Goal: Task Accomplishment & Management: Manage account settings

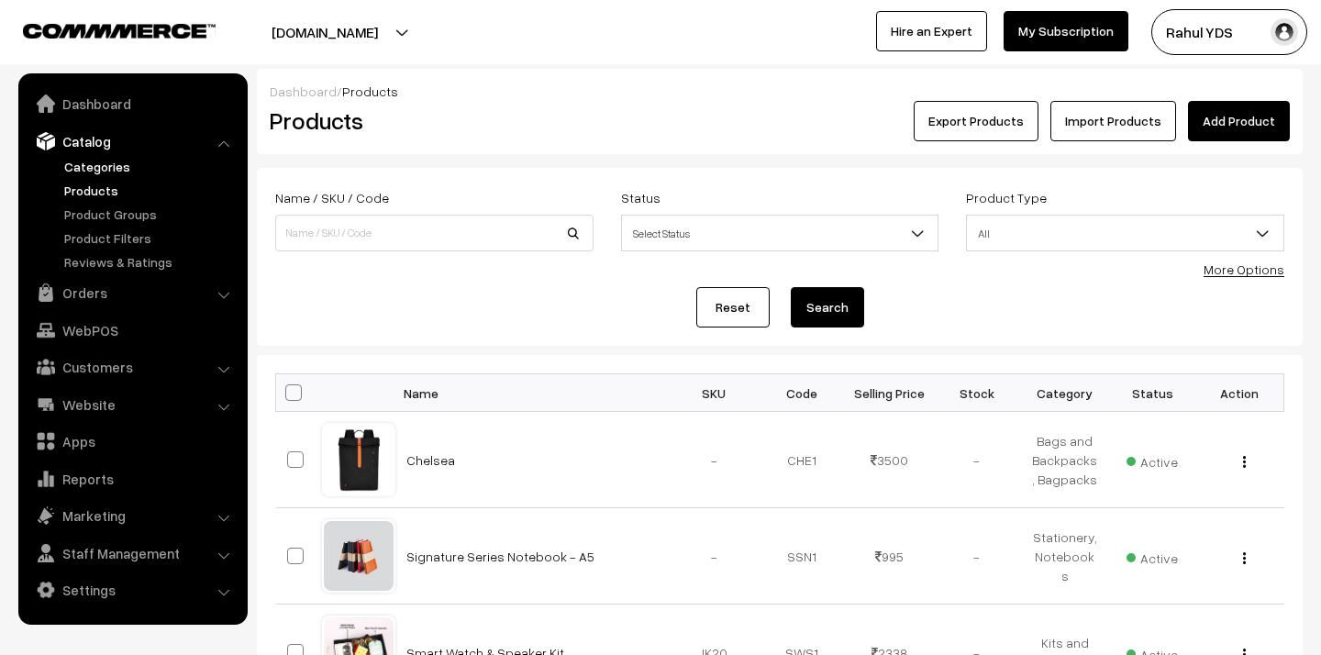
click at [97, 161] on link "Categories" at bounding box center [151, 166] width 182 height 19
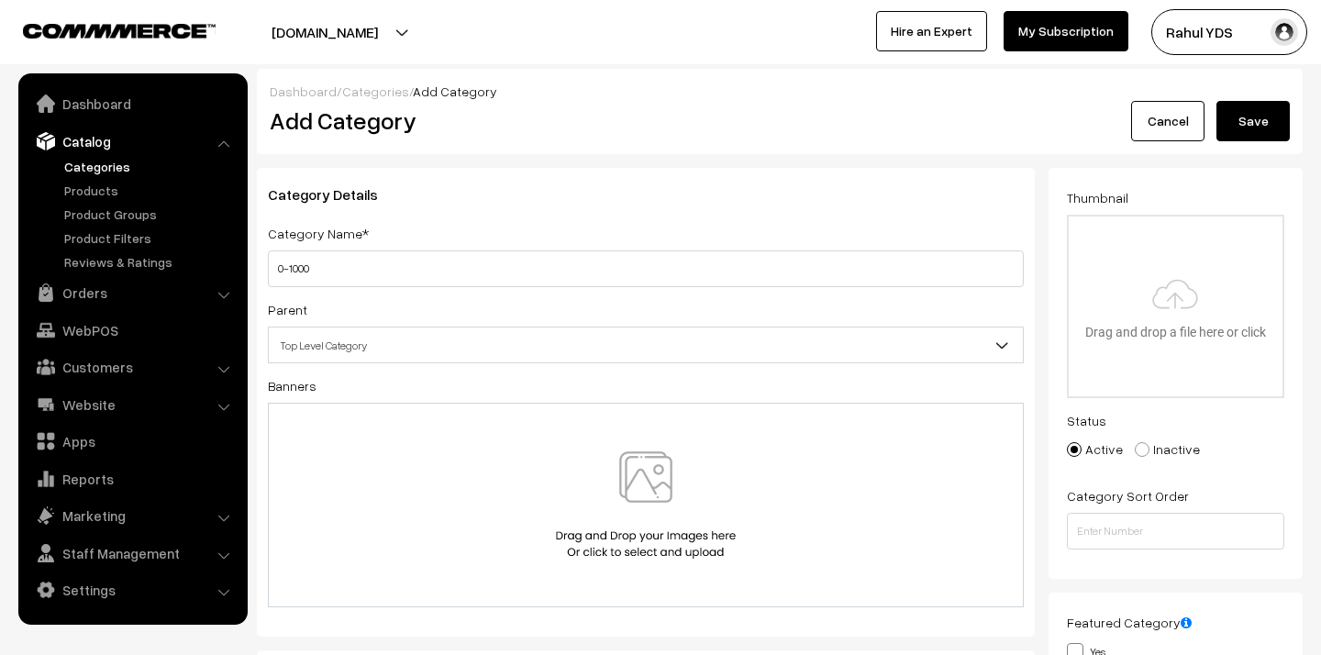
type input "0-1000"
click at [726, 344] on span "Top Level Category" at bounding box center [646, 345] width 754 height 32
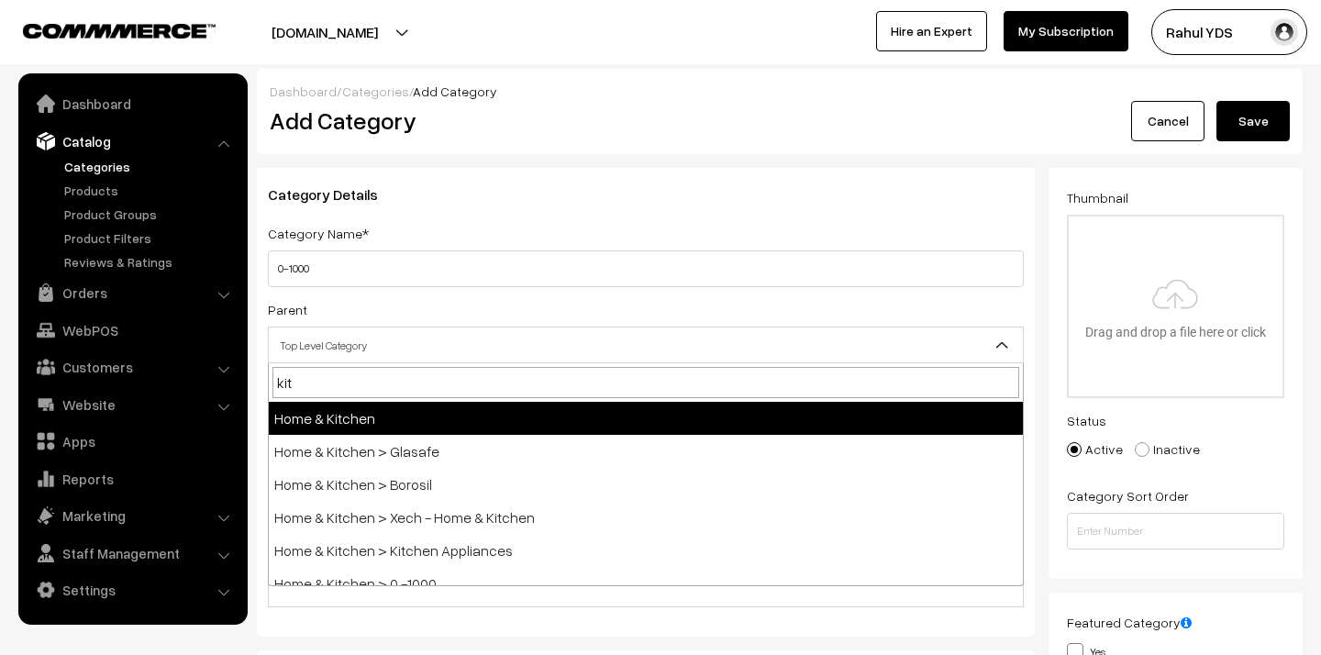
type input "kits"
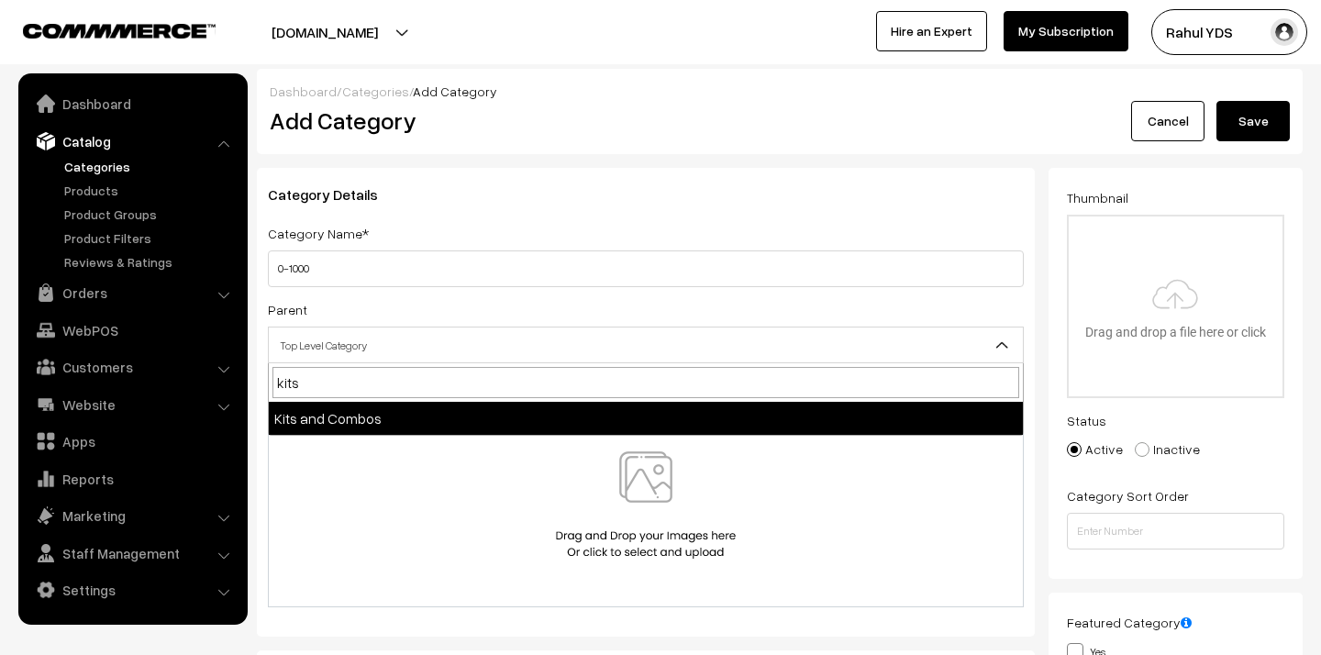
select select "28"
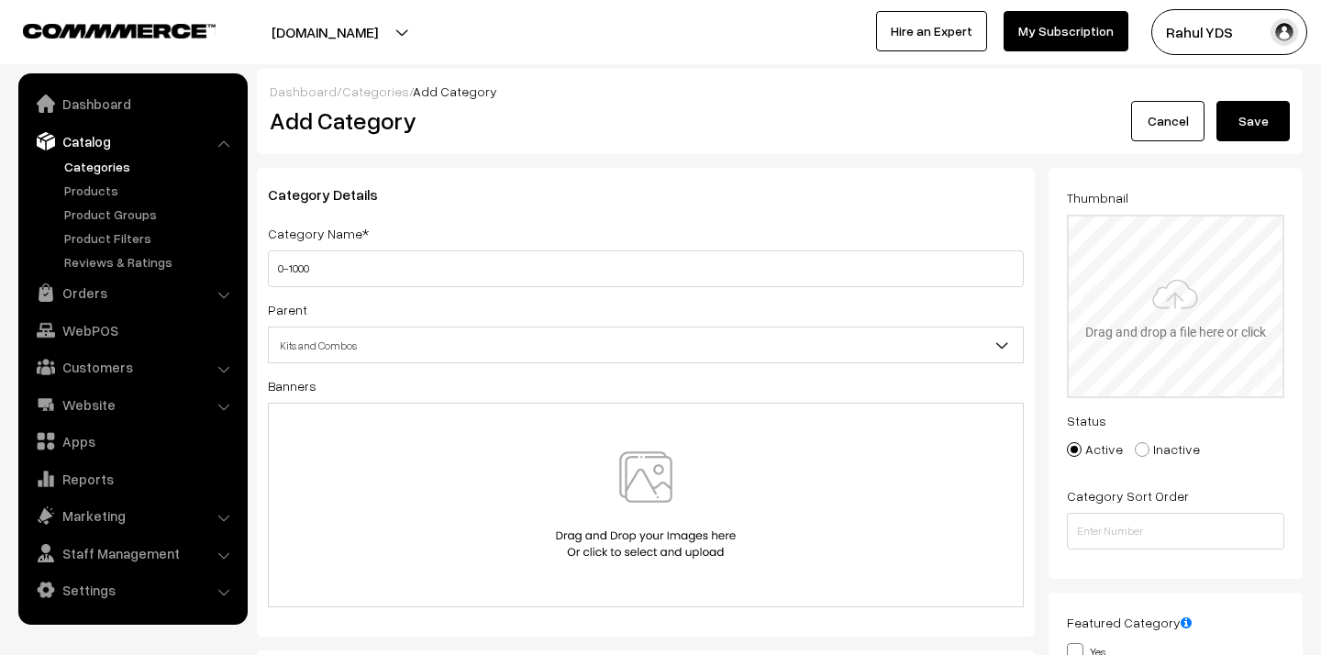
type input "C:\fakepath\products below 1000 copy.png"
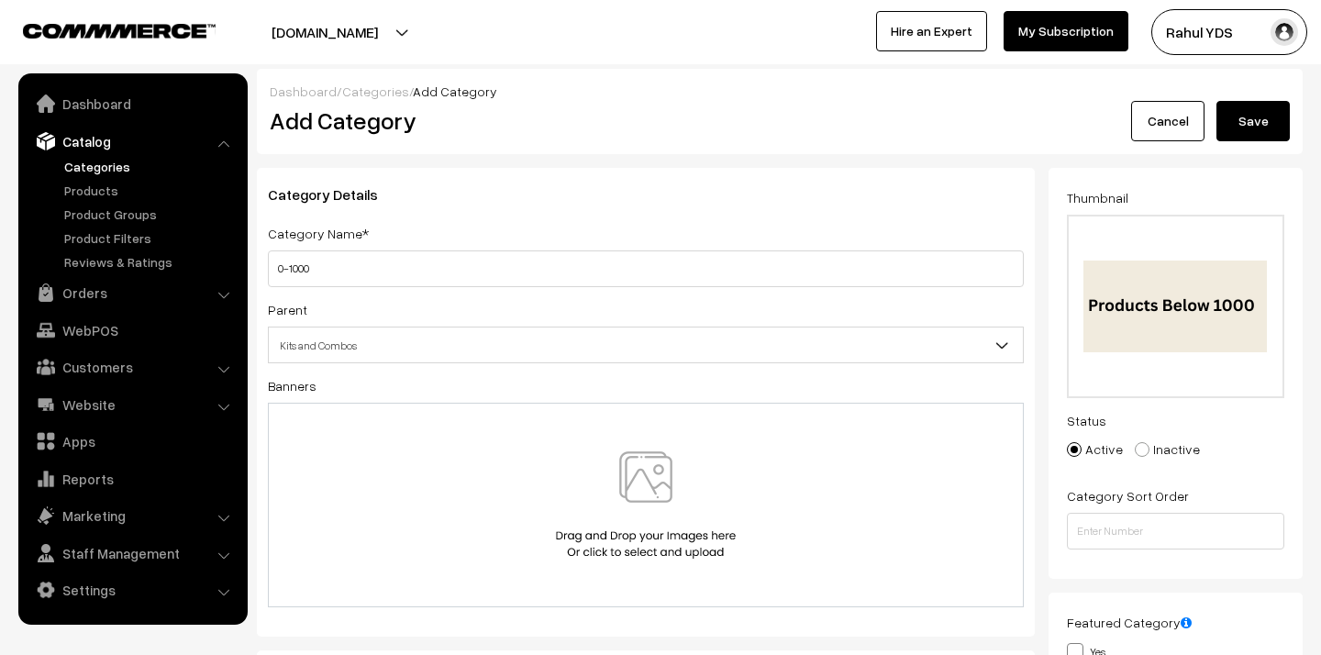
click at [1259, 130] on button "Save" at bounding box center [1253, 121] width 73 height 40
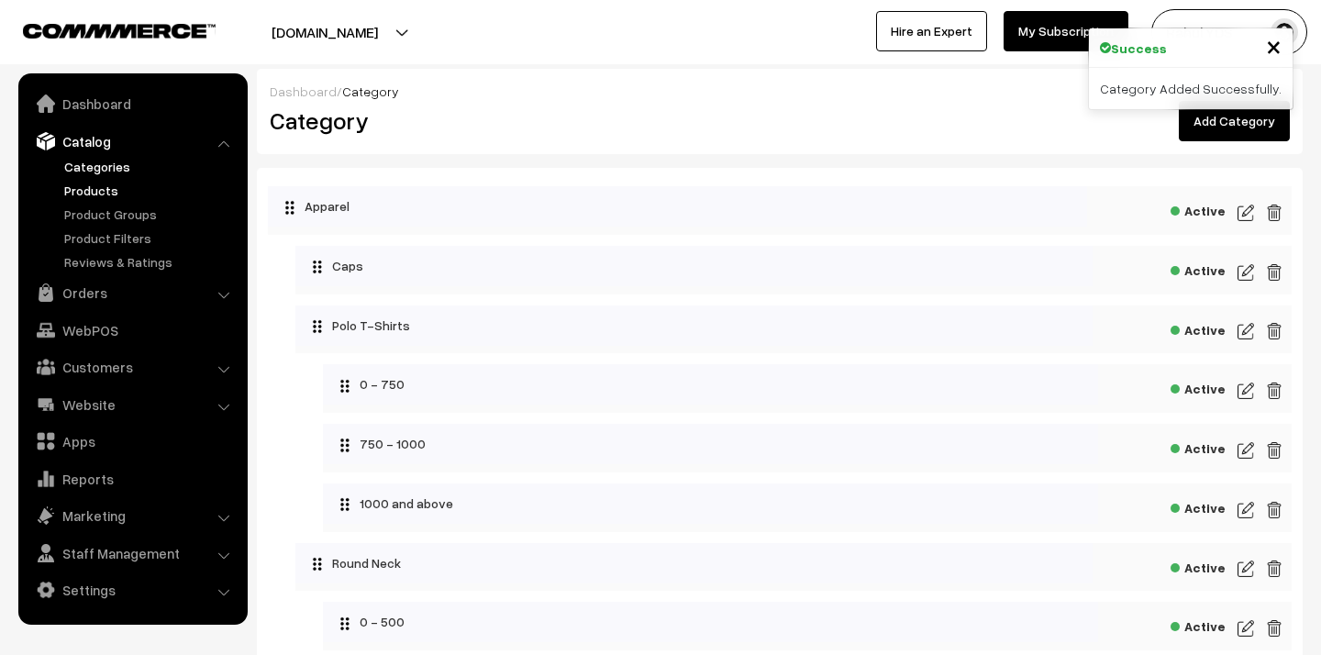
click at [90, 188] on link "Products" at bounding box center [151, 190] width 182 height 19
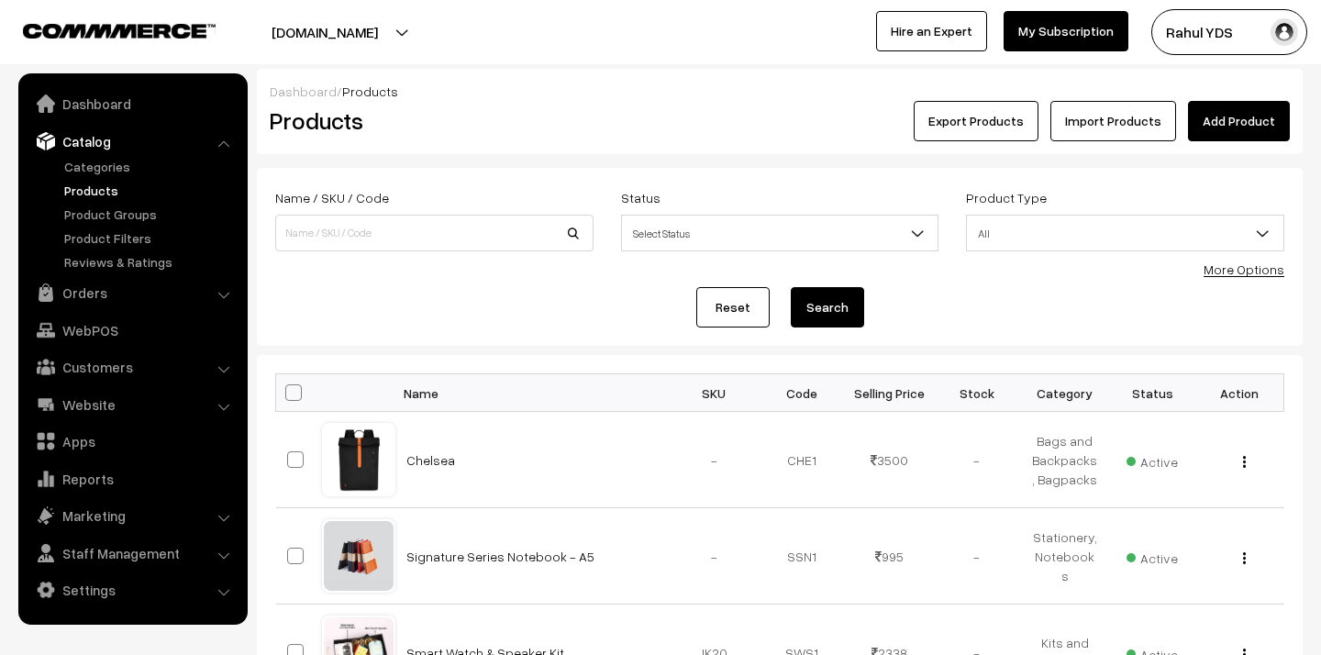
click at [1223, 272] on link "More Options" at bounding box center [1244, 270] width 81 height 16
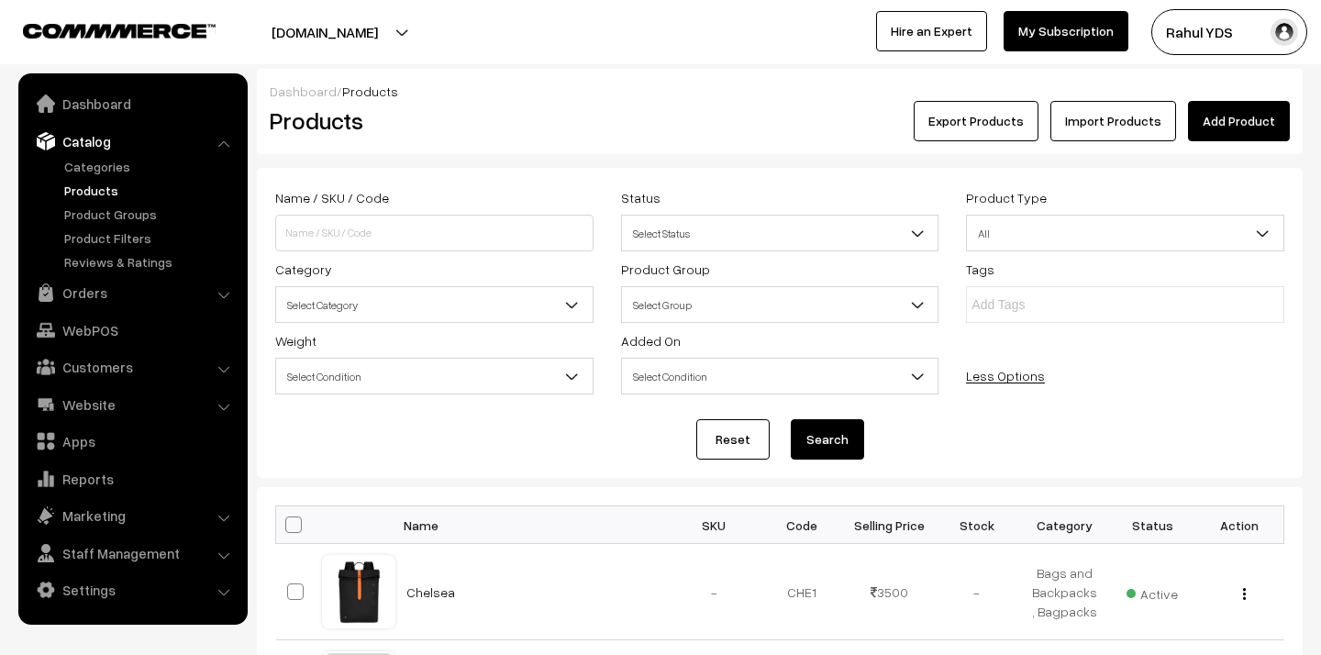
click at [340, 312] on span "Select Category" at bounding box center [434, 305] width 317 height 32
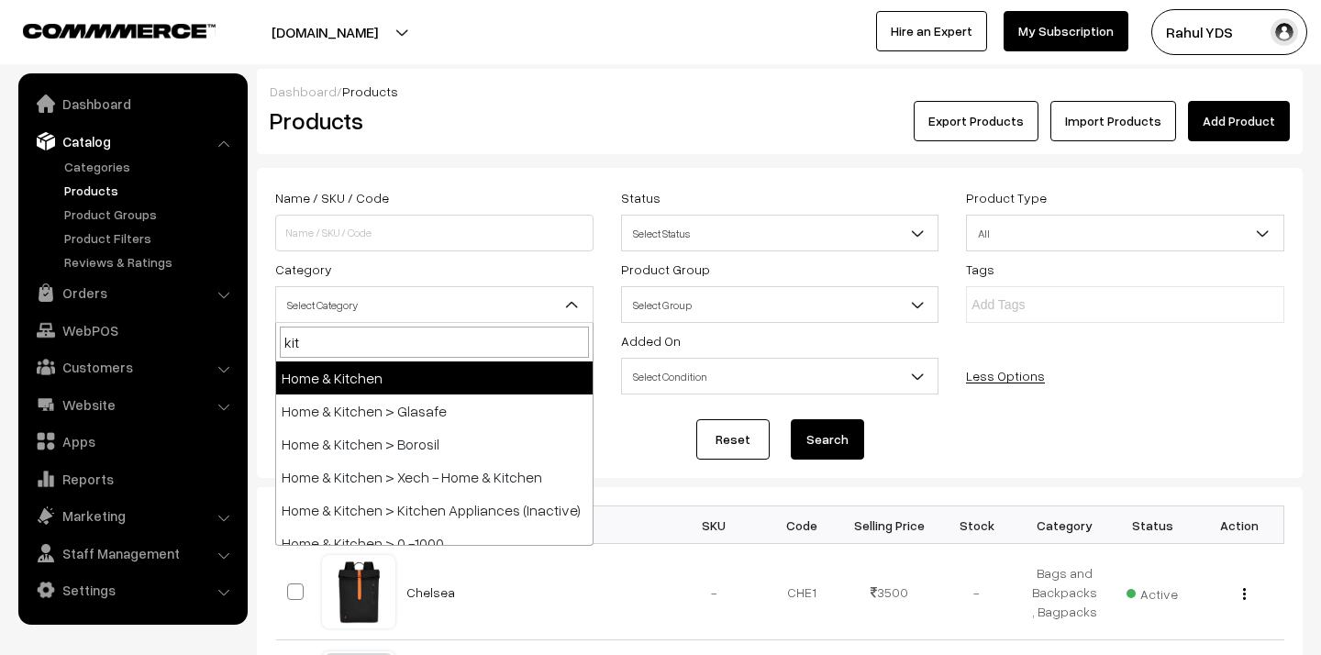
type input "kits"
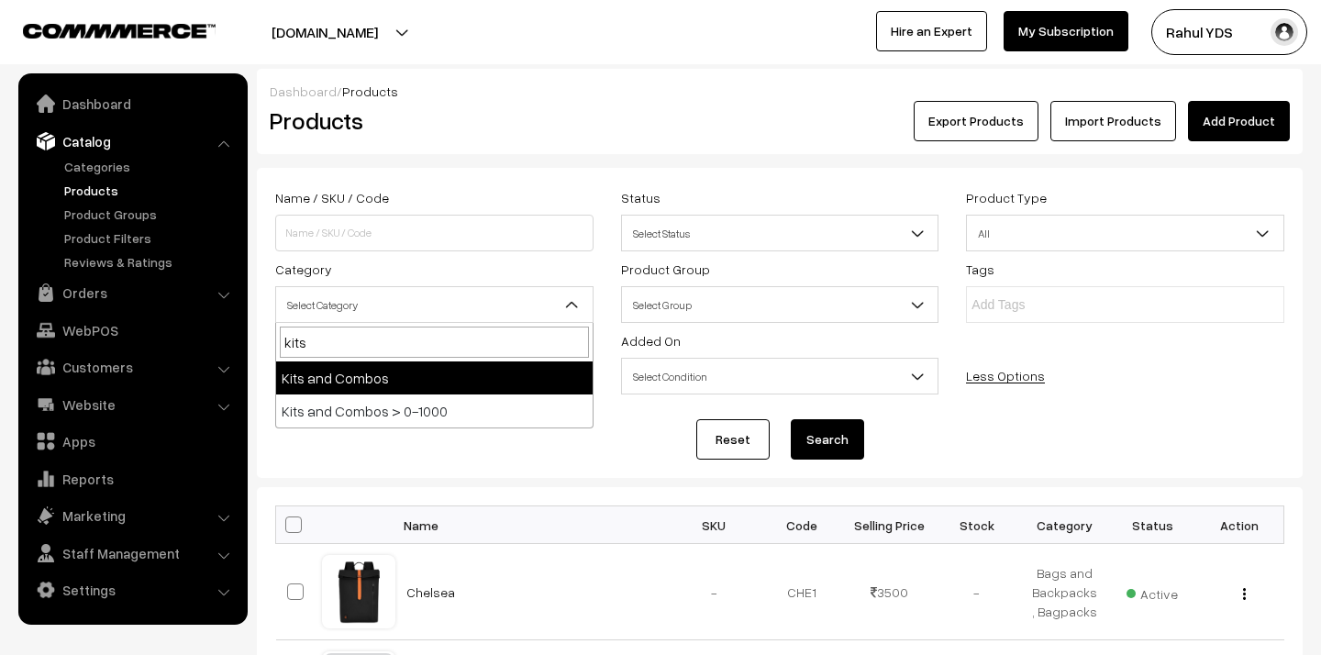
select select "28"
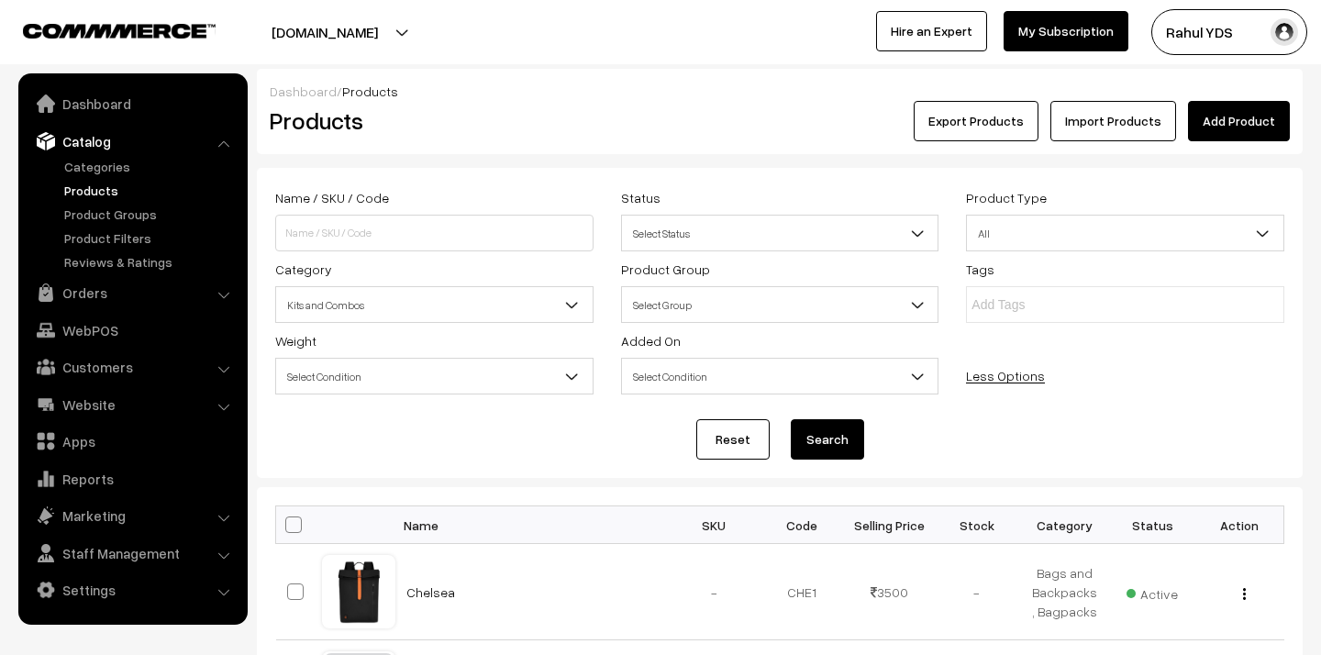
click at [819, 437] on button "Search" at bounding box center [827, 439] width 73 height 40
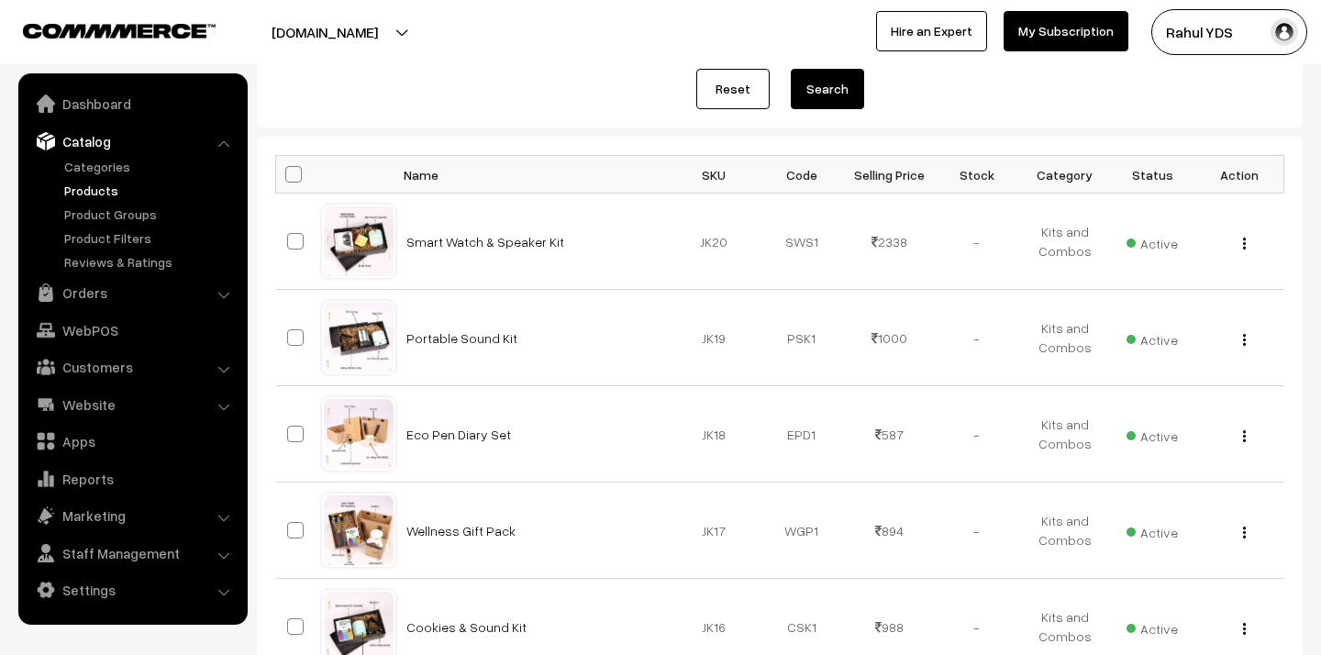
scroll to position [1083, 0]
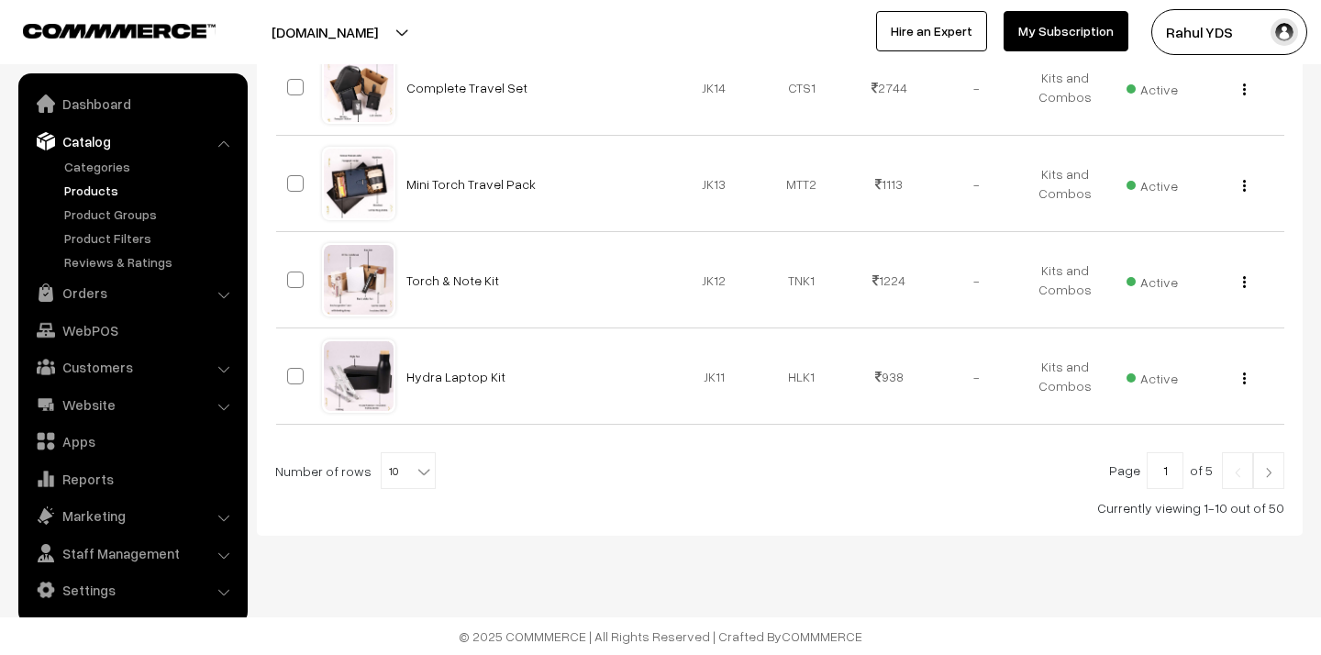
click at [401, 469] on span "10" at bounding box center [408, 471] width 53 height 37
select select "100"
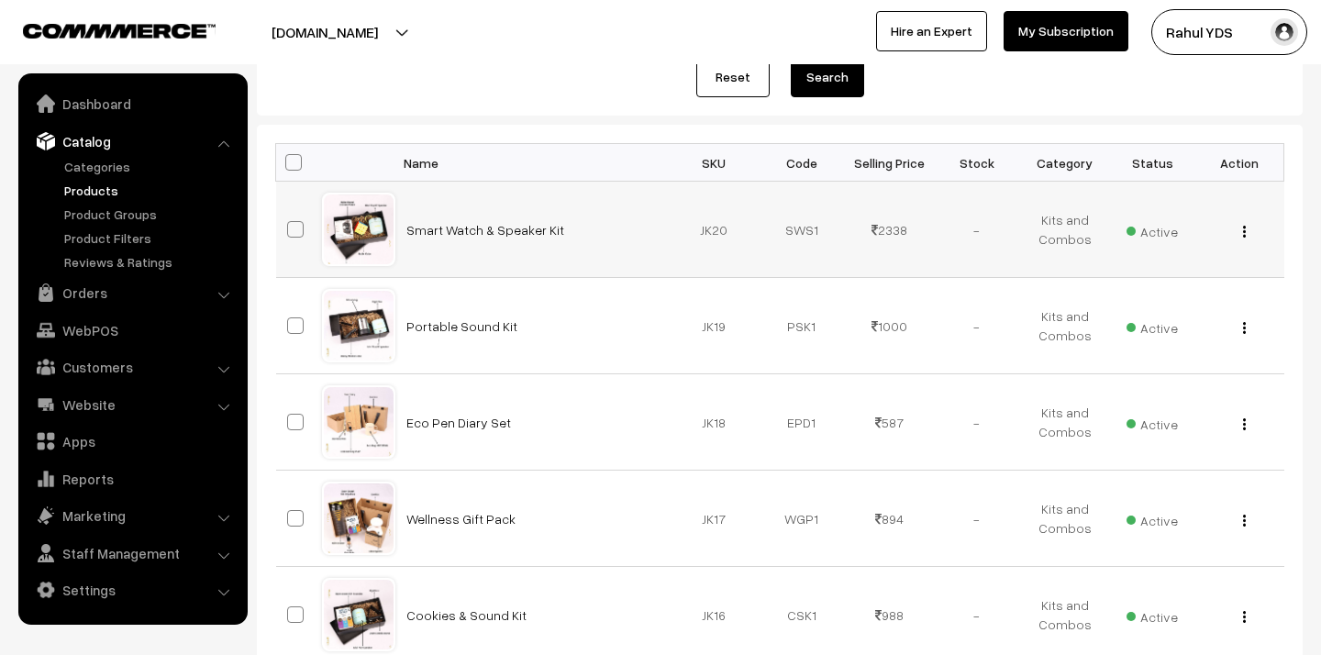
scroll to position [362, 0]
click at [290, 323] on span at bounding box center [295, 325] width 17 height 17
click at [290, 320] on input "checkbox" at bounding box center [284, 314] width 12 height 12
checkbox input "true"
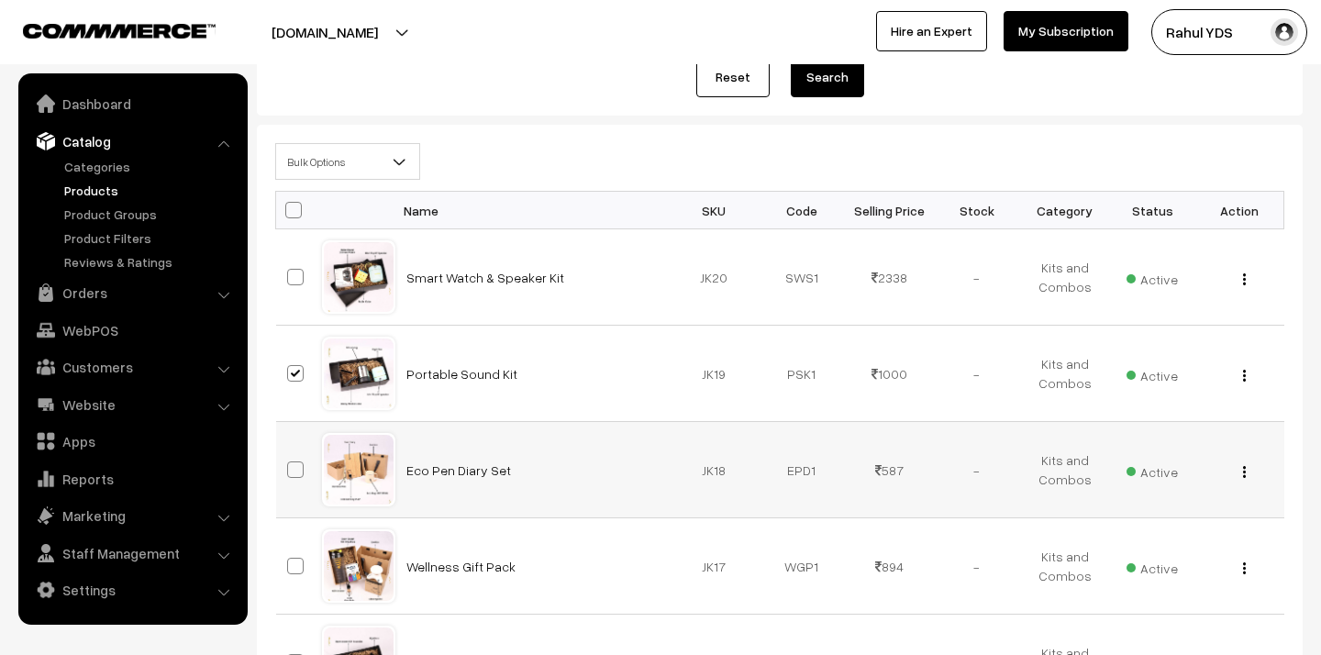
click at [300, 462] on span at bounding box center [295, 470] width 17 height 17
click at [290, 461] on input "checkbox" at bounding box center [284, 458] width 12 height 12
checkbox input "true"
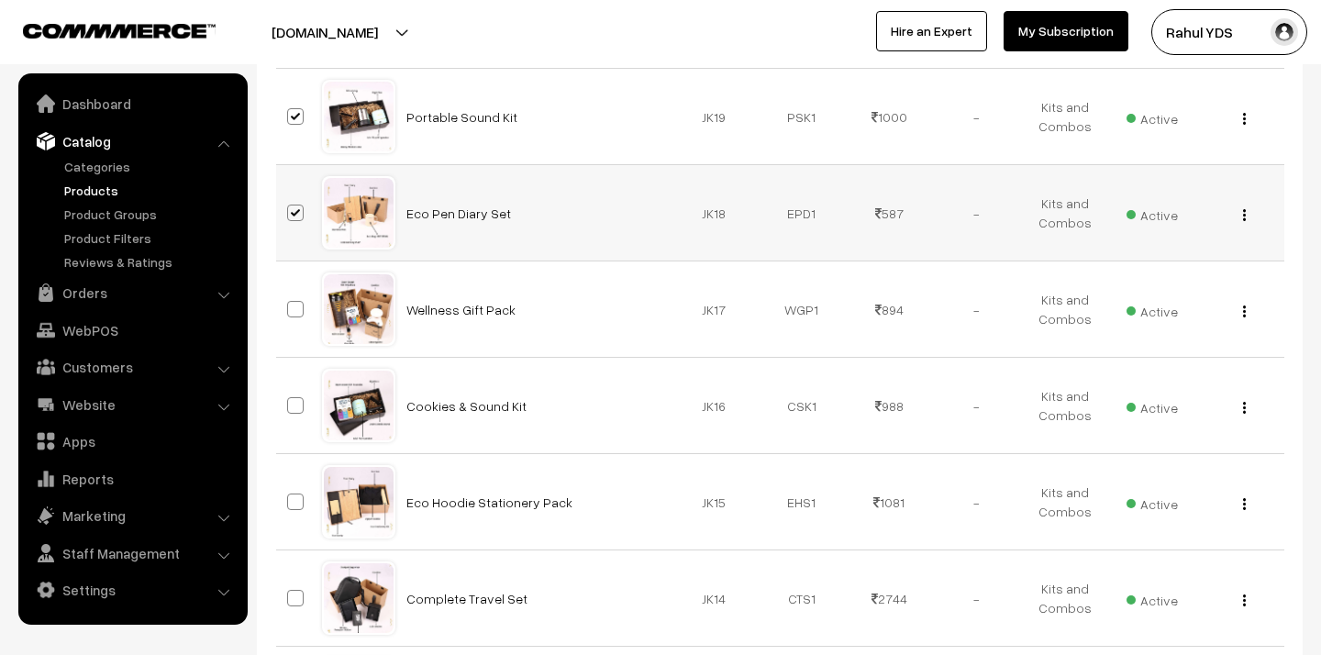
scroll to position [622, 0]
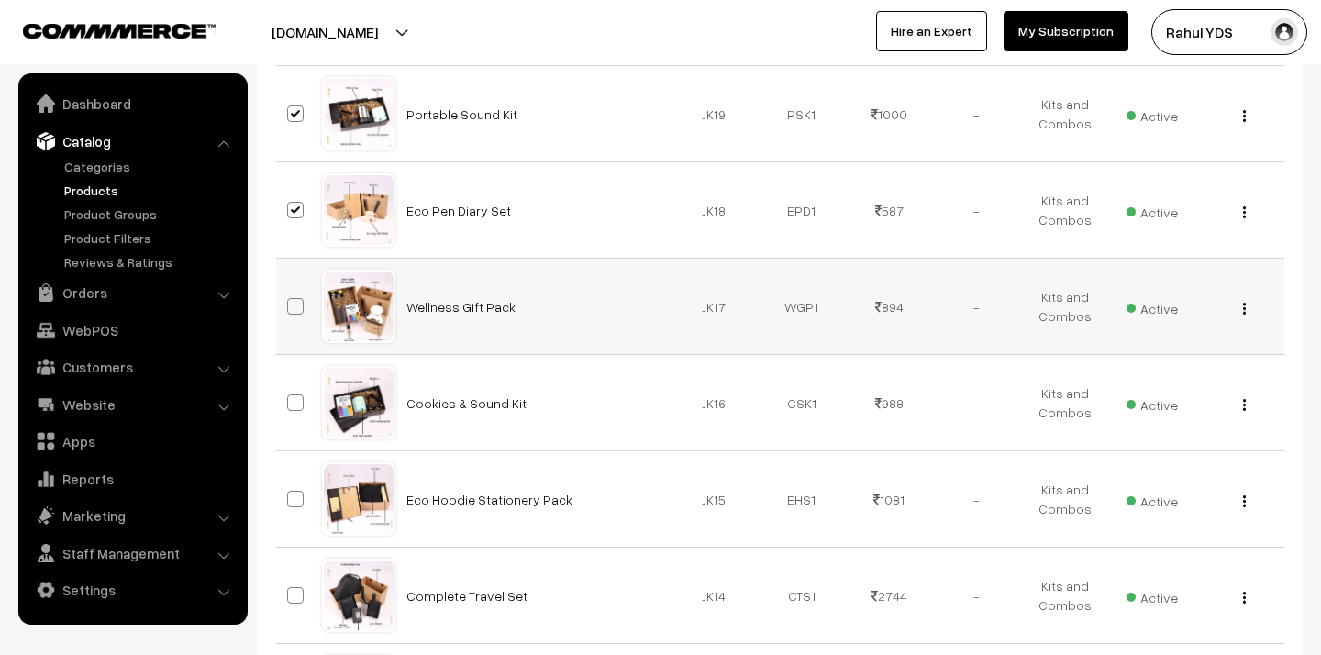
click at [294, 310] on span at bounding box center [295, 306] width 17 height 17
click at [290, 301] on input "checkbox" at bounding box center [284, 295] width 12 height 12
checkbox input "true"
click at [301, 409] on span at bounding box center [295, 403] width 17 height 17
click at [290, 397] on input "checkbox" at bounding box center [284, 391] width 12 height 12
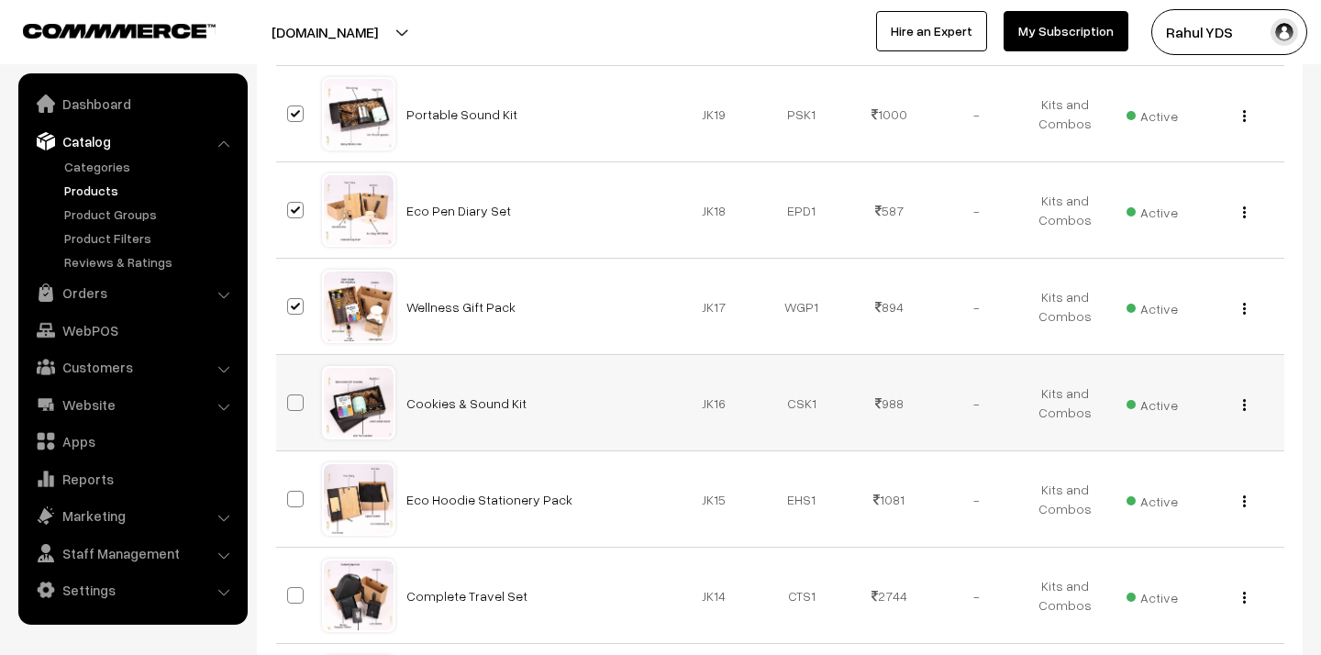
checkbox input "true"
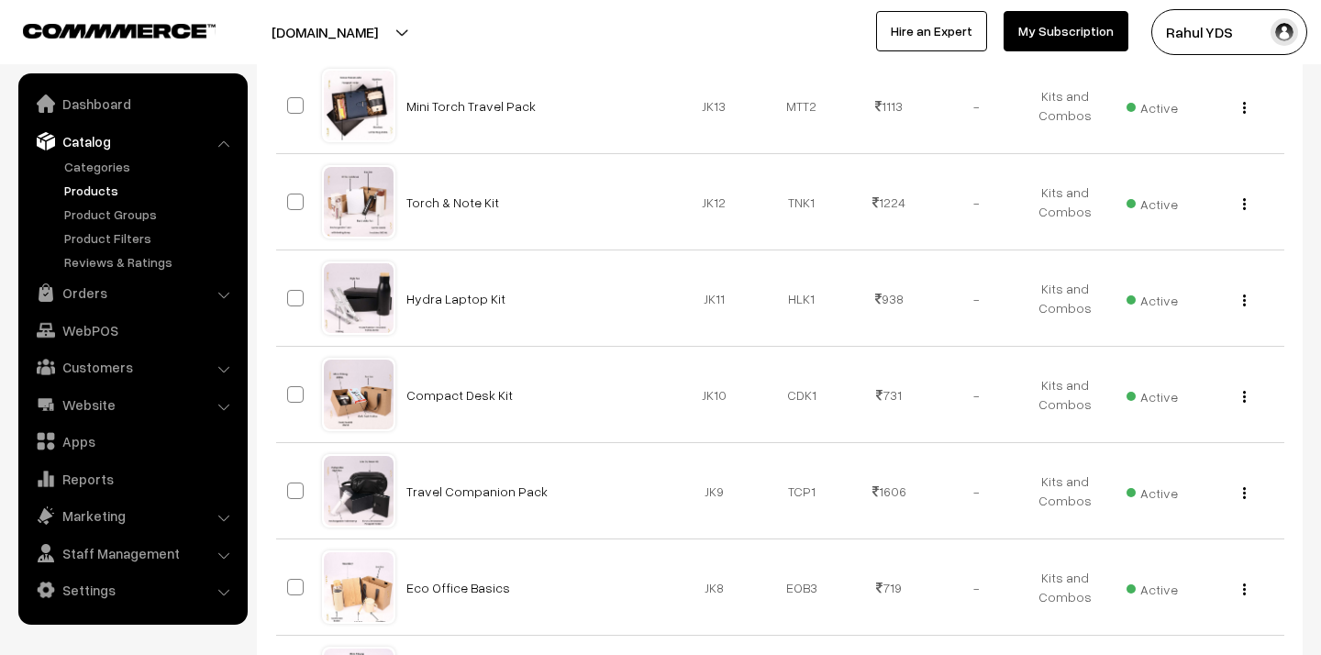
scroll to position [1219, 0]
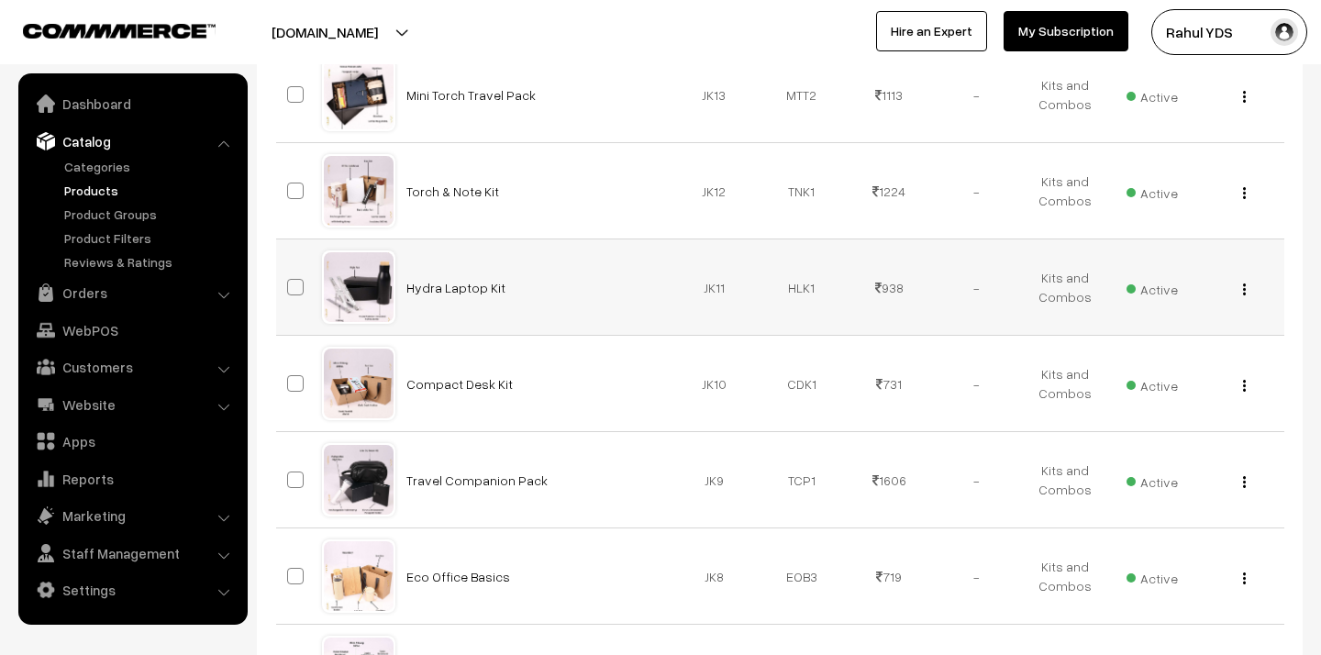
click at [292, 292] on span at bounding box center [295, 287] width 17 height 17
click at [290, 282] on input "checkbox" at bounding box center [284, 276] width 12 height 12
checkbox input "true"
click at [297, 384] on span at bounding box center [295, 383] width 17 height 17
click at [290, 378] on input "checkbox" at bounding box center [284, 372] width 12 height 12
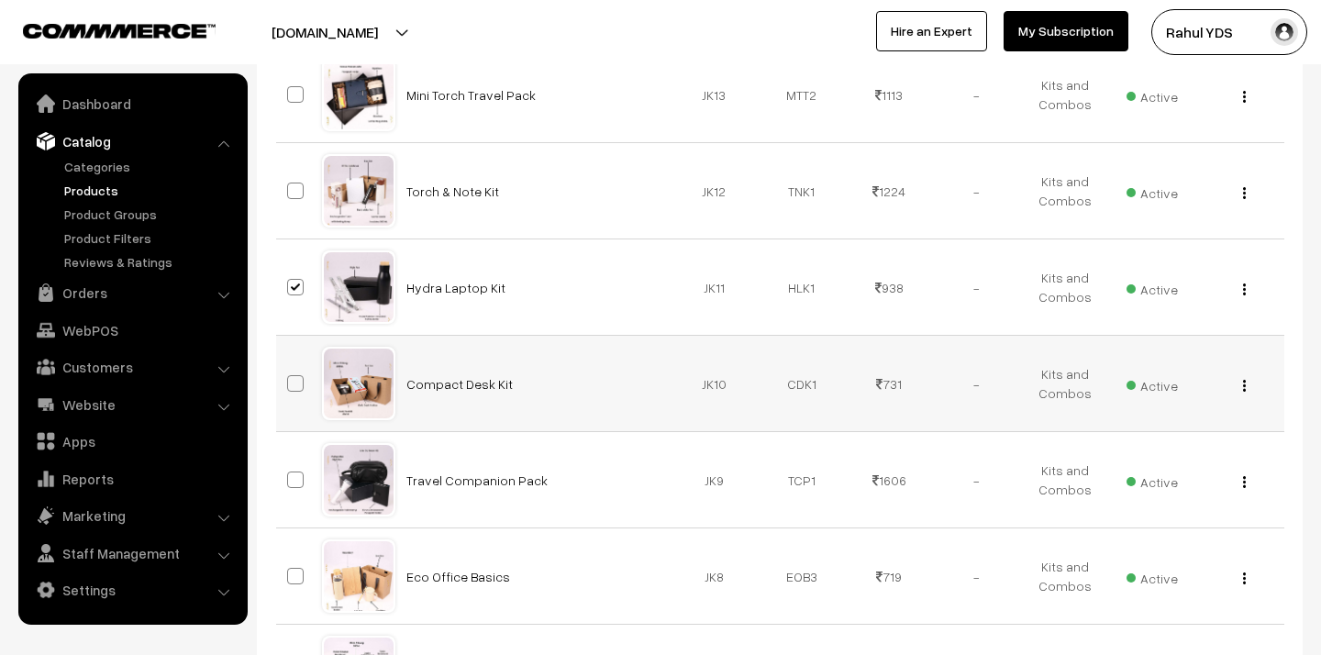
checkbox input "true"
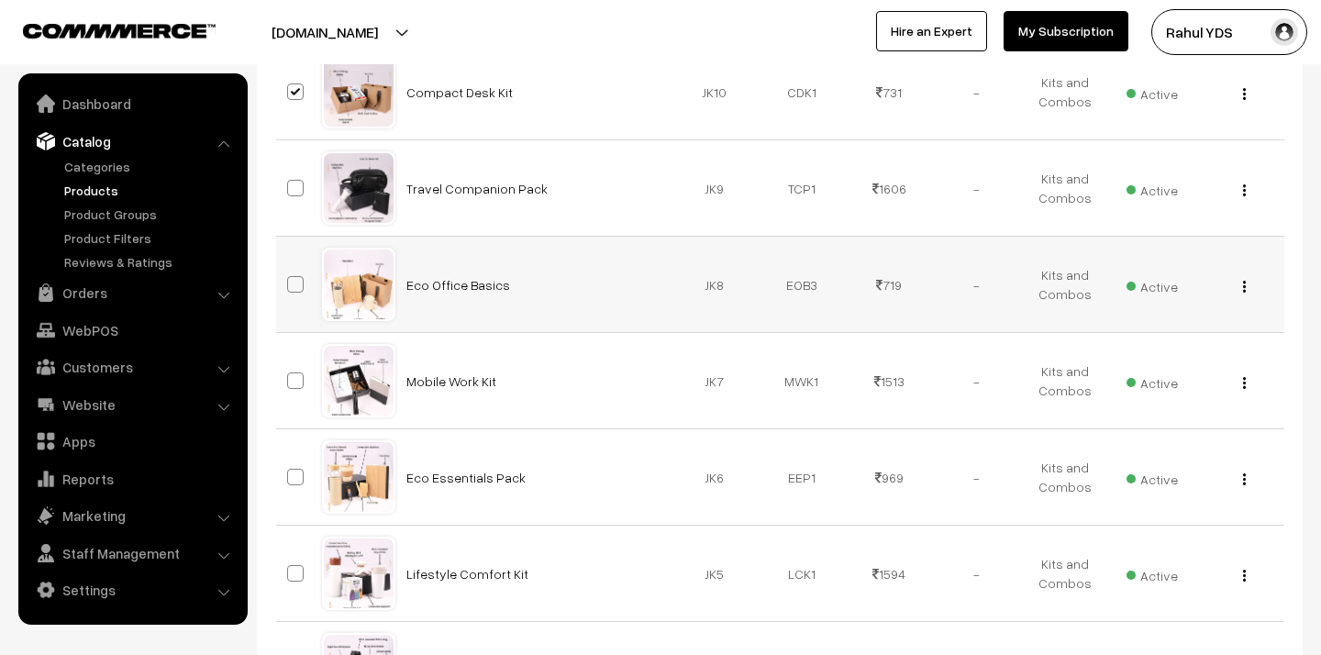
scroll to position [1512, 0]
click at [293, 282] on span at bounding box center [295, 283] width 17 height 17
click at [290, 278] on input "checkbox" at bounding box center [284, 272] width 12 height 12
checkbox input "true"
click at [296, 477] on span at bounding box center [295, 476] width 17 height 17
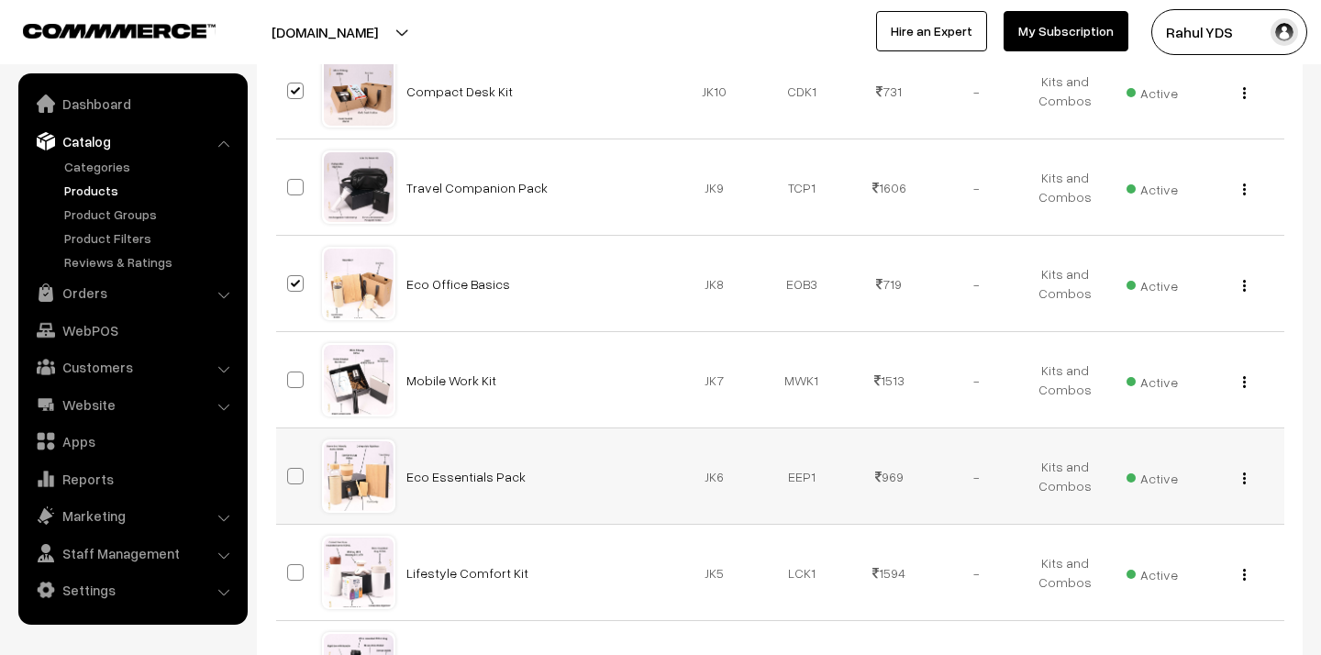
click at [290, 471] on input "checkbox" at bounding box center [284, 465] width 12 height 12
checkbox input "true"
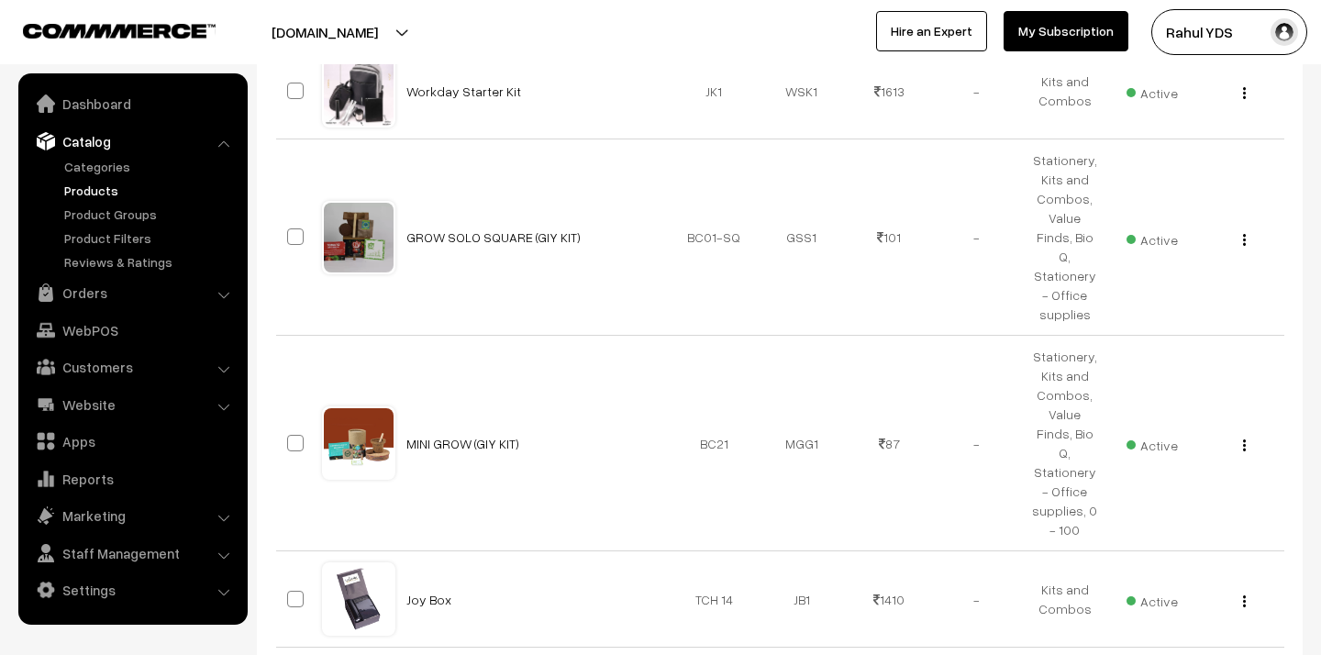
scroll to position [2382, 0]
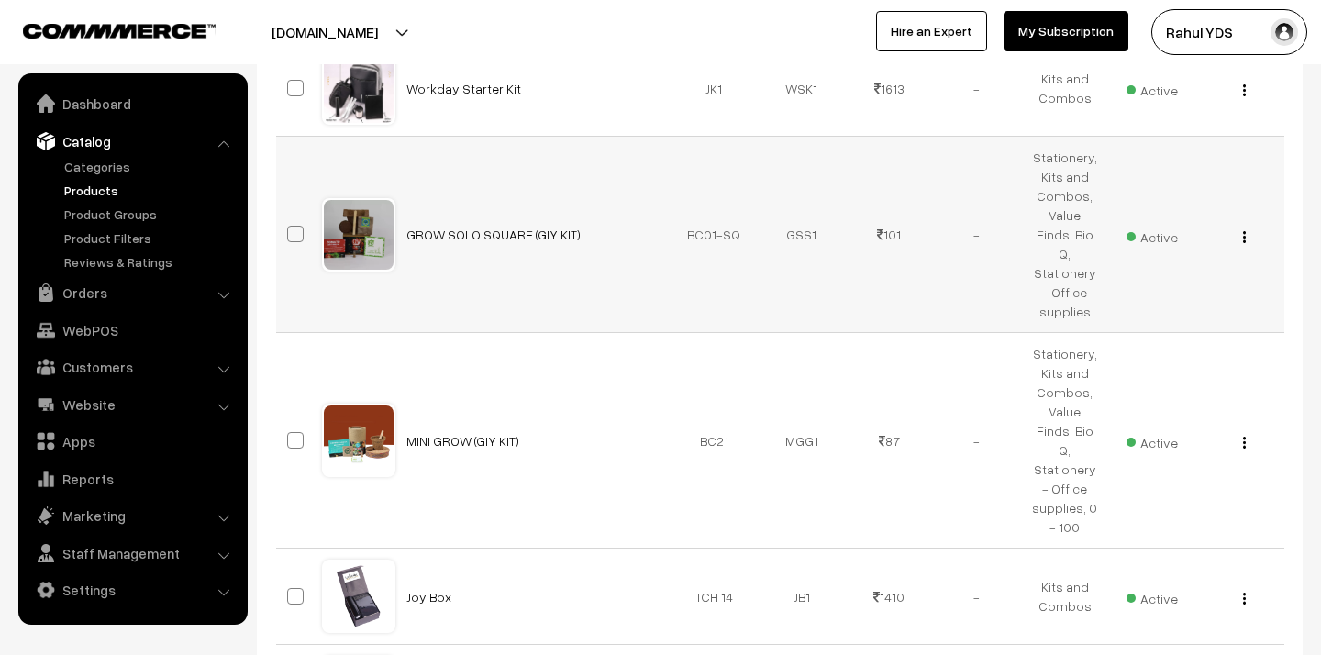
click at [292, 226] on span at bounding box center [295, 234] width 17 height 17
click at [290, 222] on input "checkbox" at bounding box center [284, 223] width 12 height 12
checkbox input "true"
click at [292, 432] on span at bounding box center [295, 440] width 17 height 17
click at [290, 423] on input "checkbox" at bounding box center [284, 429] width 12 height 12
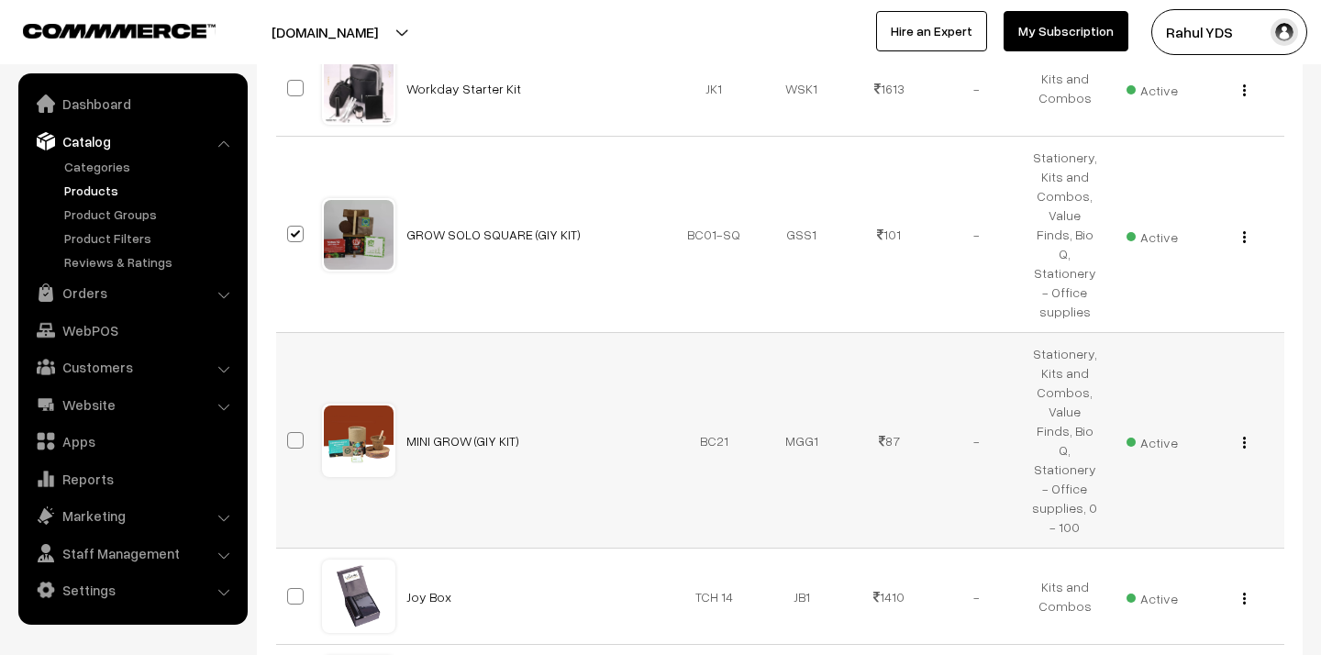
checkbox input "true"
click at [297, 588] on span at bounding box center [295, 596] width 17 height 17
click at [290, 579] on input "checkbox" at bounding box center [284, 585] width 12 height 12
click at [297, 588] on span at bounding box center [295, 596] width 17 height 17
click at [290, 579] on input "checkbox" at bounding box center [284, 585] width 12 height 12
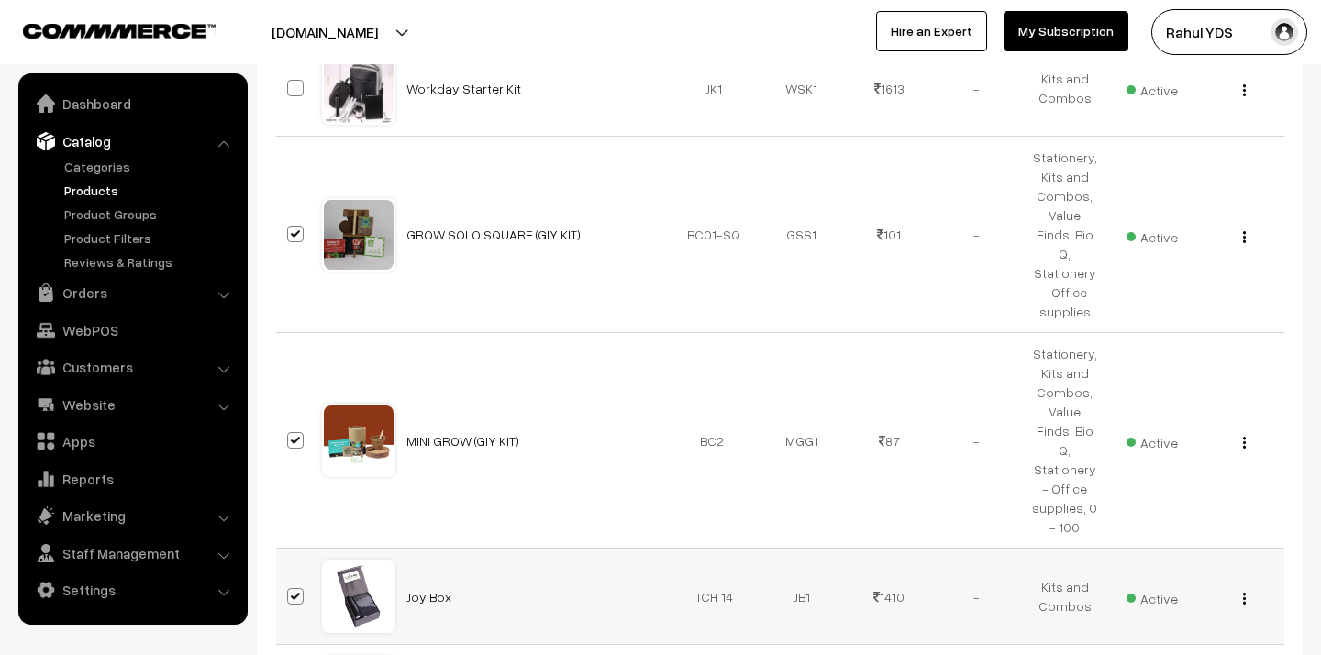
checkbox input "false"
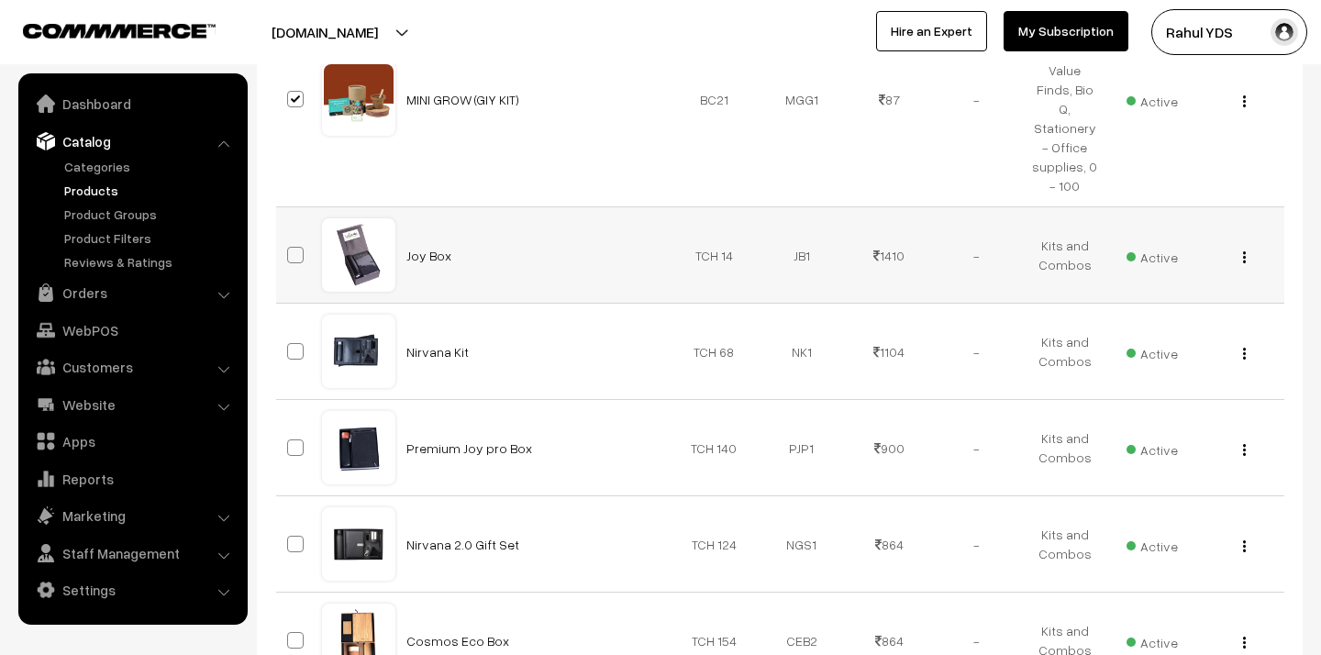
scroll to position [2726, 0]
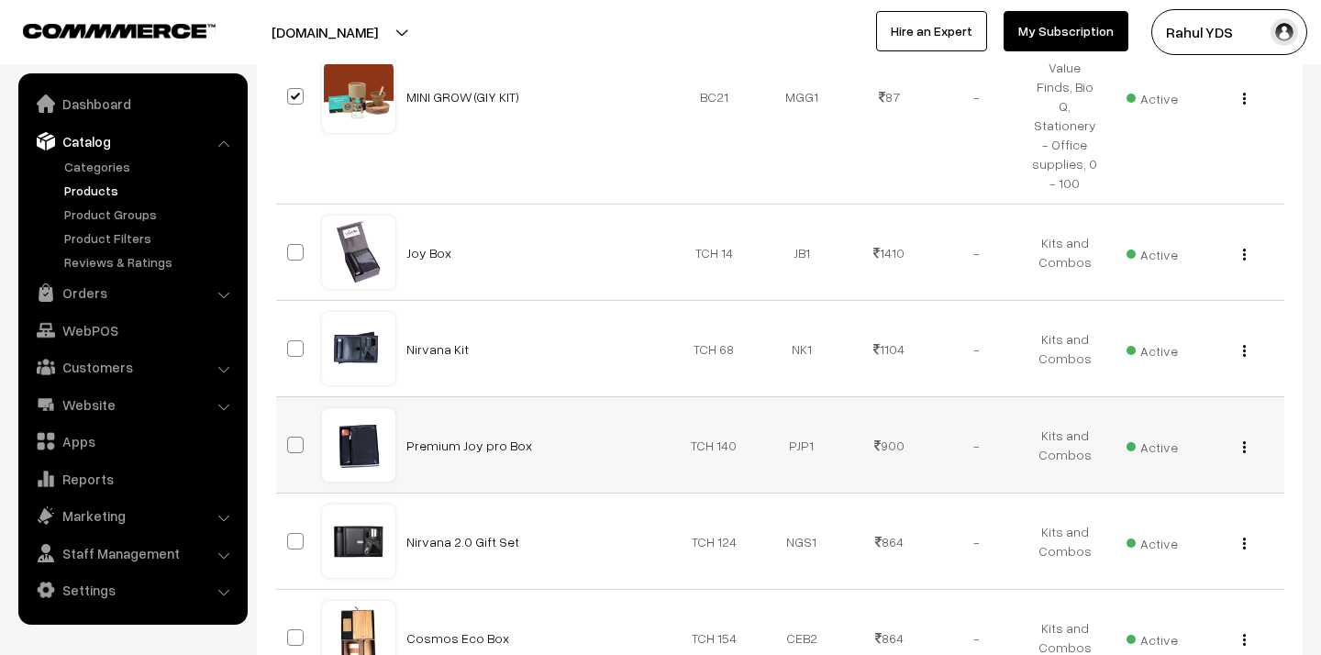
click at [291, 437] on span at bounding box center [295, 445] width 17 height 17
click at [290, 428] on input "checkbox" at bounding box center [284, 434] width 12 height 12
checkbox input "true"
click at [296, 533] on span at bounding box center [295, 541] width 17 height 17
click at [290, 524] on input "checkbox" at bounding box center [284, 530] width 12 height 12
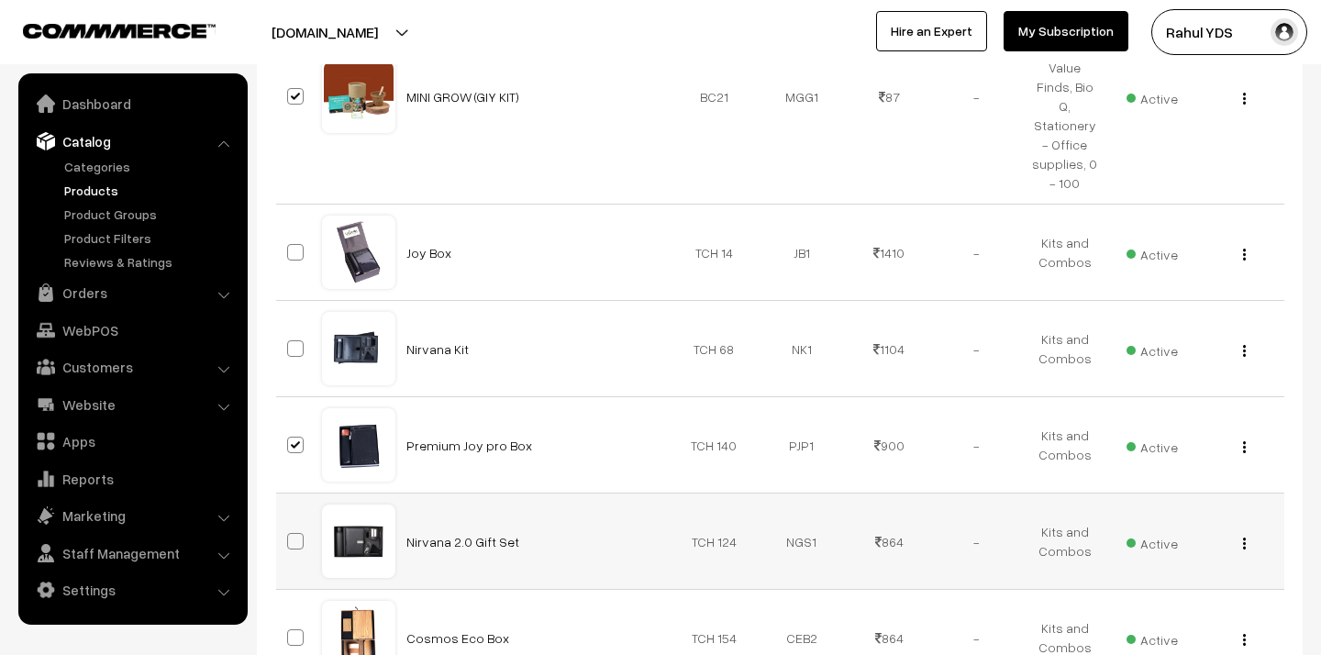
checkbox input "true"
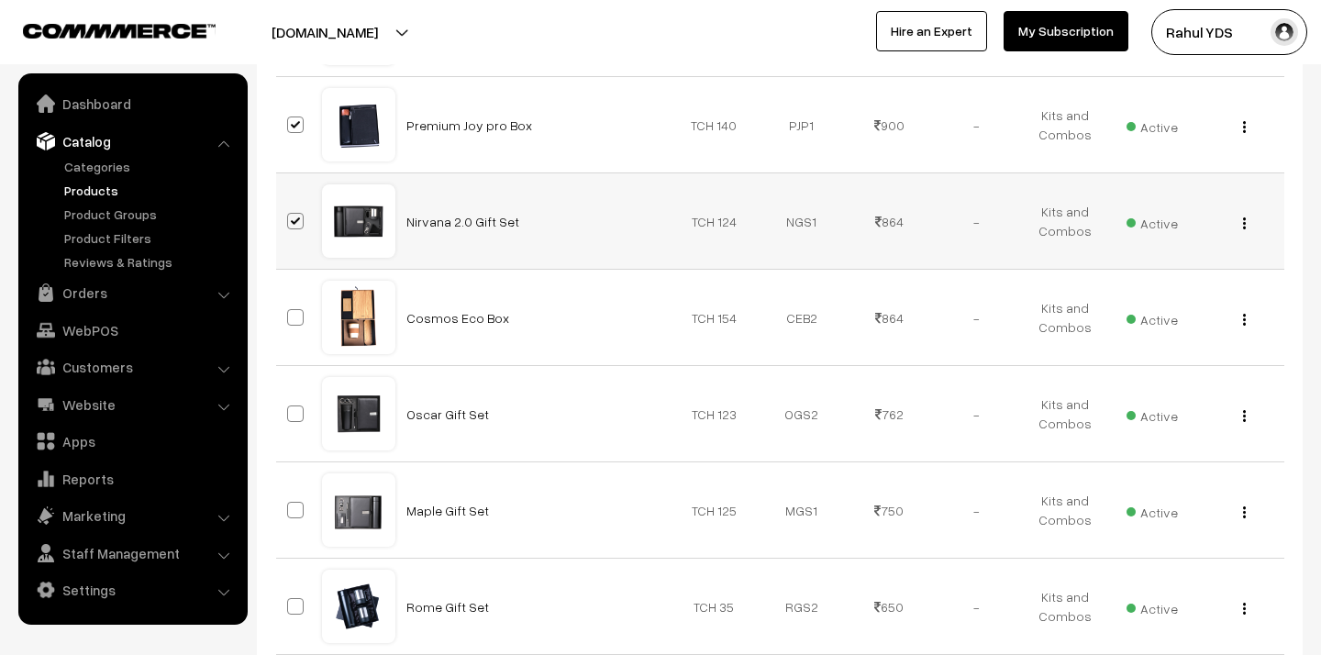
scroll to position [3050, 0]
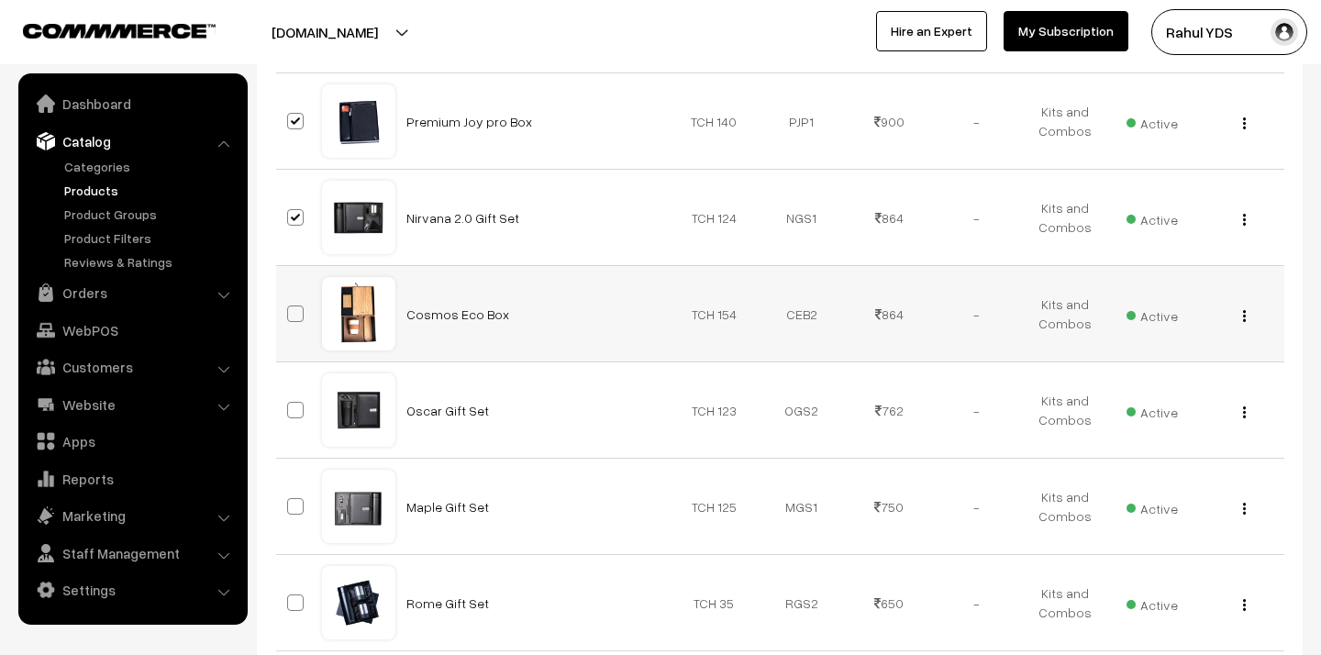
click at [295, 306] on span at bounding box center [295, 314] width 17 height 17
click at [290, 296] on input "checkbox" at bounding box center [284, 302] width 12 height 12
checkbox input "true"
click at [295, 362] on td at bounding box center [299, 410] width 46 height 96
click at [295, 402] on span at bounding box center [295, 410] width 17 height 17
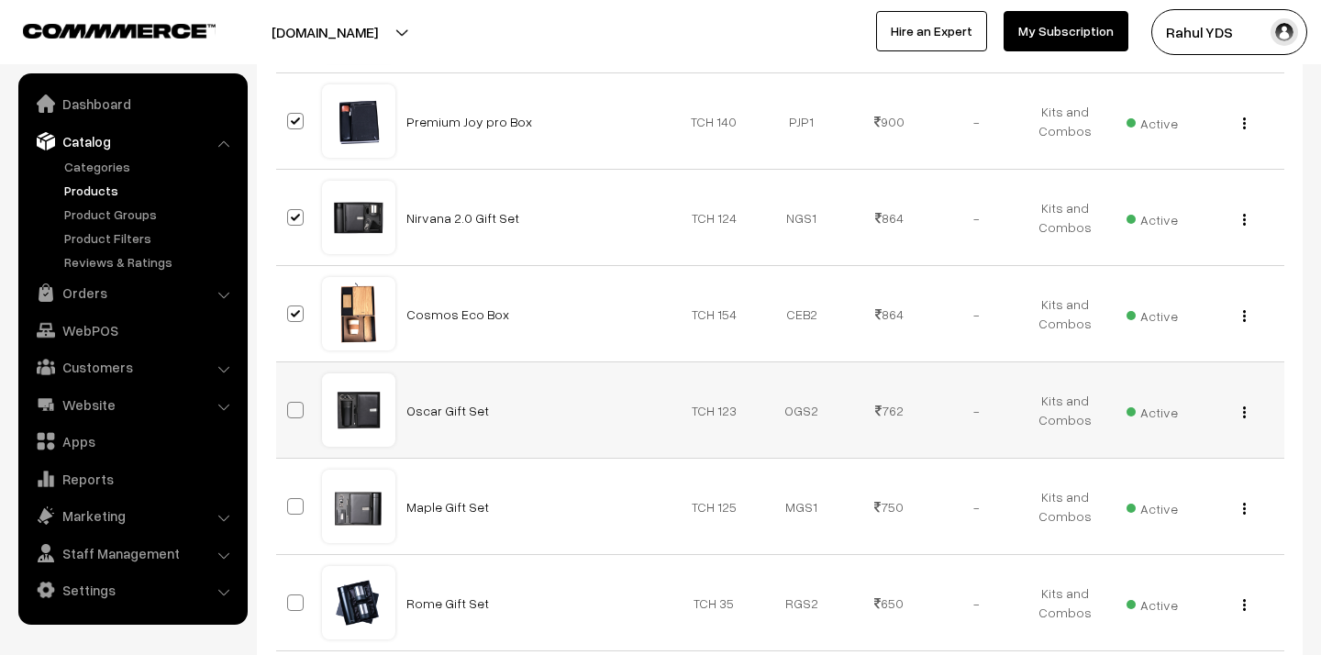
click at [290, 393] on input "checkbox" at bounding box center [284, 399] width 12 height 12
checkbox input "true"
click at [300, 498] on span at bounding box center [295, 506] width 17 height 17
click at [290, 489] on input "checkbox" at bounding box center [284, 495] width 12 height 12
checkbox input "true"
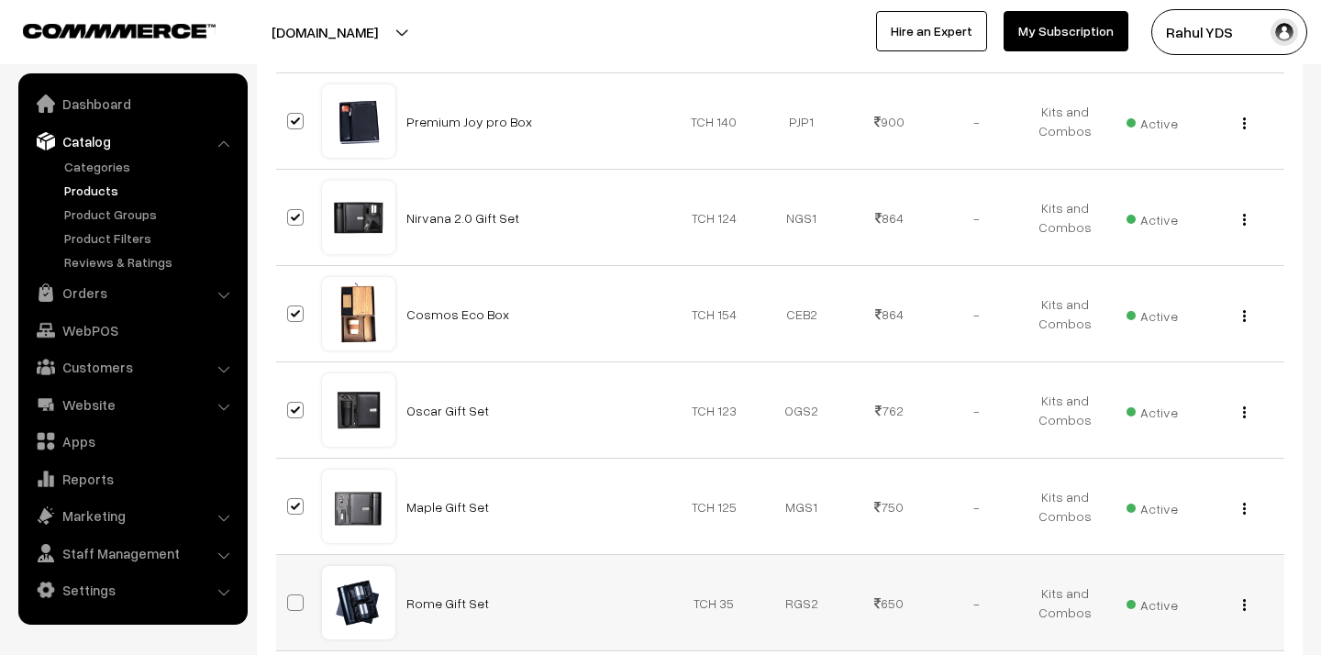
click at [298, 595] on span at bounding box center [295, 603] width 17 height 17
click at [290, 585] on input "checkbox" at bounding box center [284, 591] width 12 height 12
checkbox input "true"
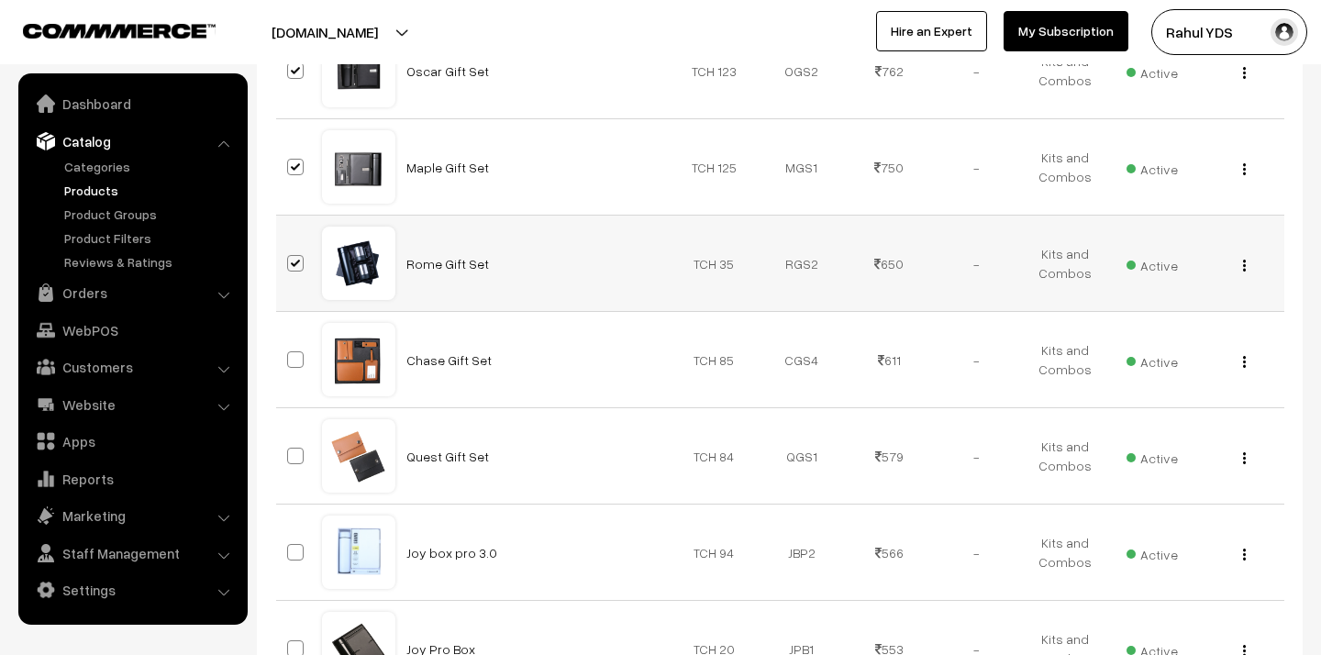
scroll to position [3397, 0]
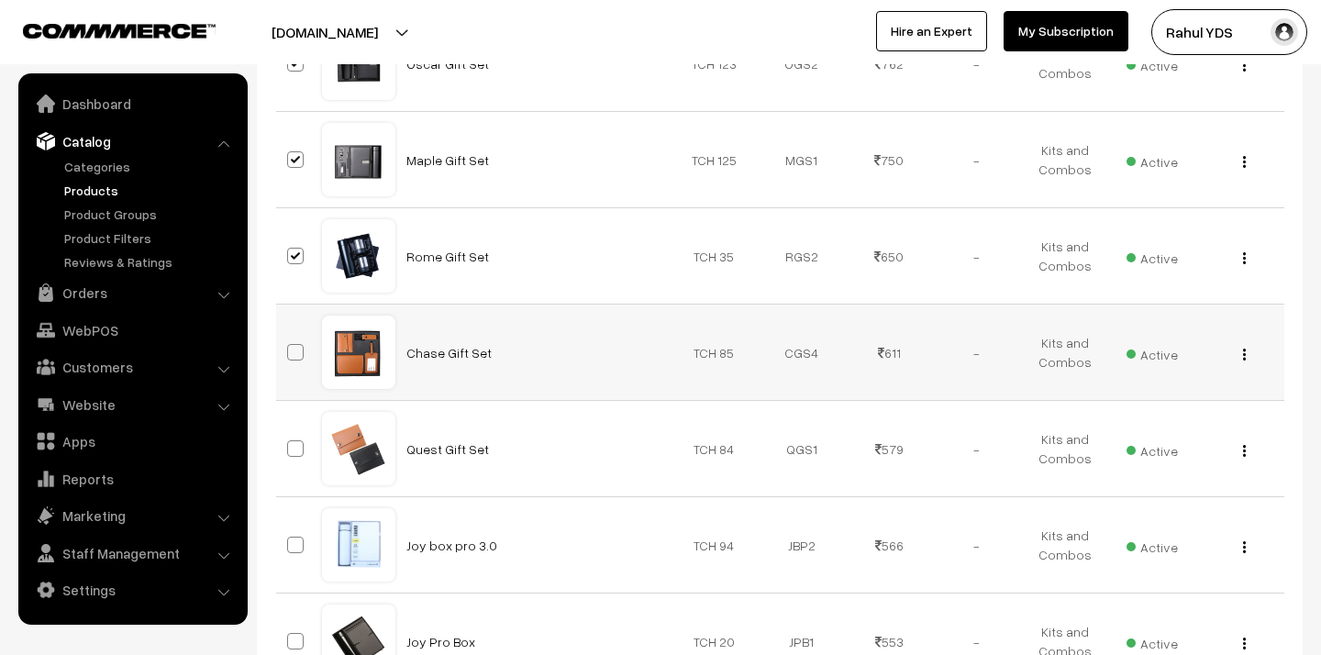
click at [291, 344] on span at bounding box center [295, 352] width 17 height 17
click at [290, 335] on input "checkbox" at bounding box center [284, 341] width 12 height 12
checkbox input "true"
click at [293, 440] on span at bounding box center [295, 448] width 17 height 17
click at [290, 431] on input "checkbox" at bounding box center [284, 437] width 12 height 12
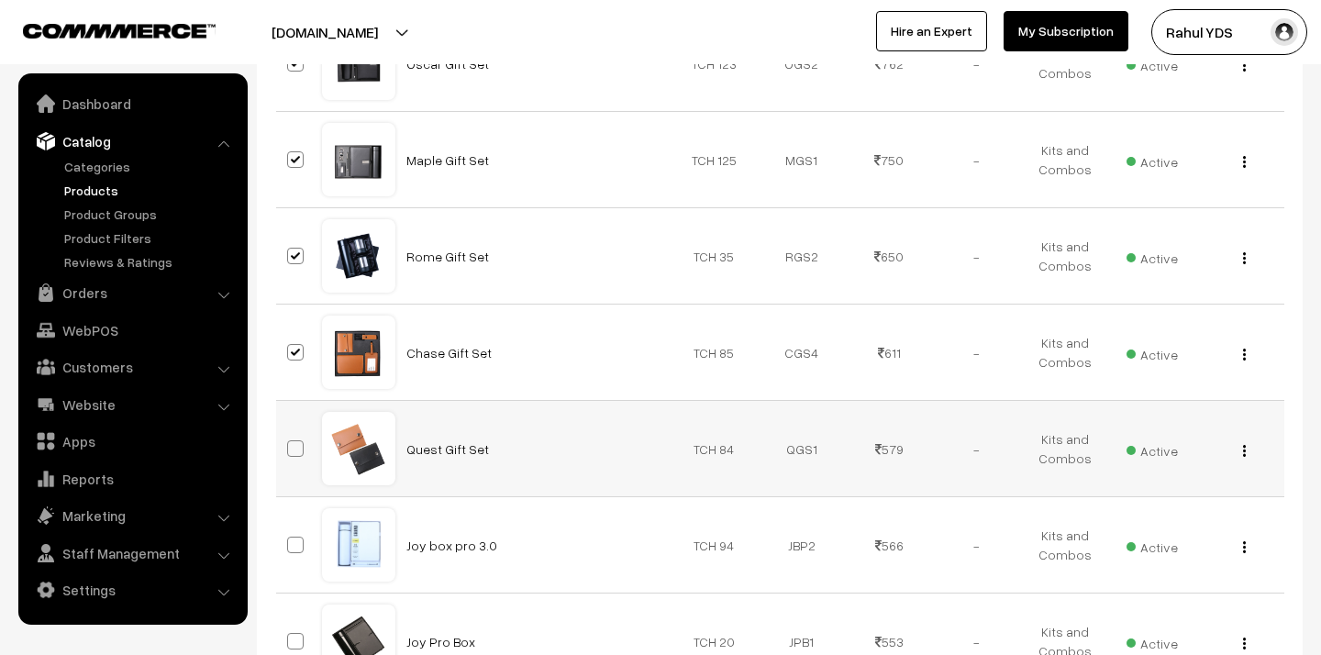
checkbox input "true"
click at [299, 537] on span at bounding box center [295, 545] width 17 height 17
click at [290, 528] on input "checkbox" at bounding box center [284, 534] width 12 height 12
checkbox input "true"
click at [292, 633] on span at bounding box center [295, 641] width 17 height 17
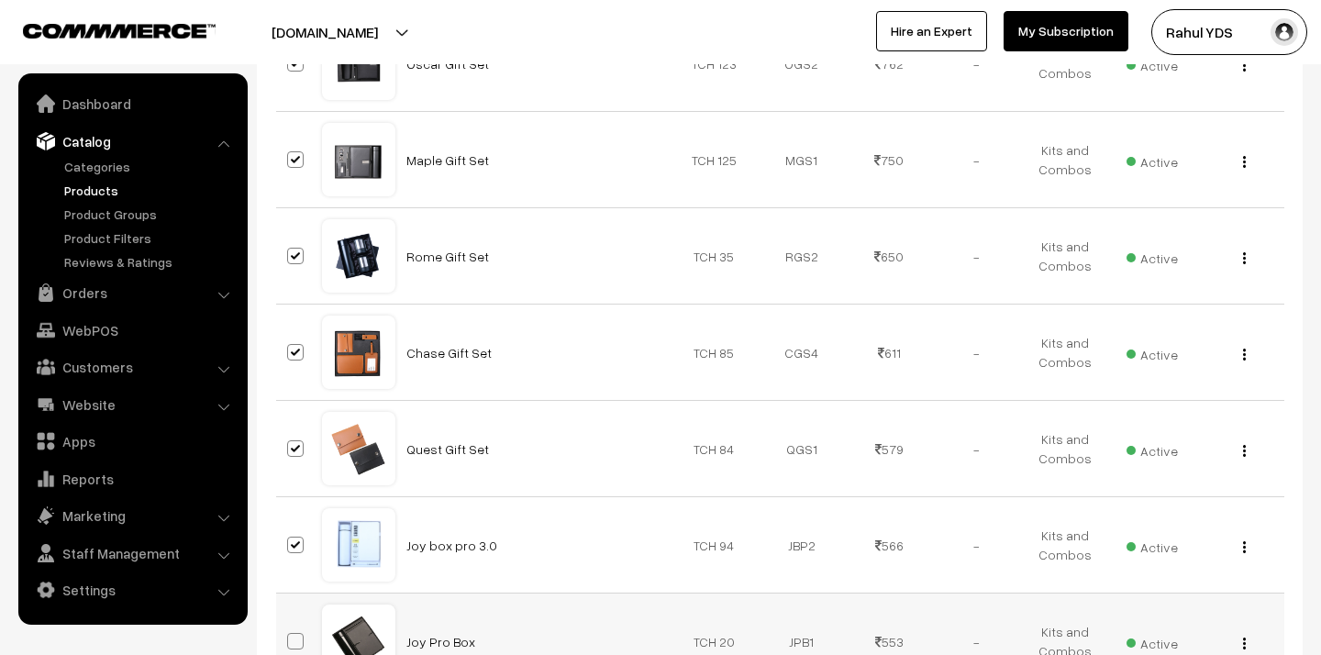
click at [290, 624] on input "checkbox" at bounding box center [284, 630] width 12 height 12
checkbox input "true"
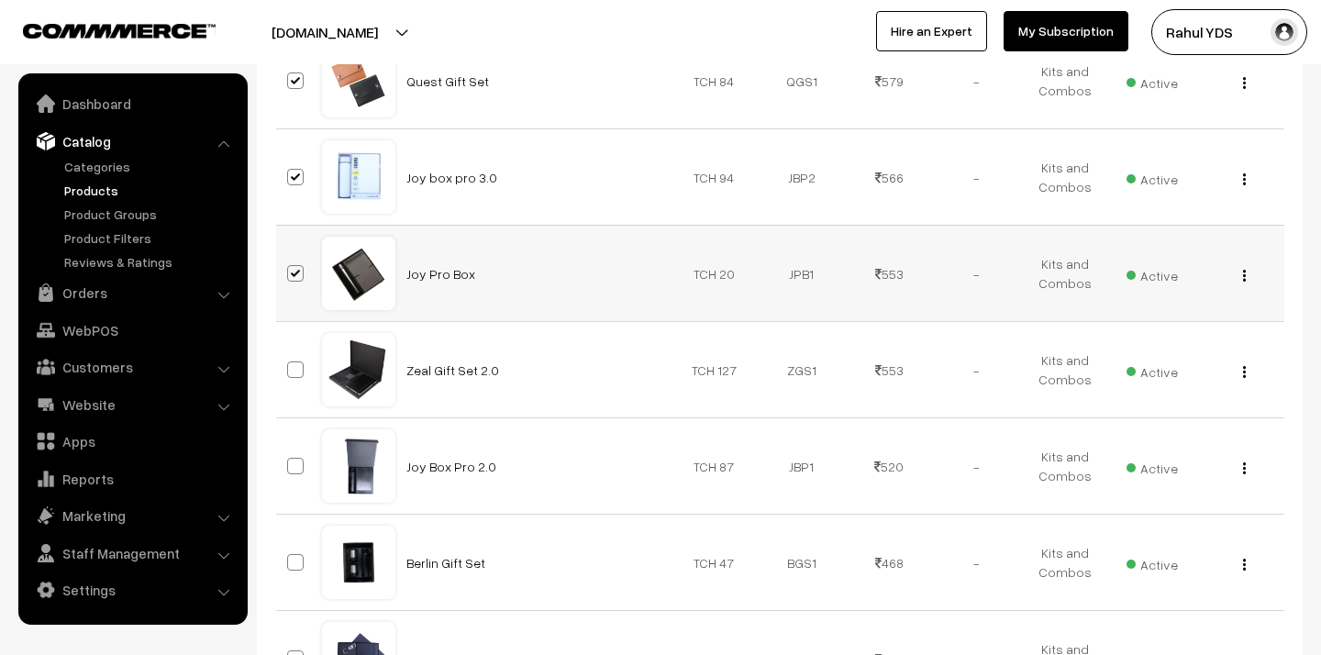
scroll to position [3778, 0]
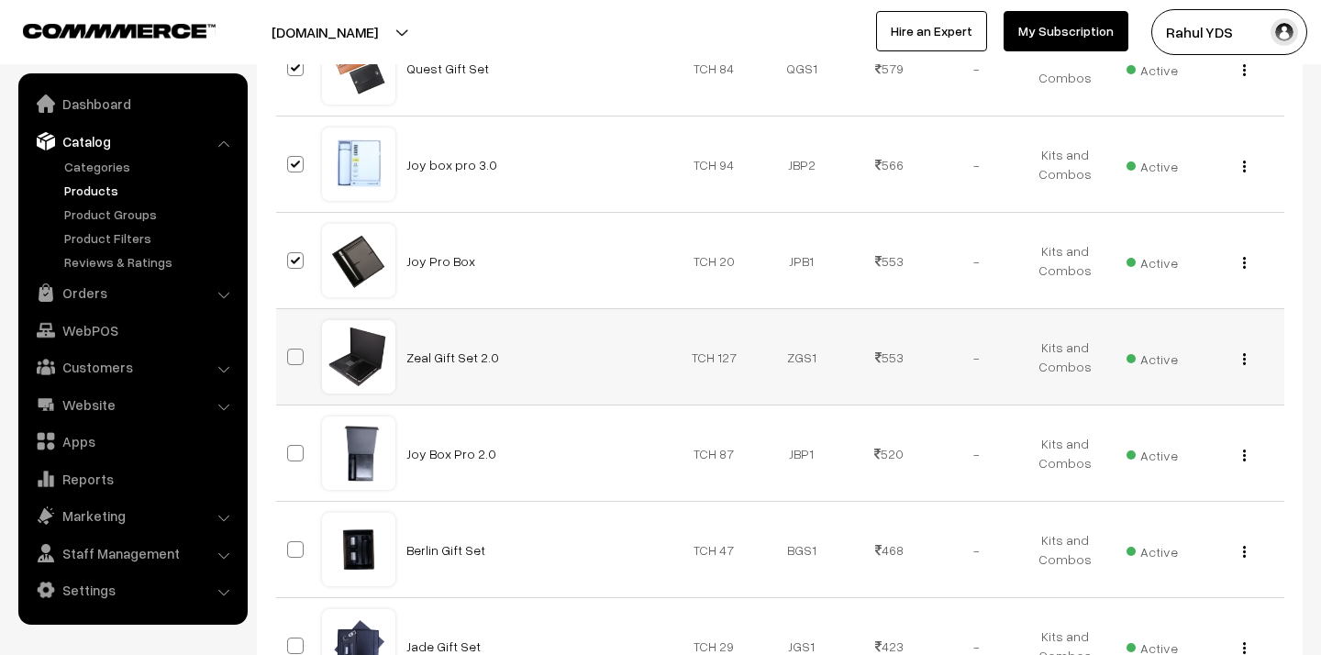
click at [293, 349] on span at bounding box center [295, 357] width 17 height 17
click at [290, 339] on input "checkbox" at bounding box center [284, 345] width 12 height 12
checkbox input "true"
click at [293, 442] on label at bounding box center [298, 453] width 22 height 22
click at [290, 436] on input "checkbox" at bounding box center [284, 442] width 12 height 12
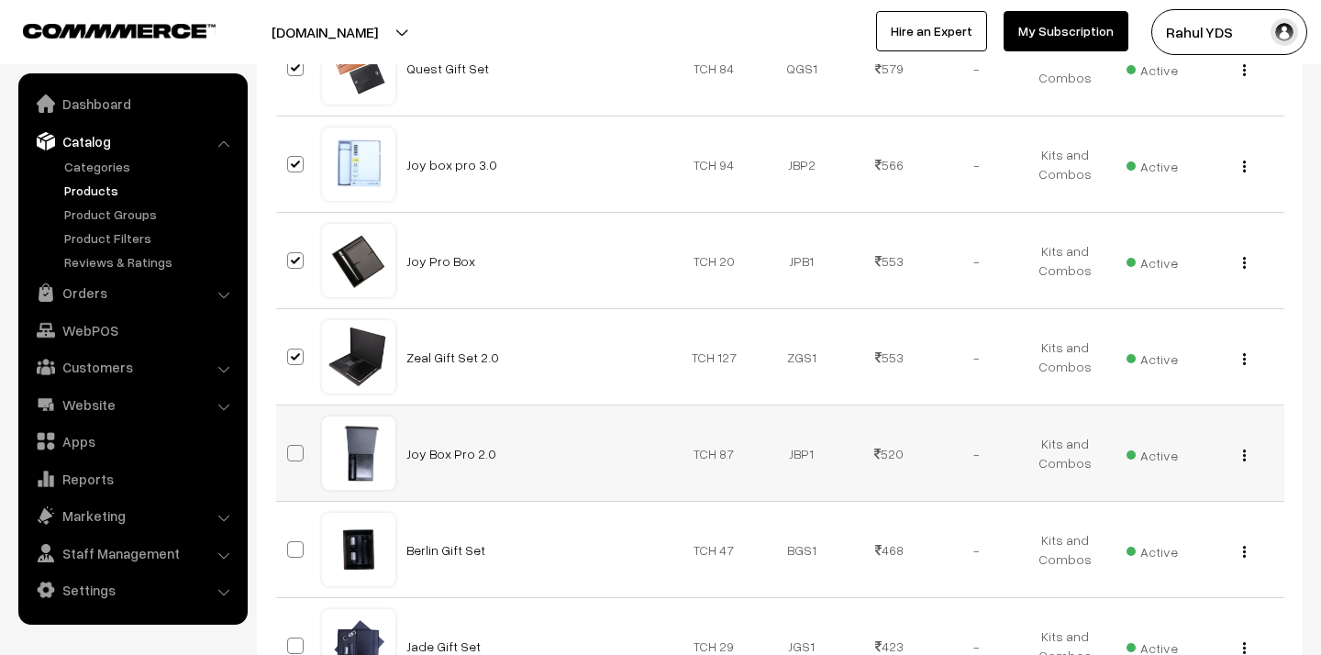
checkbox input "true"
click at [295, 541] on span at bounding box center [295, 549] width 17 height 17
click at [290, 532] on input "checkbox" at bounding box center [284, 538] width 12 height 12
checkbox input "true"
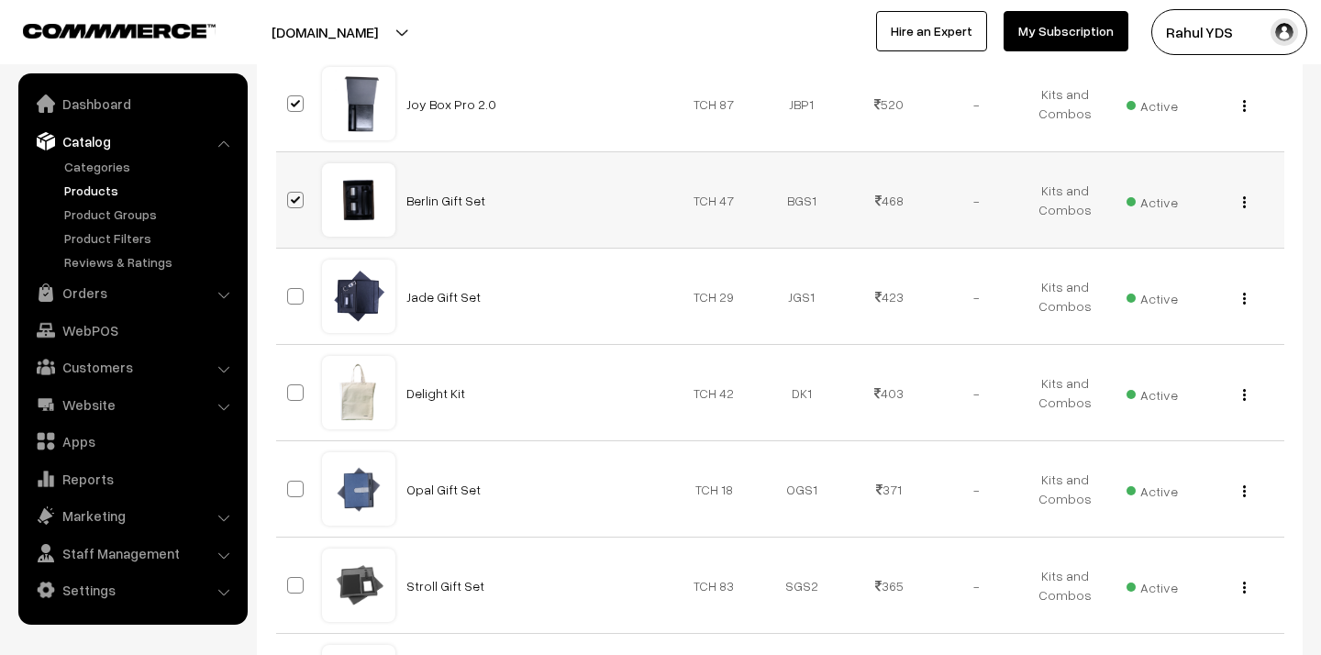
scroll to position [4128, 0]
click at [291, 287] on span at bounding box center [295, 295] width 17 height 17
click at [290, 278] on input "checkbox" at bounding box center [284, 284] width 12 height 12
checkbox input "true"
click at [295, 384] on span at bounding box center [295, 392] width 17 height 17
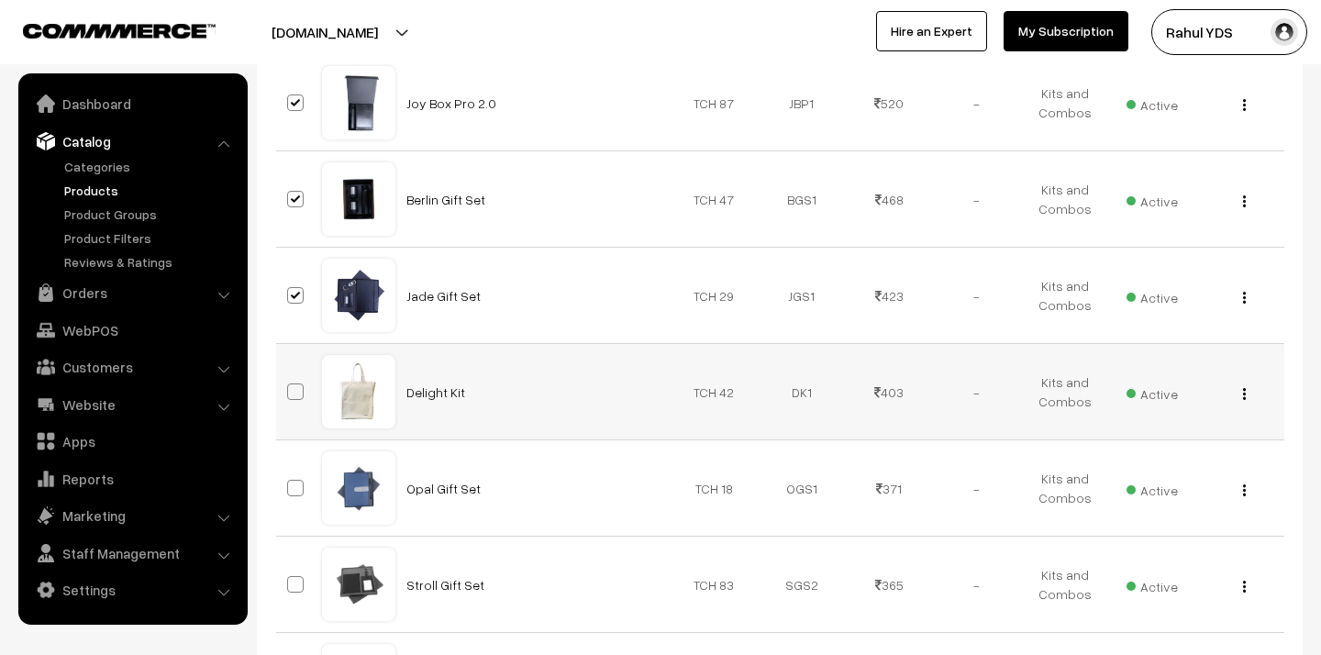
click at [290, 374] on input "checkbox" at bounding box center [284, 380] width 12 height 12
checkbox input "true"
click at [295, 480] on span at bounding box center [295, 488] width 17 height 17
click at [290, 471] on input "checkbox" at bounding box center [284, 477] width 12 height 12
checkbox input "true"
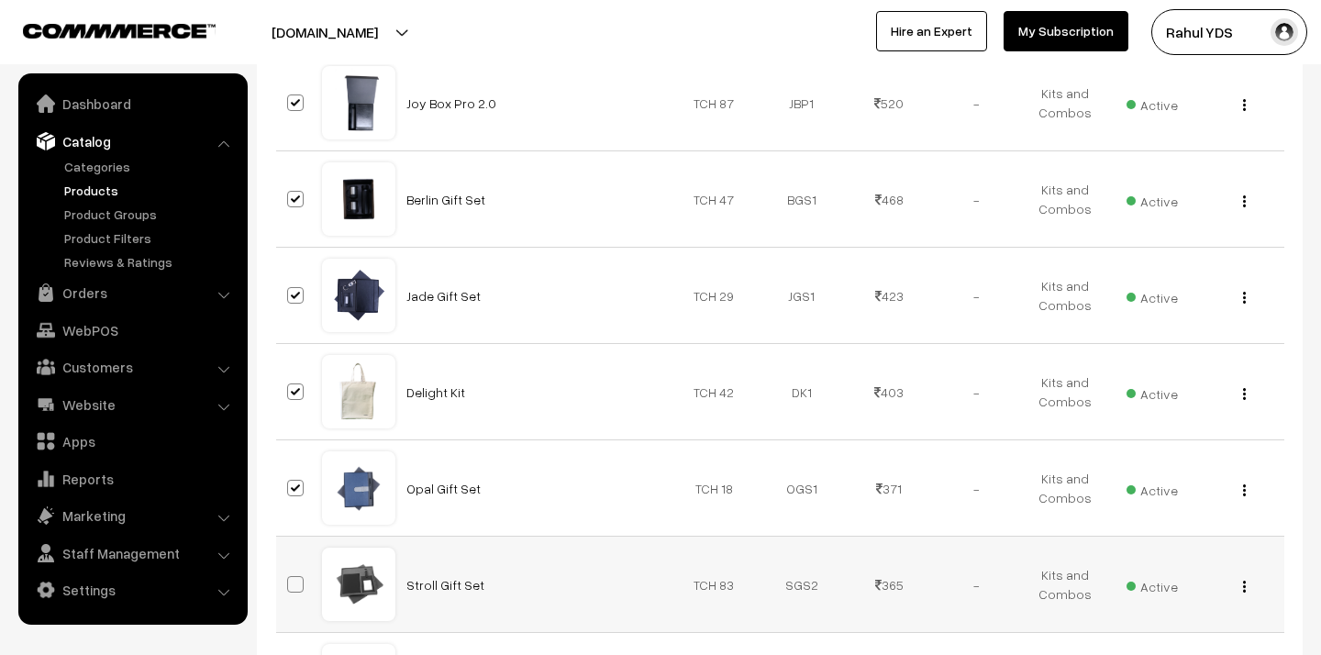
click at [295, 576] on span at bounding box center [295, 584] width 17 height 17
click at [290, 567] on input "checkbox" at bounding box center [284, 573] width 12 height 12
checkbox input "true"
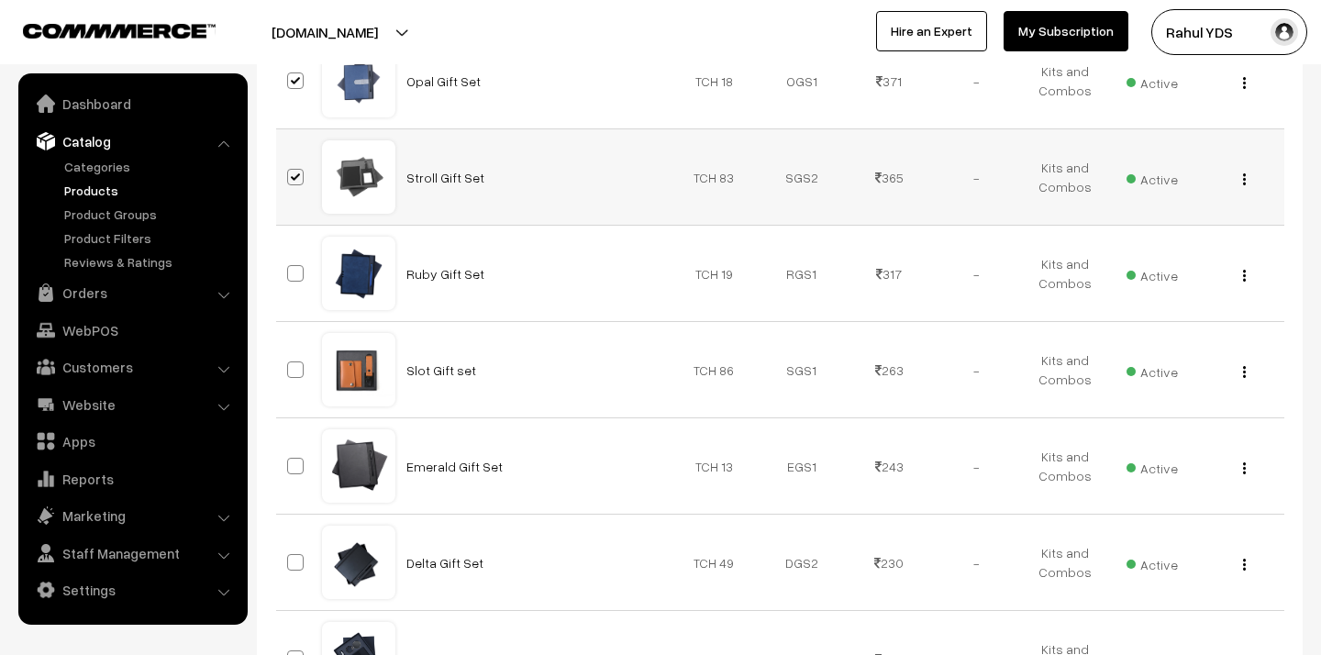
scroll to position [4549, 0]
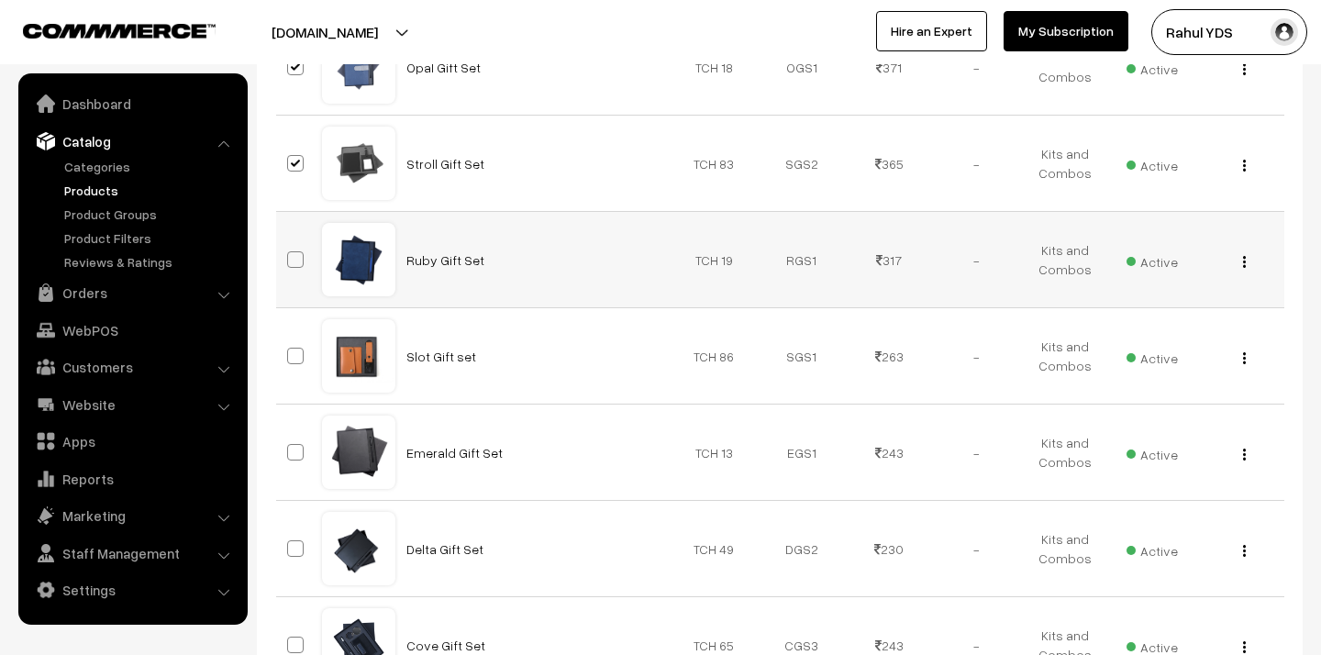
click at [296, 251] on span at bounding box center [295, 259] width 17 height 17
click at [290, 242] on input "checkbox" at bounding box center [284, 248] width 12 height 12
checkbox input "true"
click at [298, 345] on label at bounding box center [298, 356] width 22 height 22
click at [290, 339] on input "checkbox" at bounding box center [284, 345] width 12 height 12
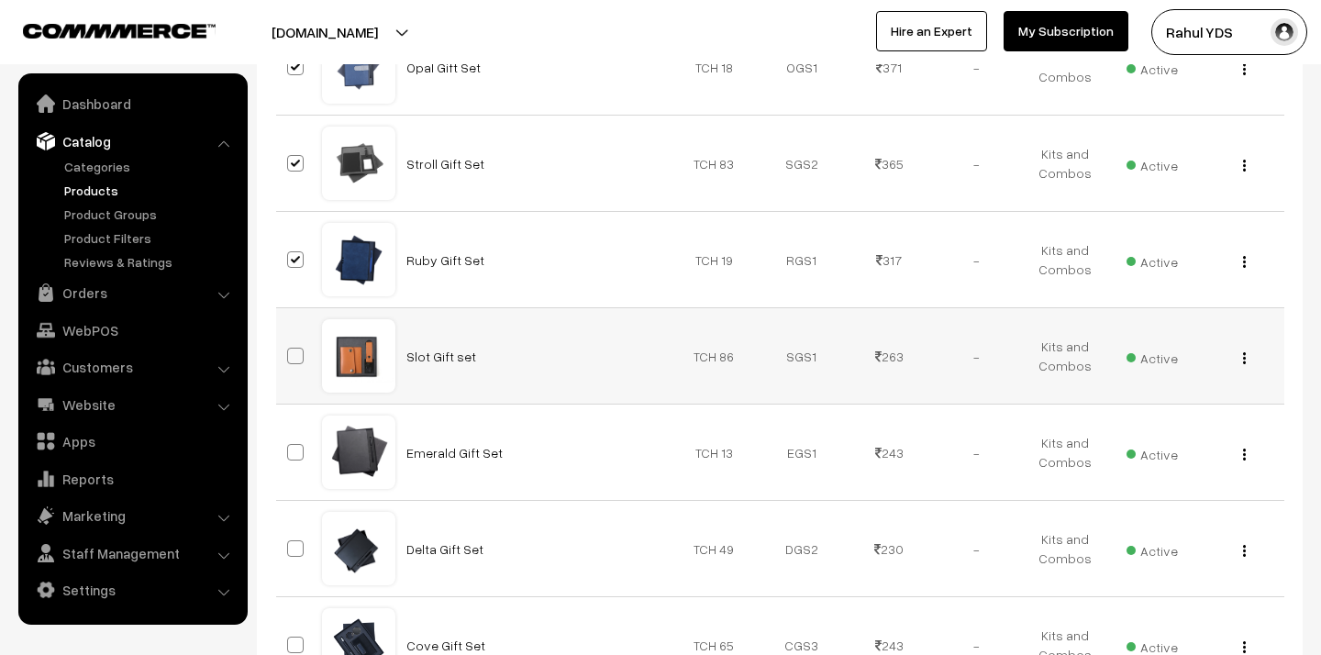
checkbox input "true"
click at [298, 444] on span at bounding box center [295, 452] width 17 height 17
click at [290, 435] on input "checkbox" at bounding box center [284, 441] width 12 height 12
checkbox input "true"
click at [296, 540] on span at bounding box center [295, 548] width 17 height 17
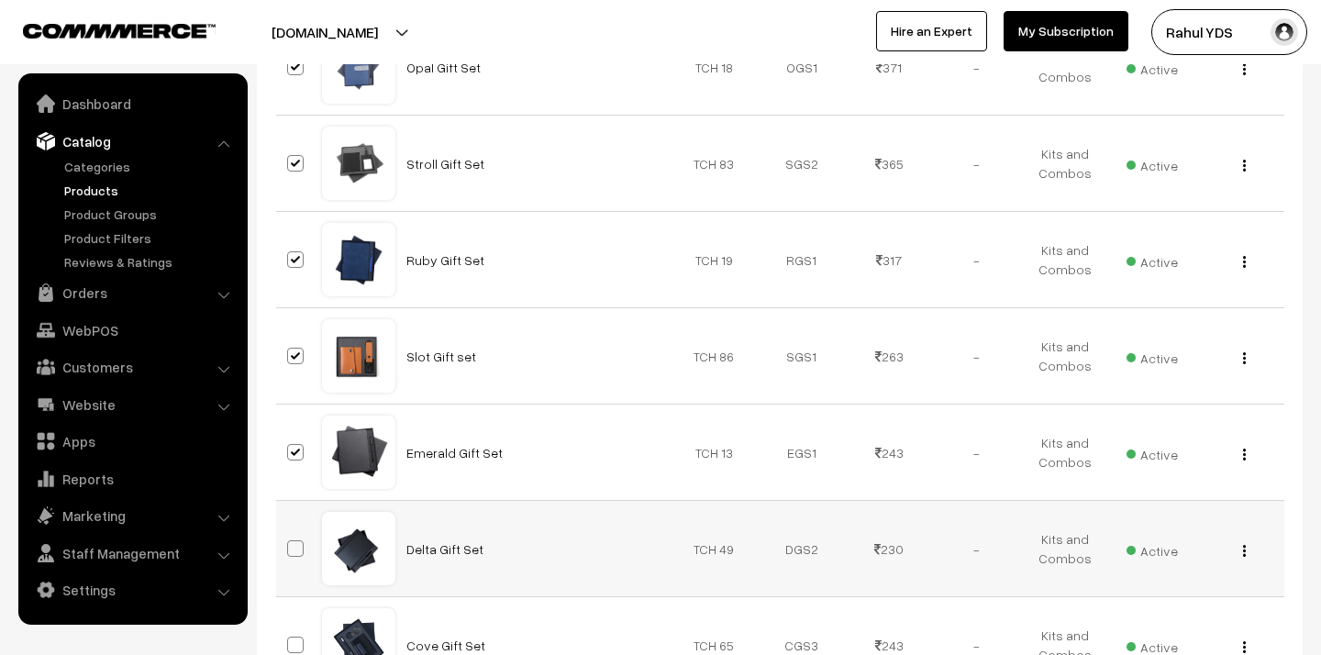
click at [290, 531] on input "checkbox" at bounding box center [284, 537] width 12 height 12
checkbox input "true"
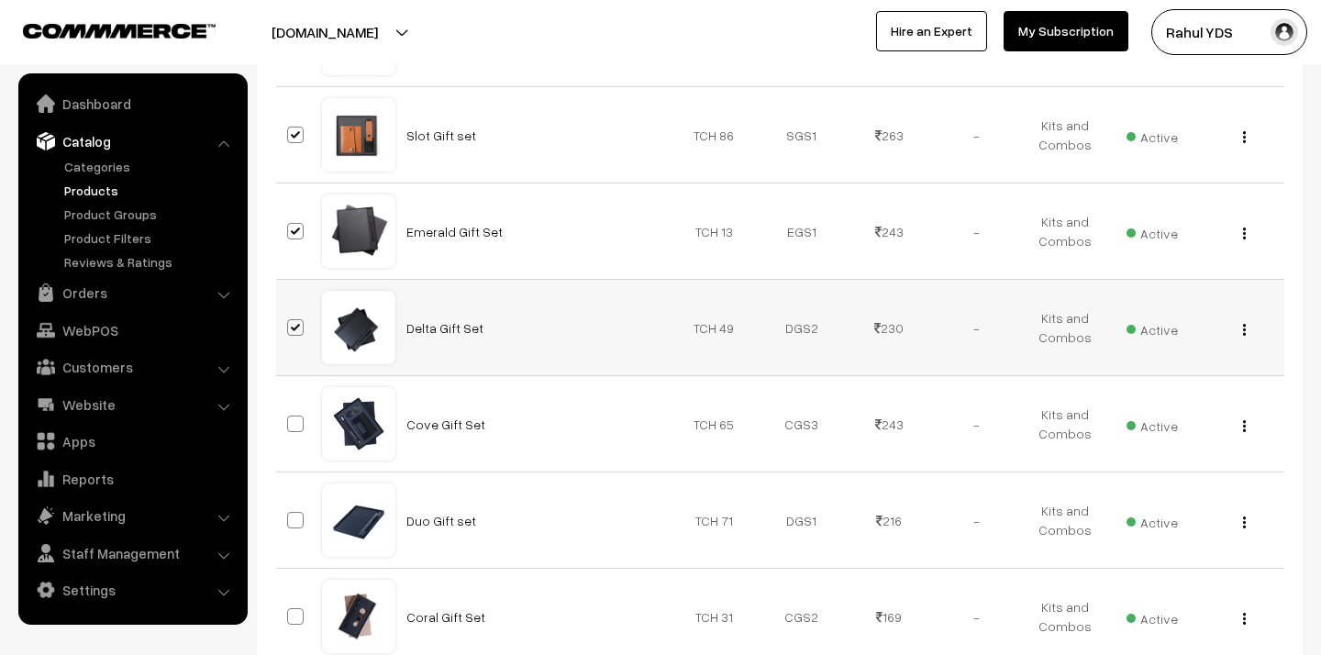
scroll to position [4919, 0]
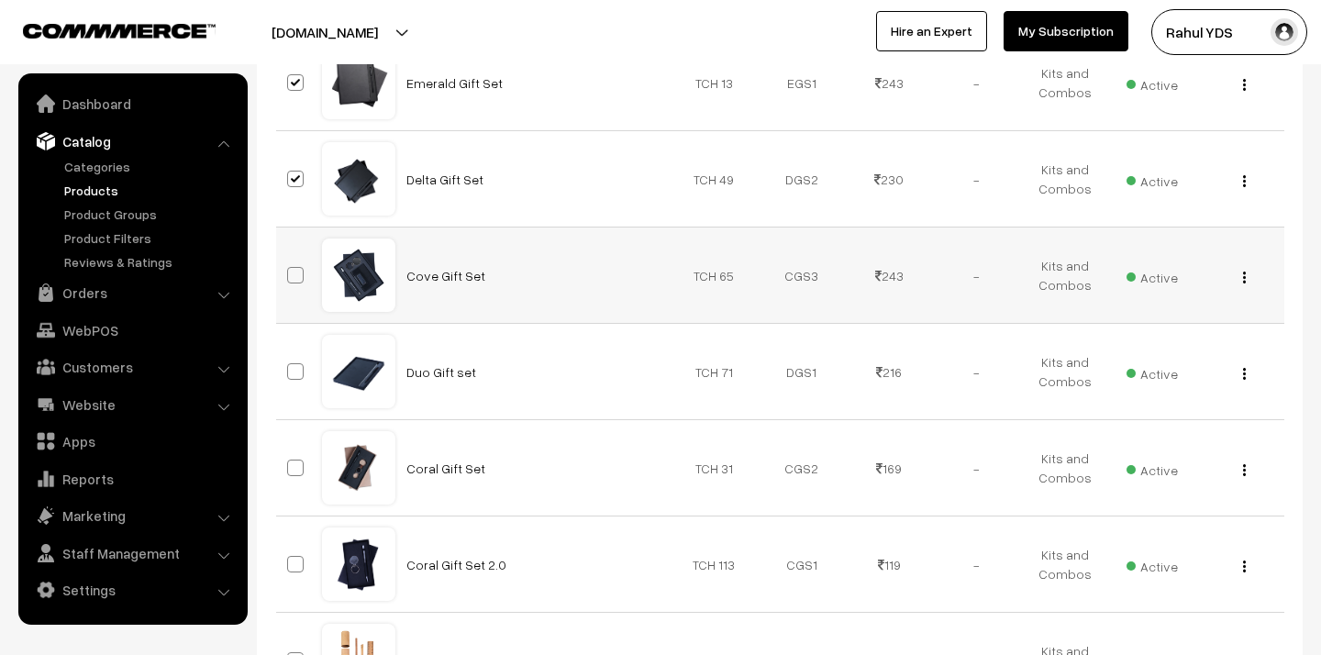
click at [293, 267] on span at bounding box center [295, 275] width 17 height 17
click at [290, 258] on input "checkbox" at bounding box center [284, 264] width 12 height 12
checkbox input "true"
click at [293, 361] on label at bounding box center [298, 372] width 22 height 22
click at [290, 354] on input "checkbox" at bounding box center [284, 360] width 12 height 12
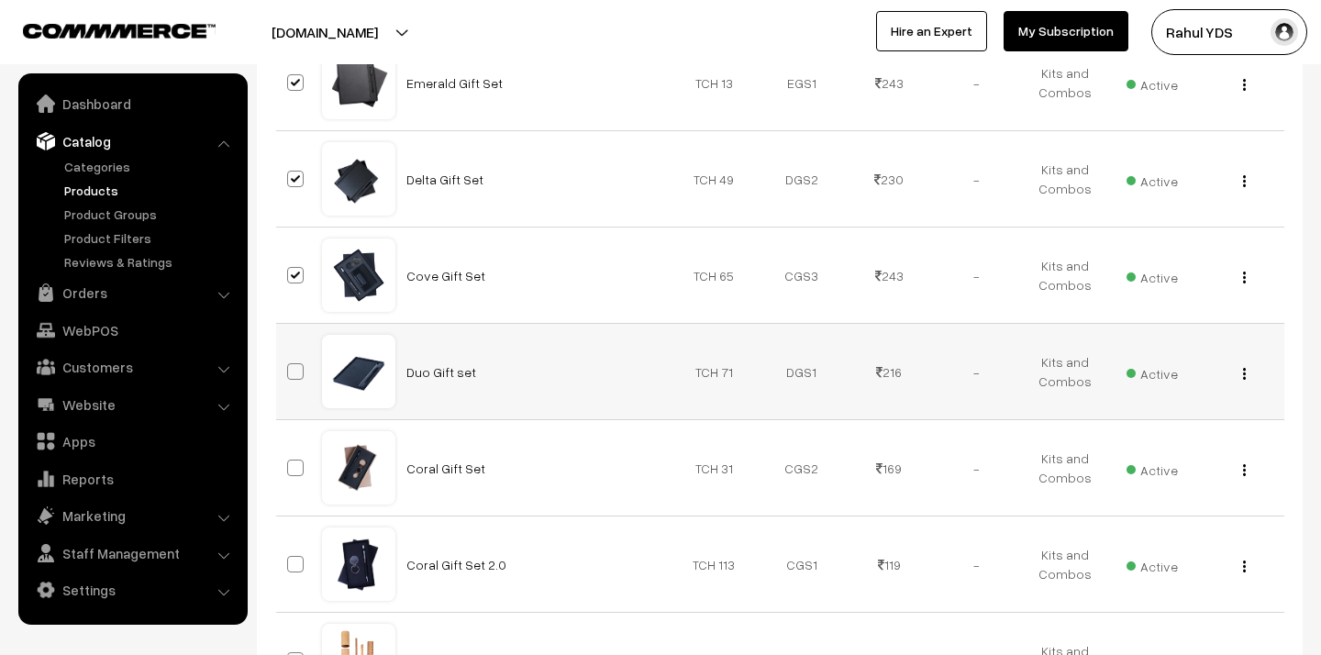
checkbox input "true"
click at [295, 457] on label at bounding box center [298, 468] width 22 height 22
click at [290, 451] on input "checkbox" at bounding box center [284, 457] width 12 height 12
checkbox input "true"
click at [295, 556] on span at bounding box center [295, 564] width 17 height 17
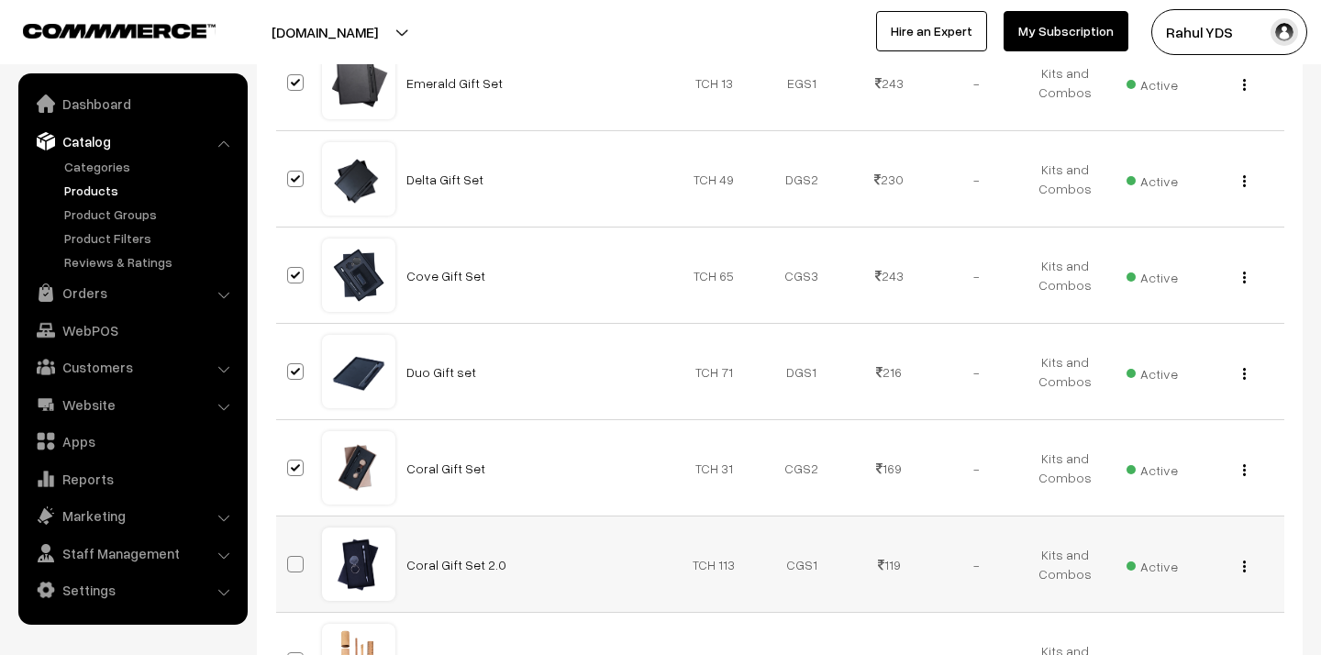
click at [290, 547] on input "checkbox" at bounding box center [284, 553] width 12 height 12
checkbox input "true"
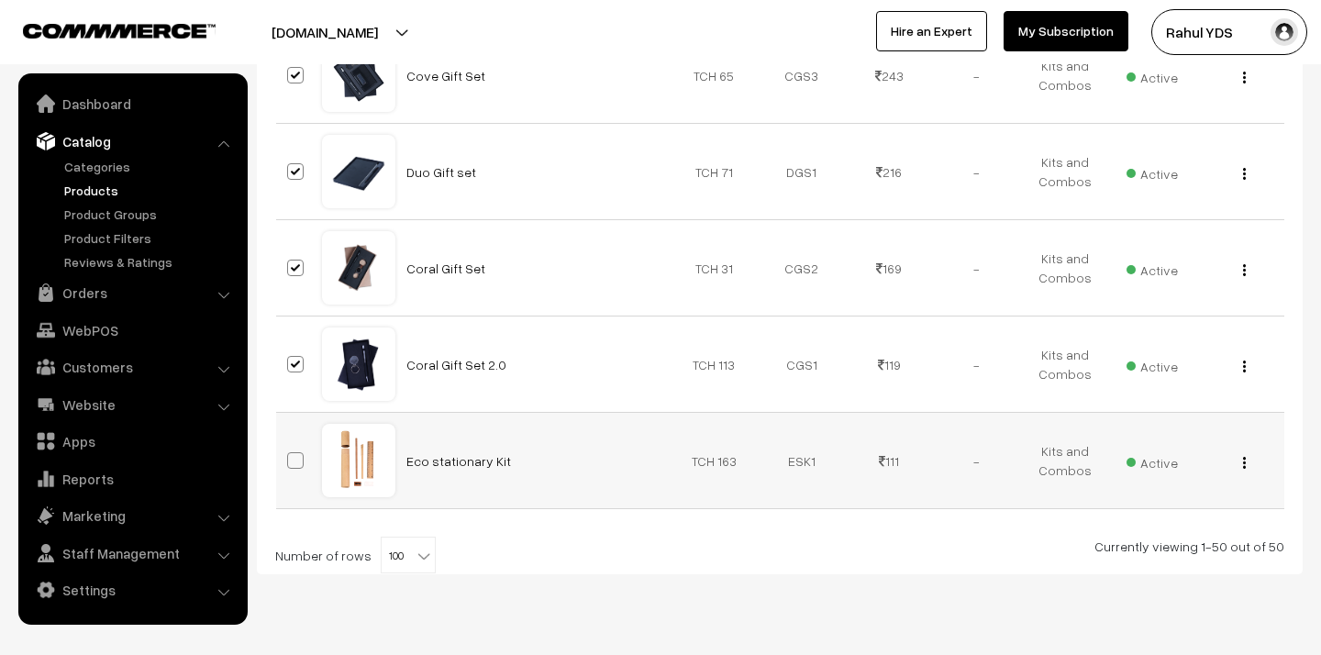
click at [294, 452] on span at bounding box center [295, 460] width 17 height 17
click at [290, 443] on input "checkbox" at bounding box center [284, 449] width 12 height 12
checkbox input "true"
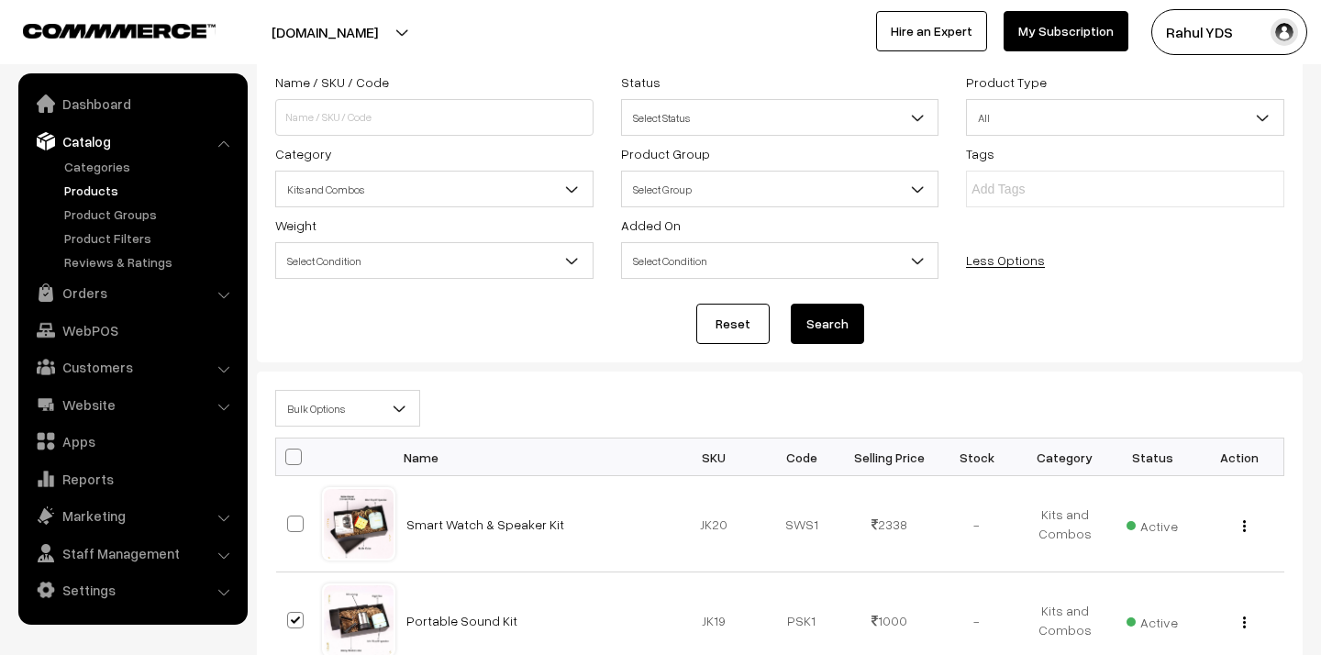
scroll to position [0, 0]
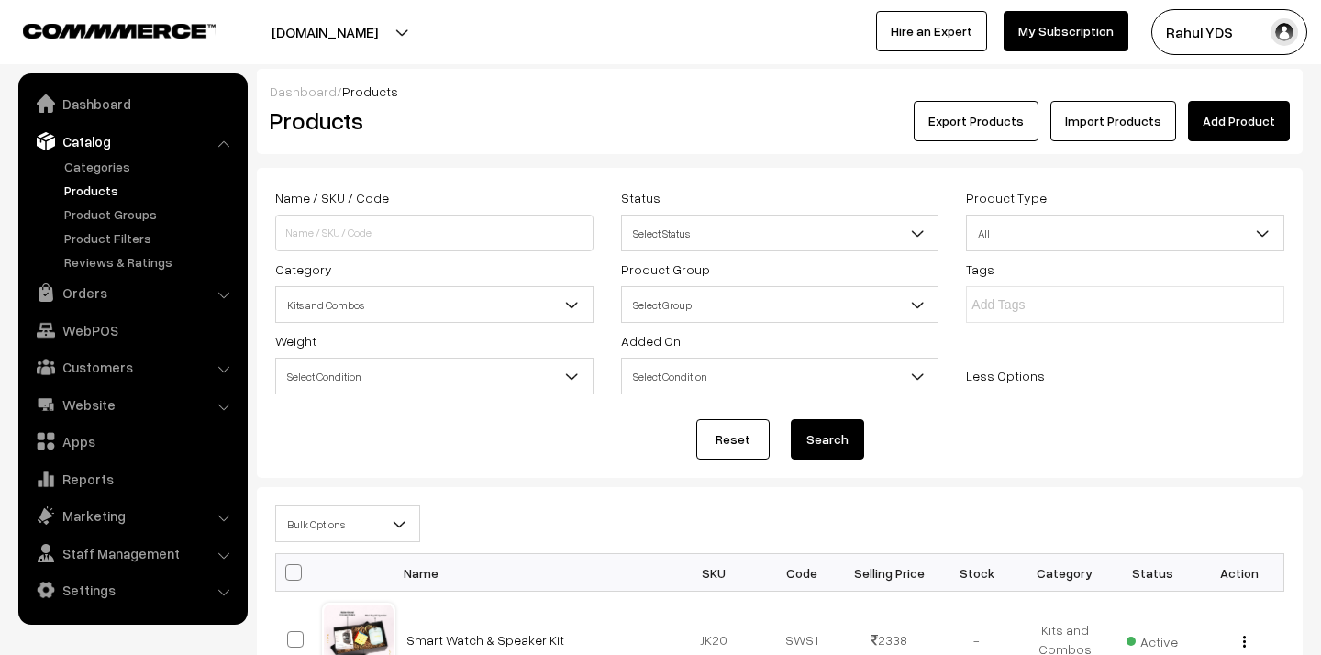
click at [385, 519] on span "Bulk Options" at bounding box center [347, 524] width 143 height 32
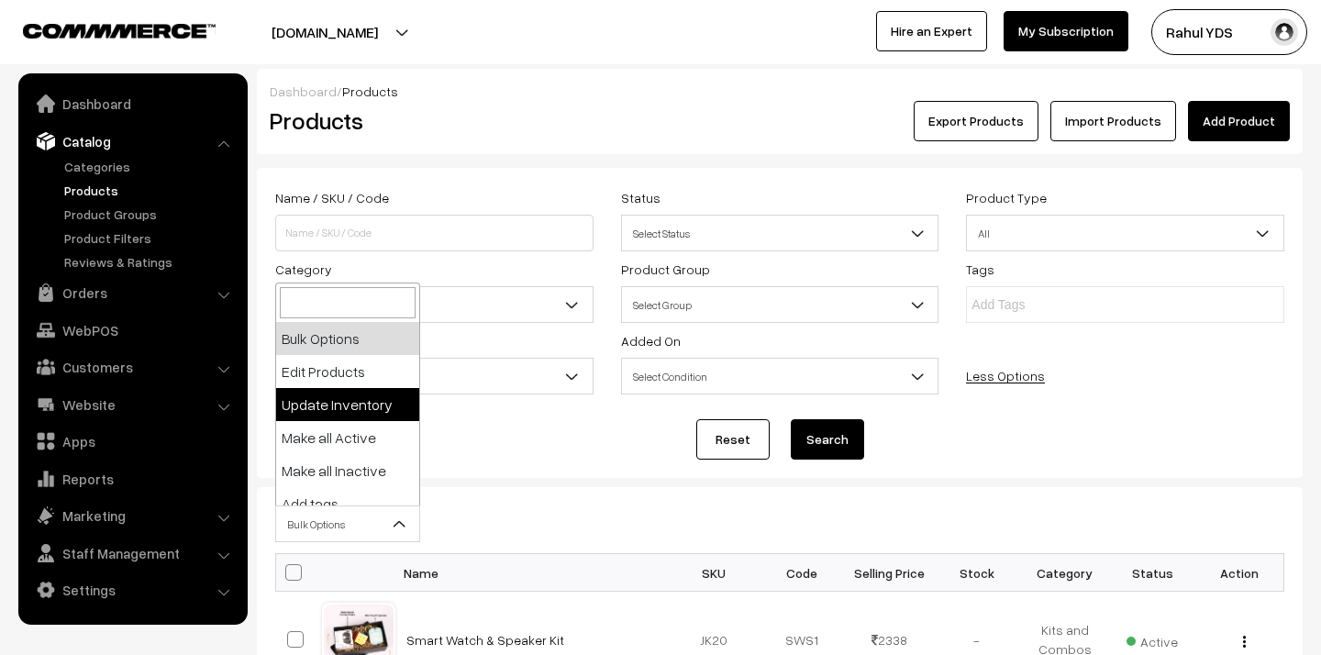
scroll to position [114, 0]
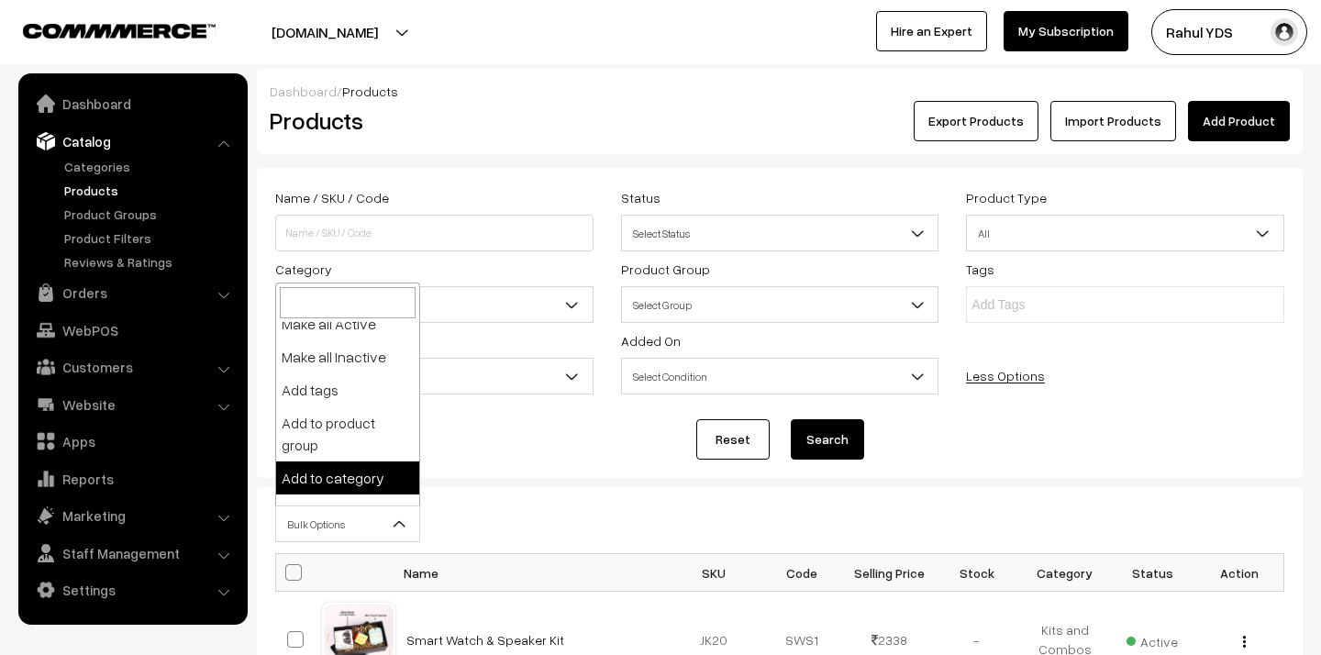
select select "category"
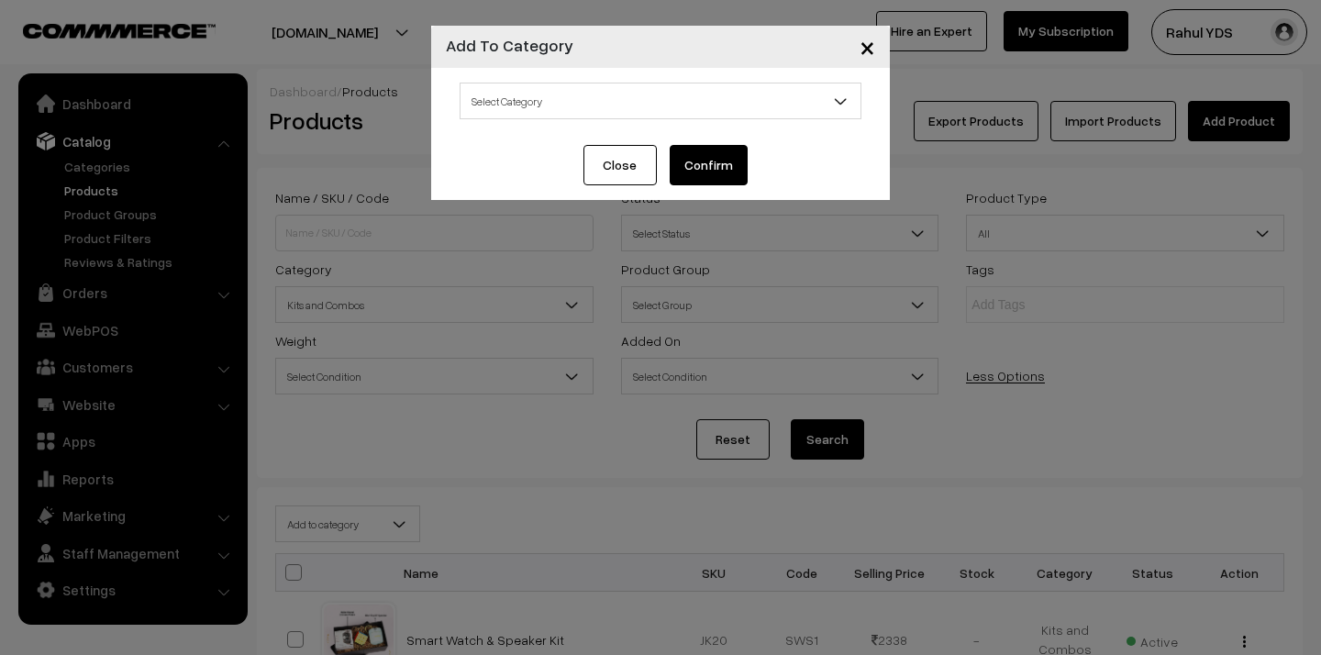
click at [641, 104] on span "Select Category" at bounding box center [661, 101] width 400 height 32
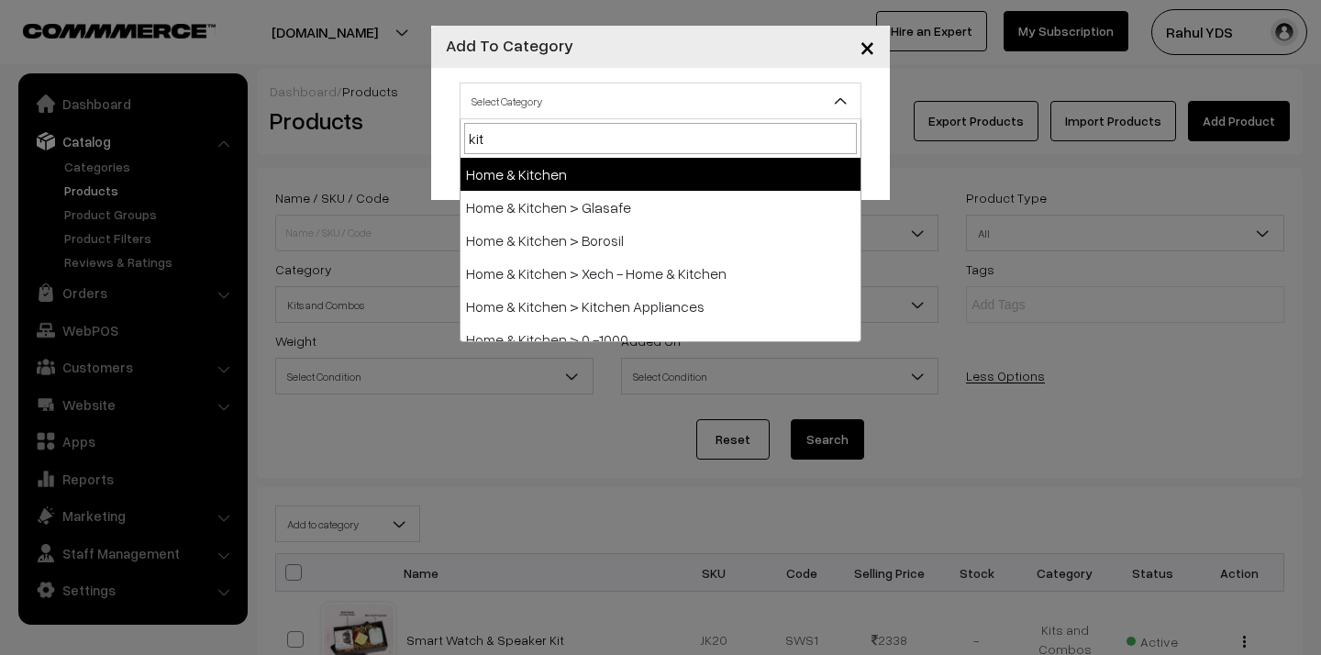
type input "kits"
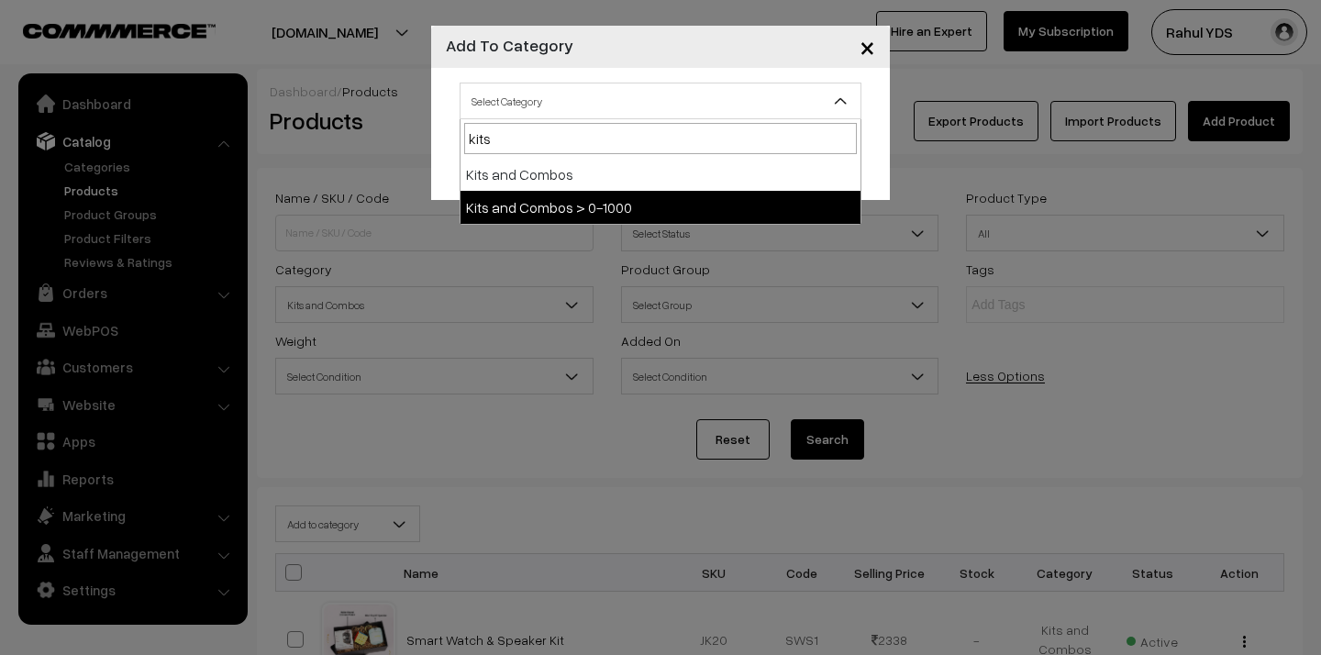
select select "152"
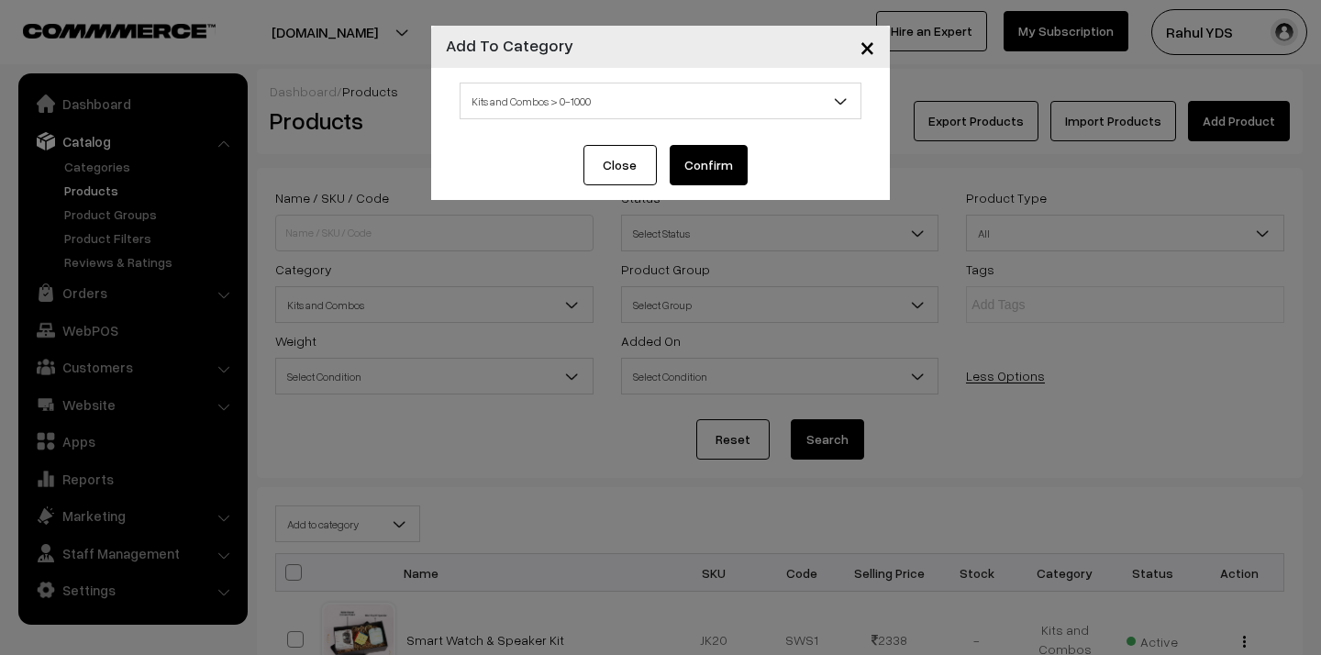
click at [698, 174] on button "Confirm" at bounding box center [709, 165] width 78 height 40
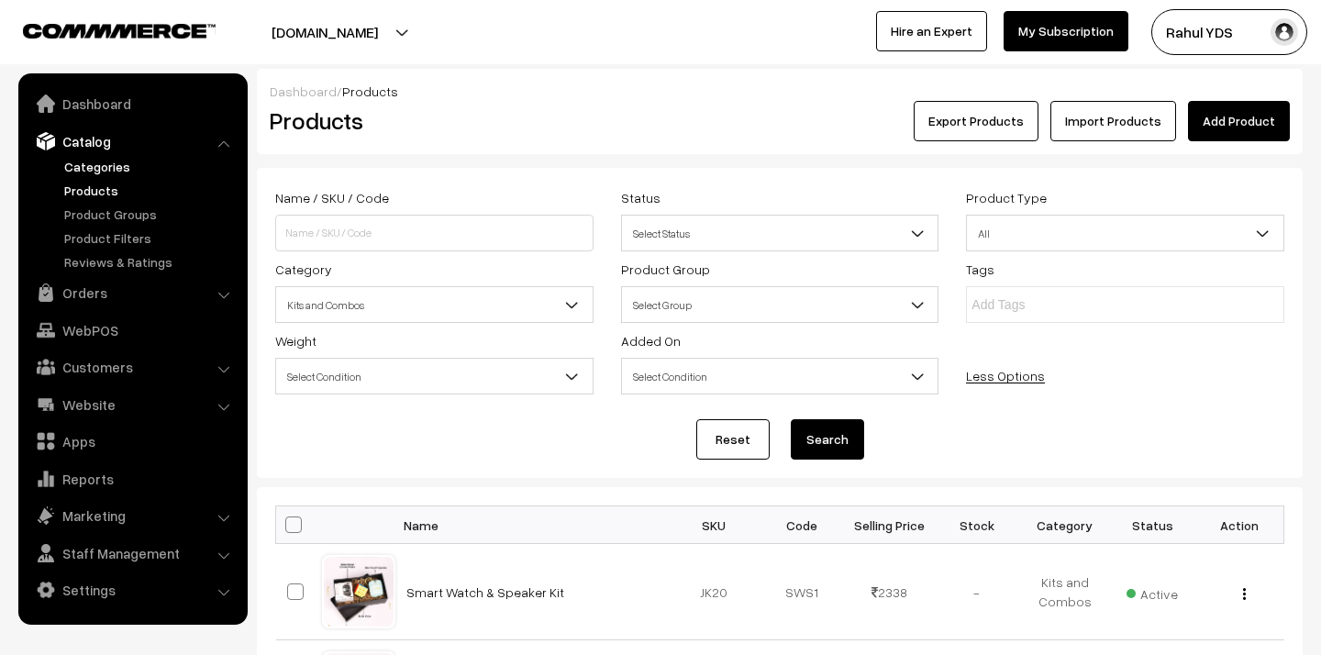
click at [107, 162] on link "Categories" at bounding box center [151, 166] width 182 height 19
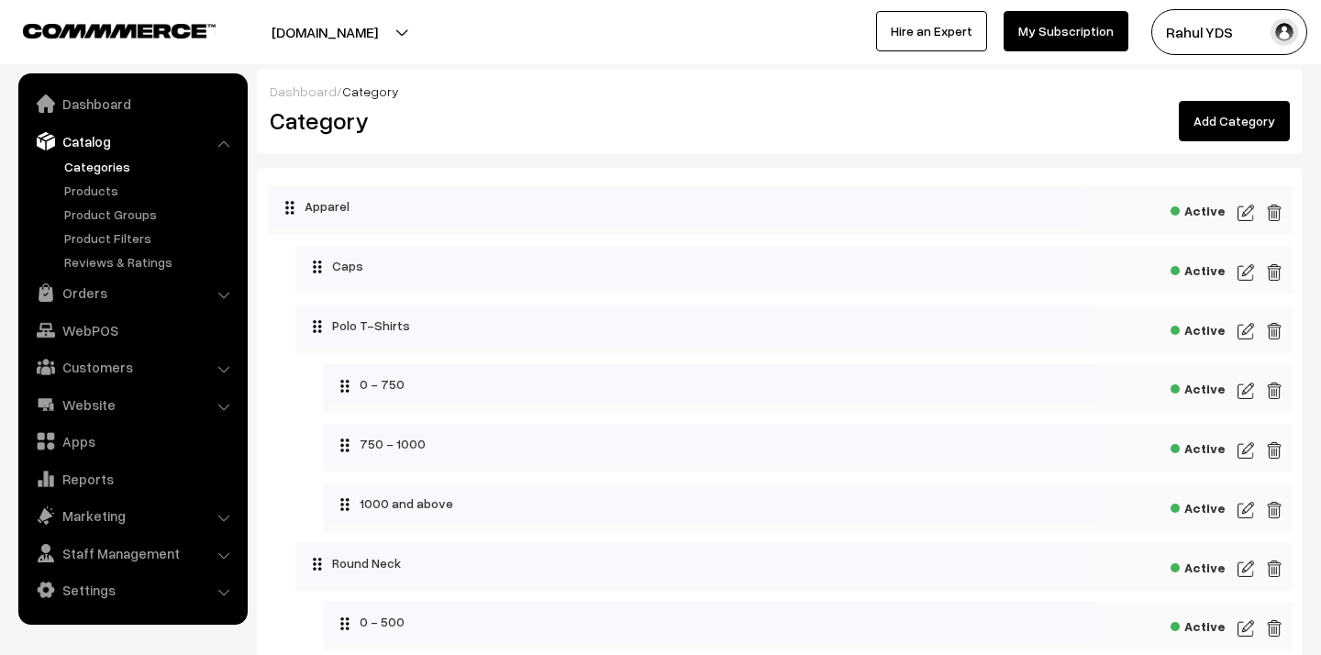
click at [1243, 133] on link "Add Category" at bounding box center [1234, 121] width 111 height 40
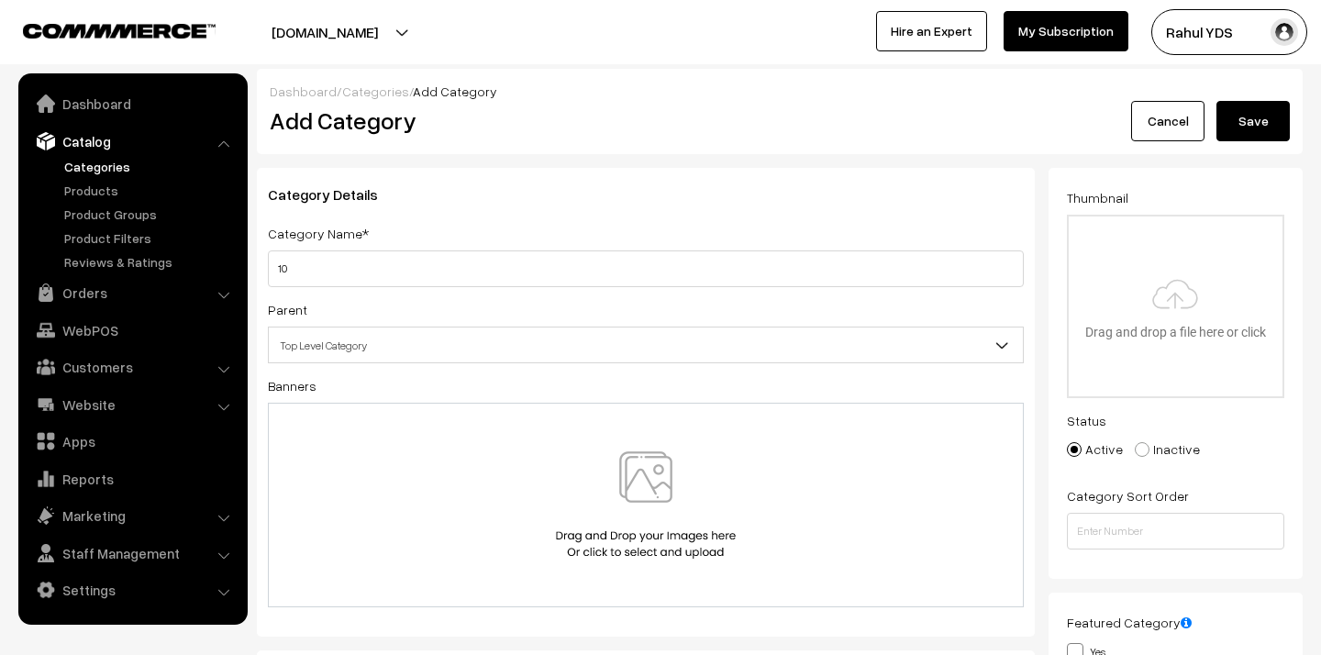
type input "1"
type input "above 1000 Kits"
click at [613, 356] on span "Top Level Category" at bounding box center [646, 345] width 754 height 32
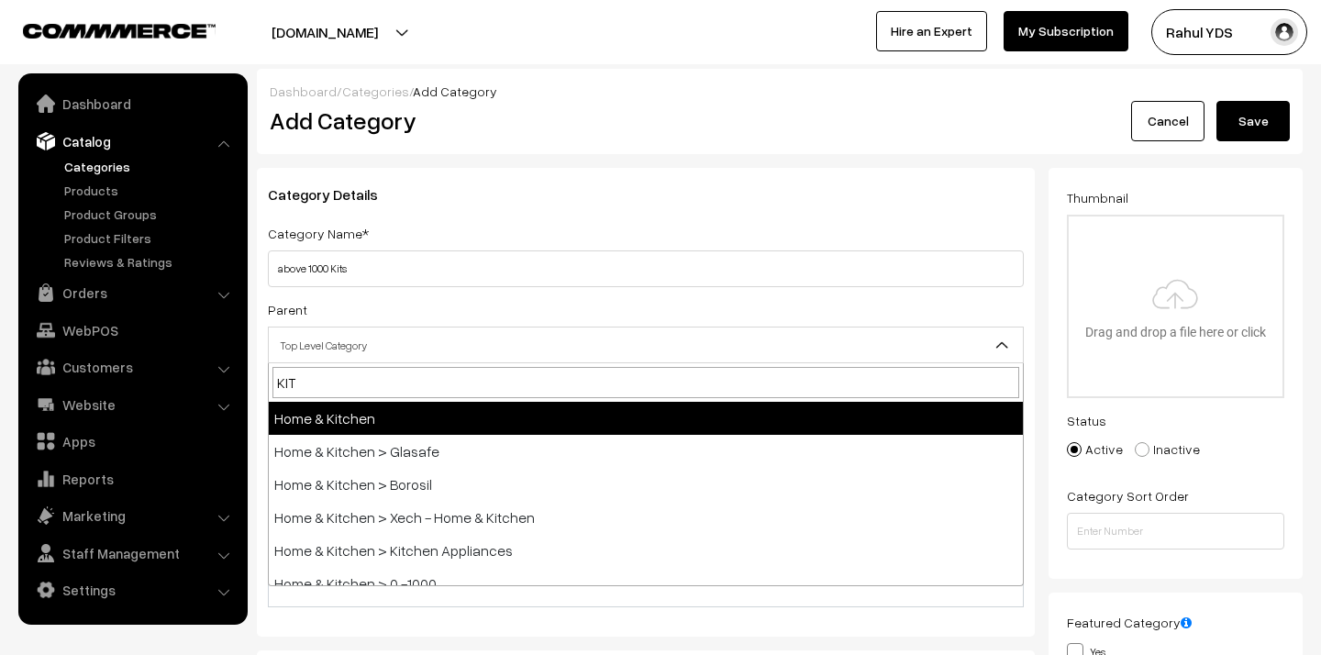
type input "KITS"
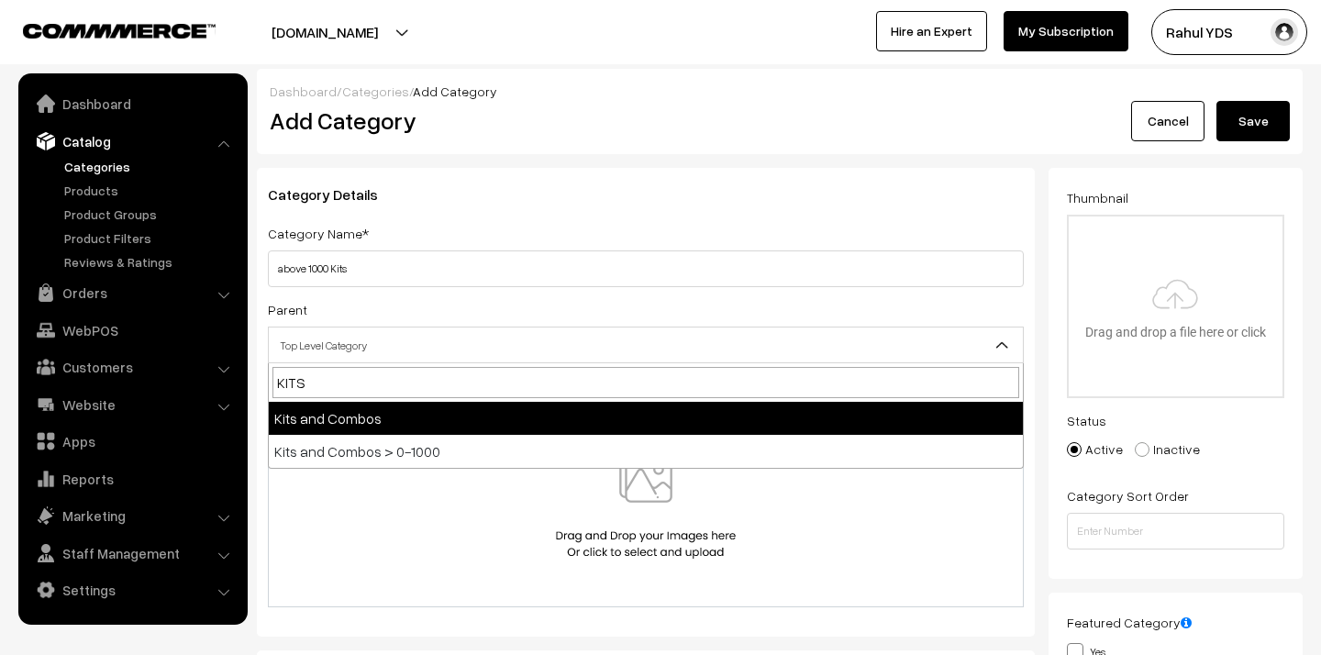
select select "28"
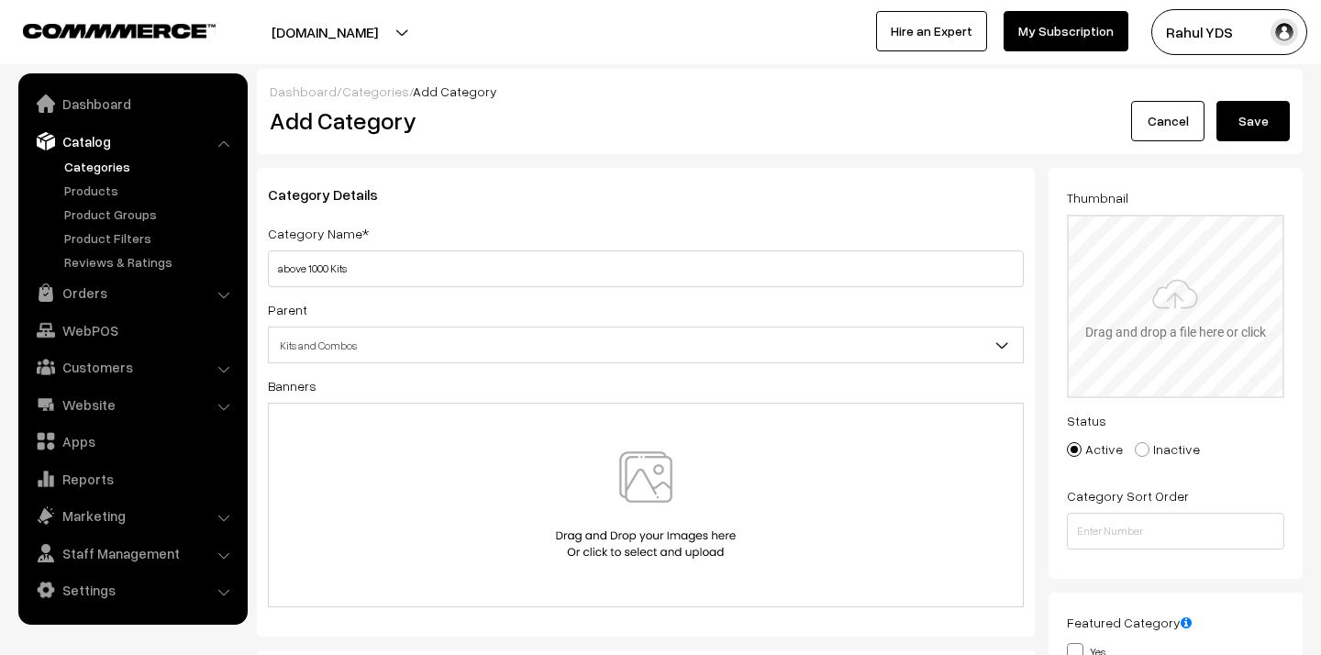
type input "C:\fakepath\Products above 1000 copy.png"
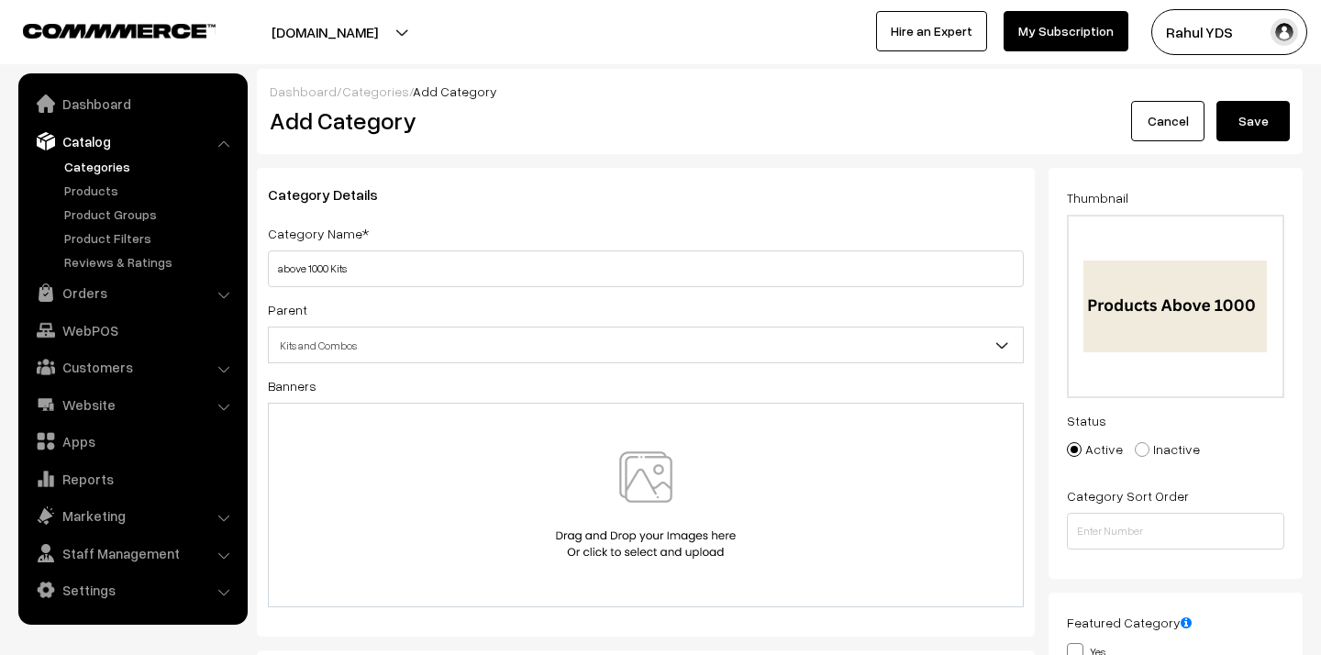
click at [1260, 117] on button "Save" at bounding box center [1253, 121] width 73 height 40
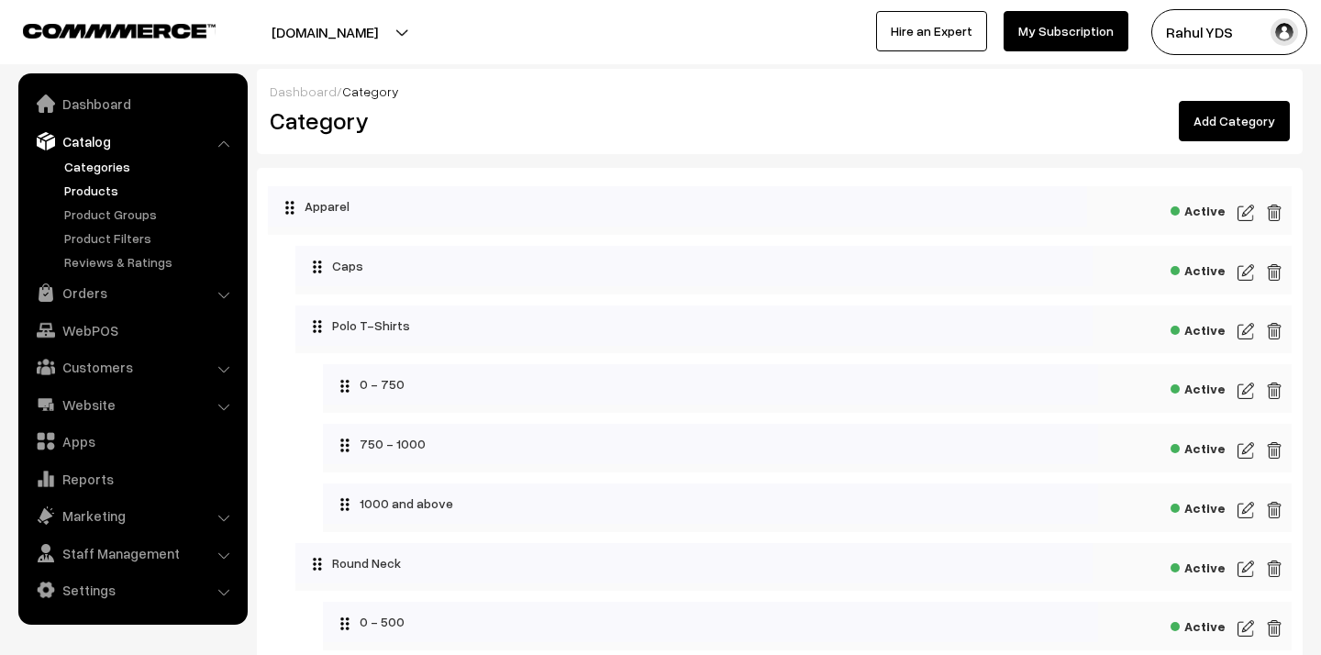
click at [80, 195] on link "Products" at bounding box center [151, 190] width 182 height 19
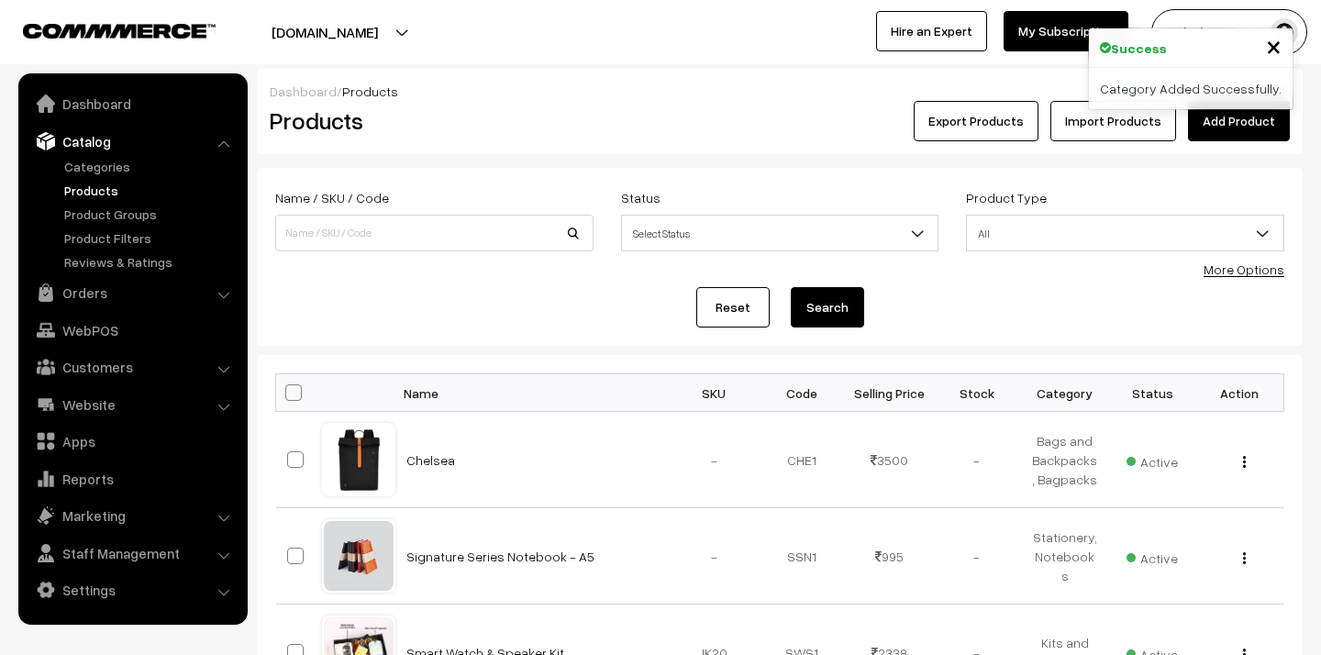
click at [1250, 273] on link "More Options" at bounding box center [1244, 270] width 81 height 16
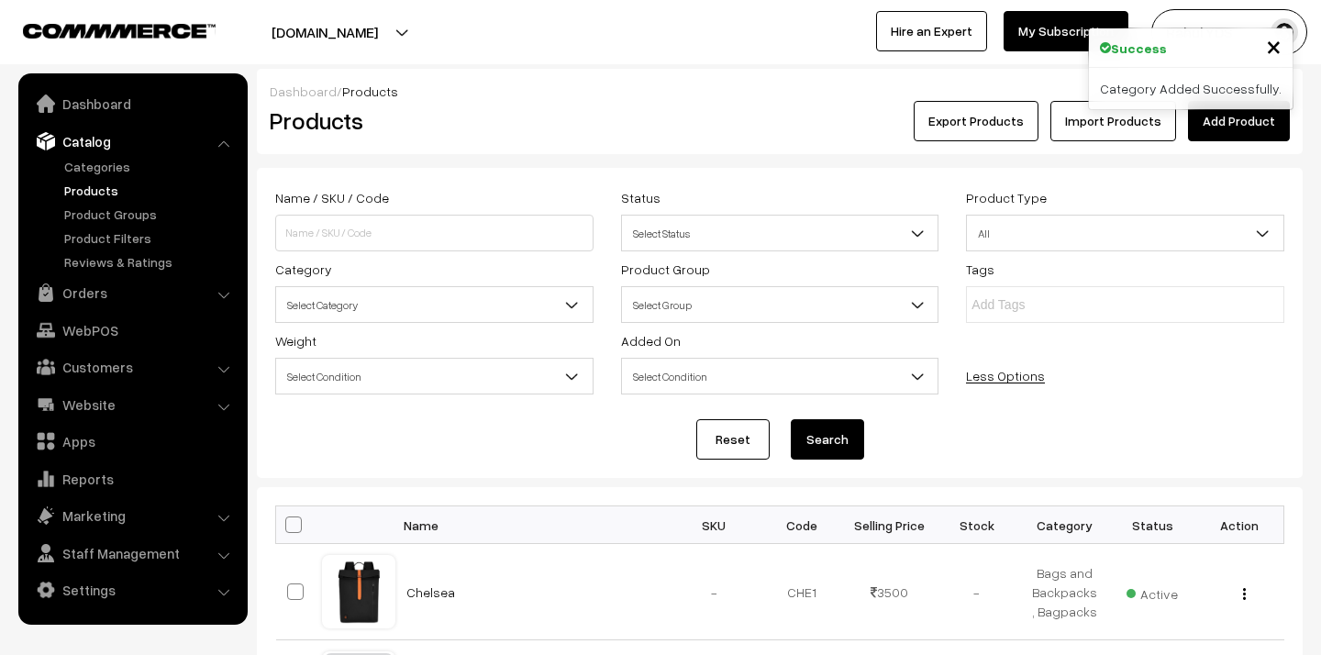
click at [462, 315] on span "Select Category" at bounding box center [434, 305] width 317 height 32
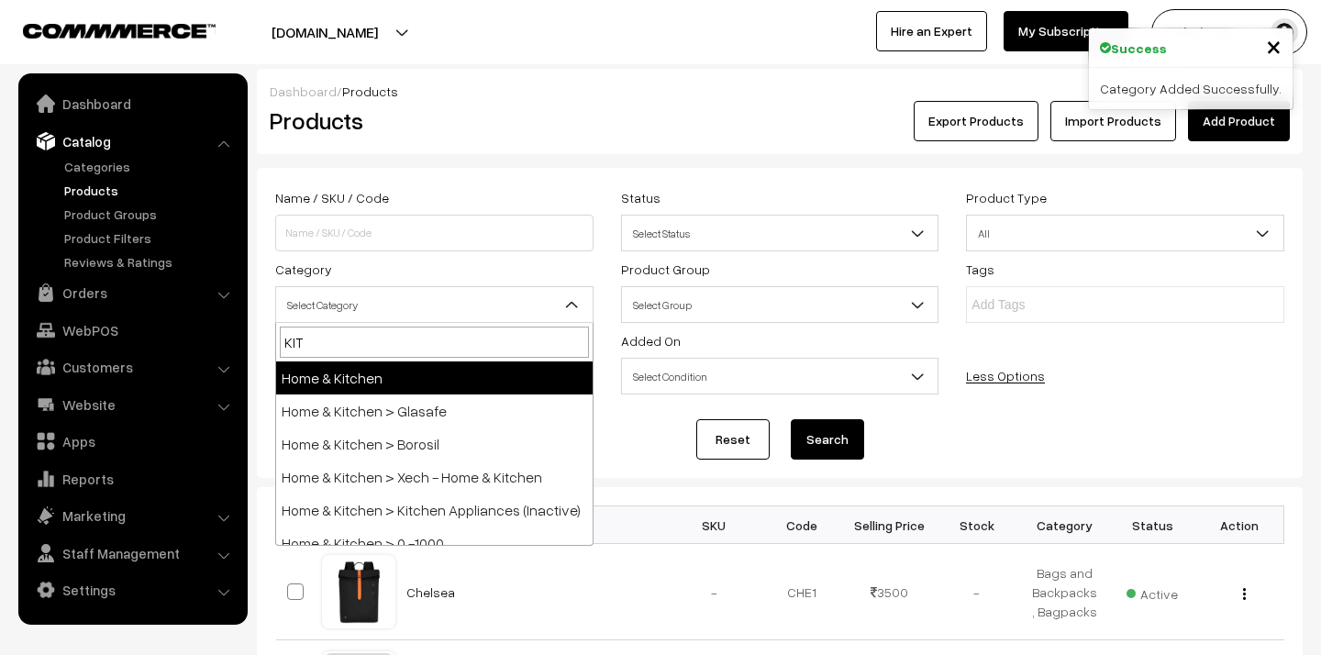
type input "KITS"
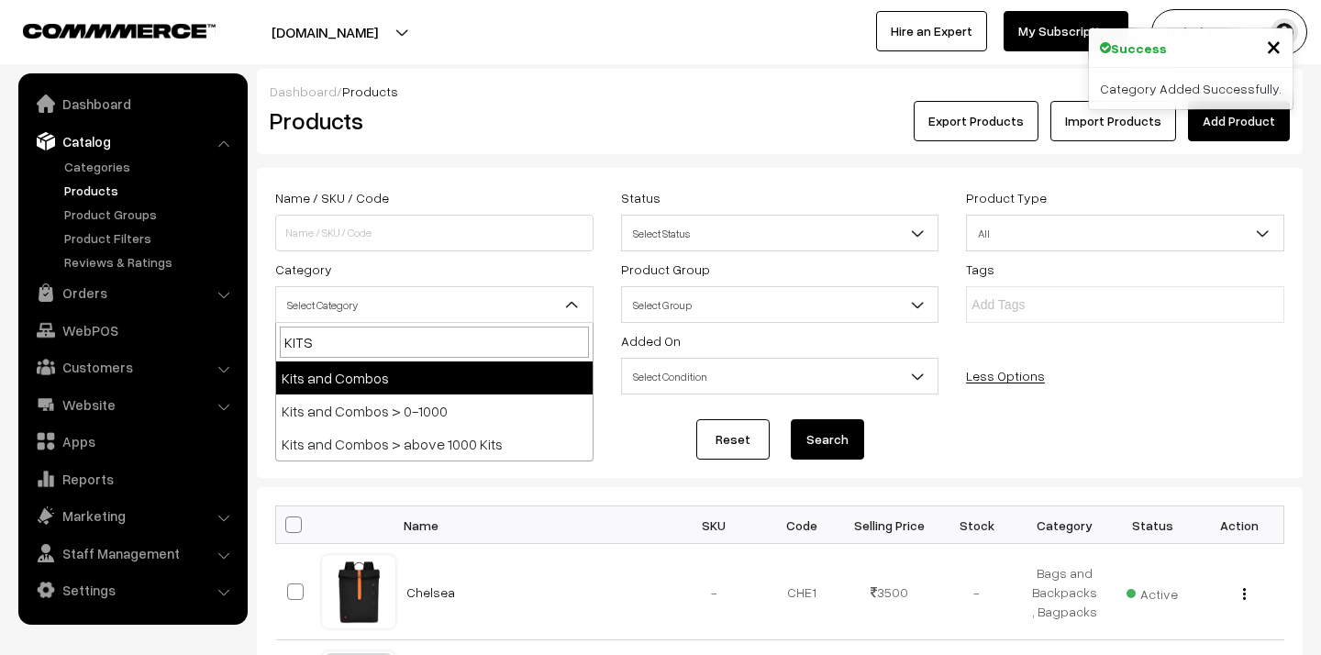
select select "28"
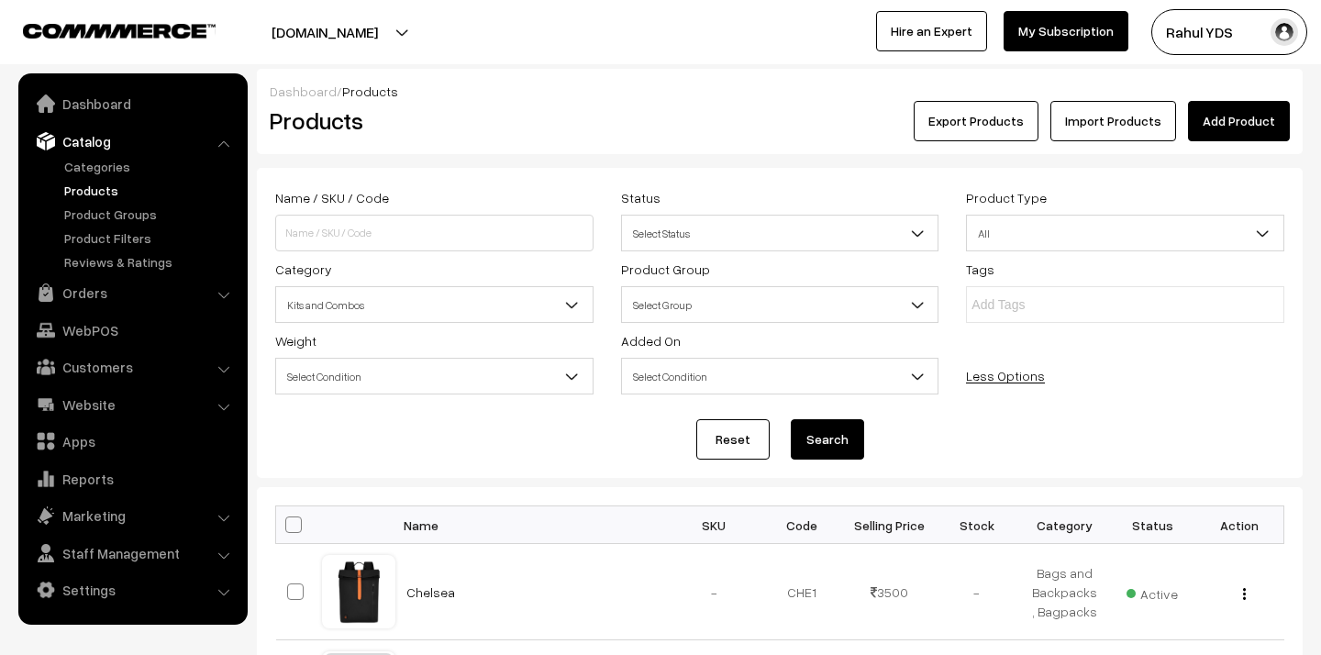
click at [861, 443] on button "Search" at bounding box center [827, 439] width 73 height 40
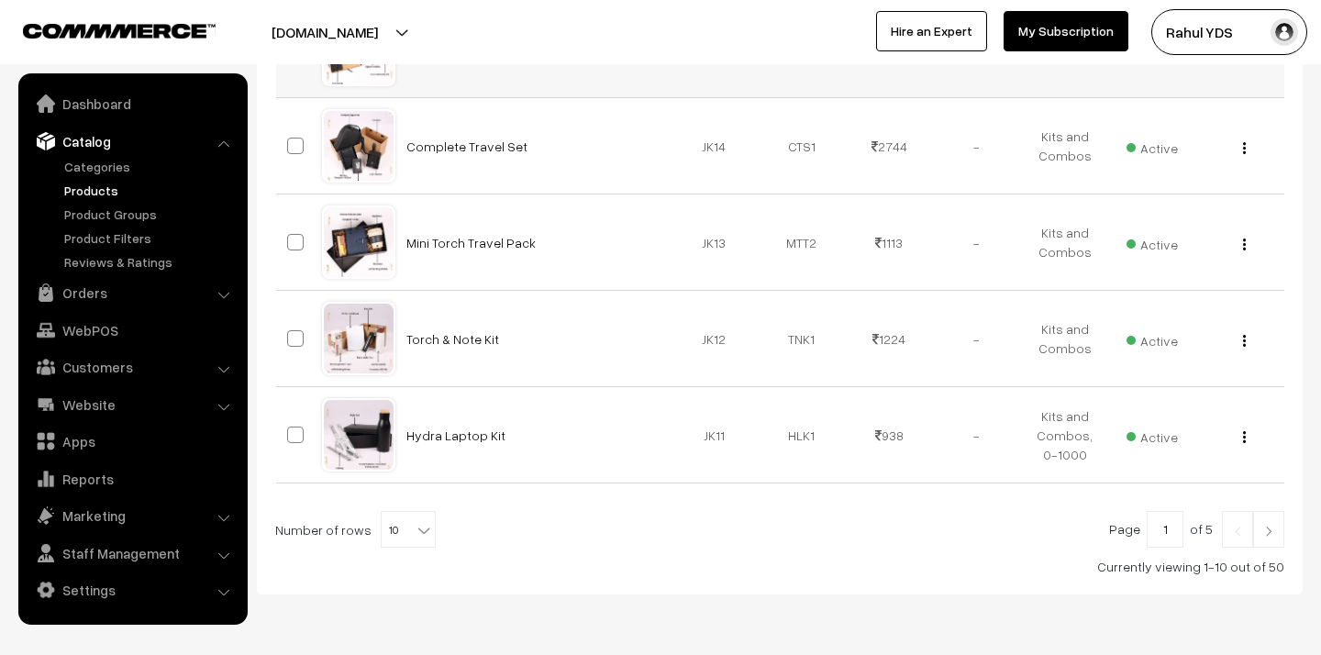
scroll to position [1083, 0]
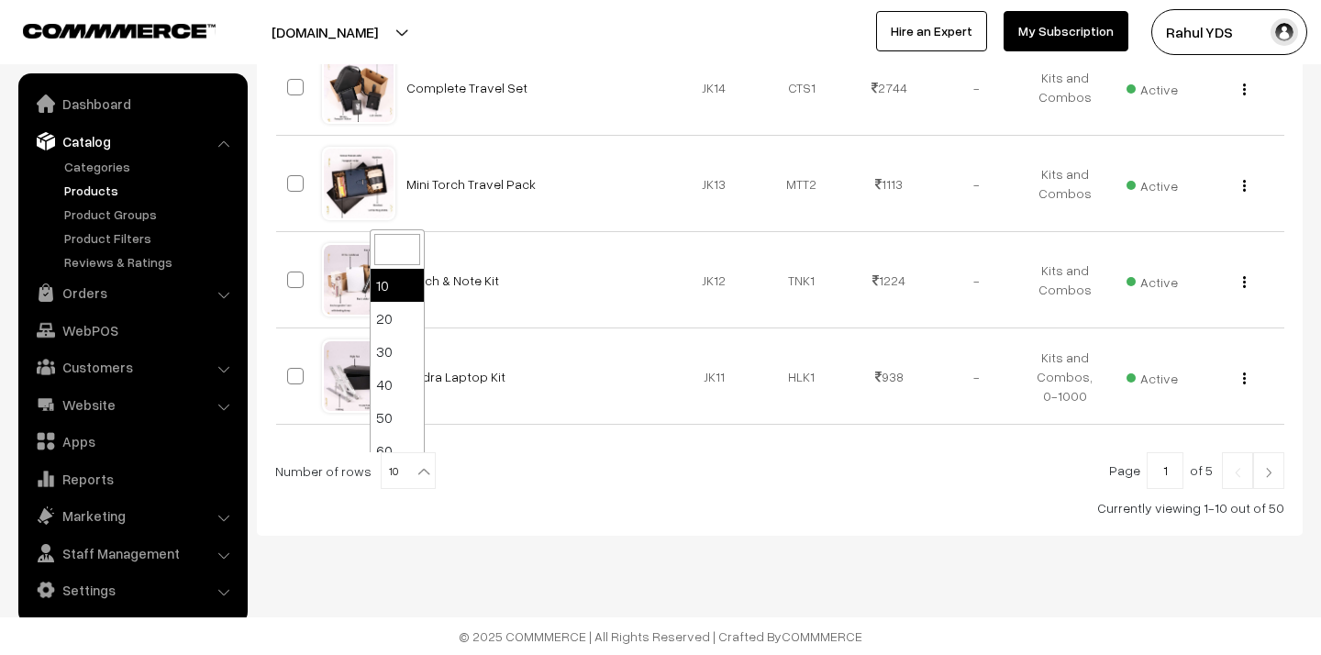
click at [415, 465] on b at bounding box center [424, 471] width 18 height 18
select select "100"
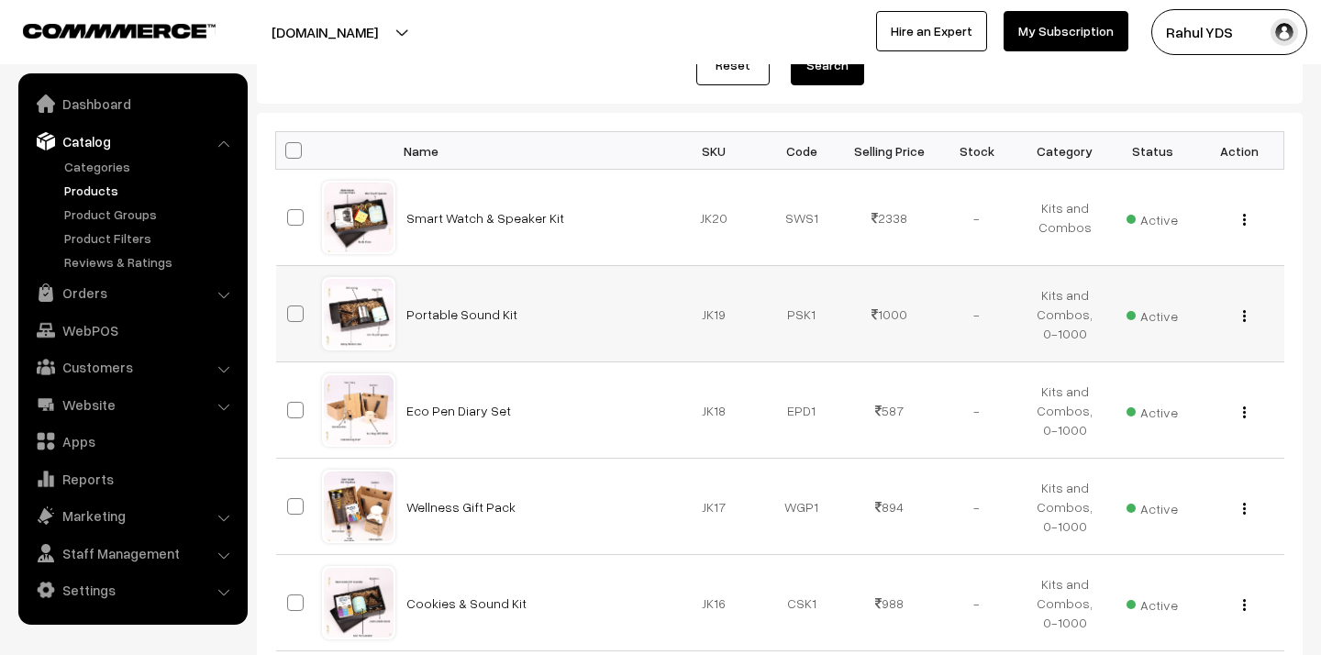
scroll to position [367, 0]
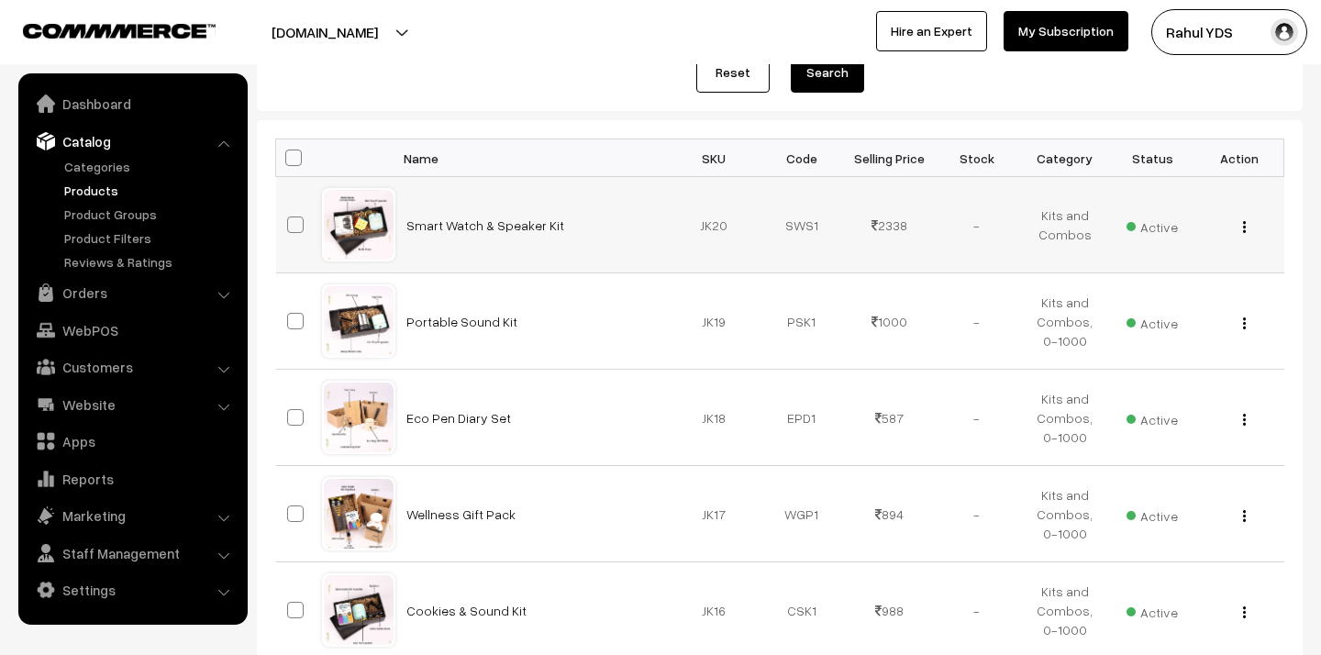
click at [292, 221] on span at bounding box center [295, 225] width 17 height 17
click at [290, 219] on input "checkbox" at bounding box center [284, 213] width 12 height 12
checkbox input "true"
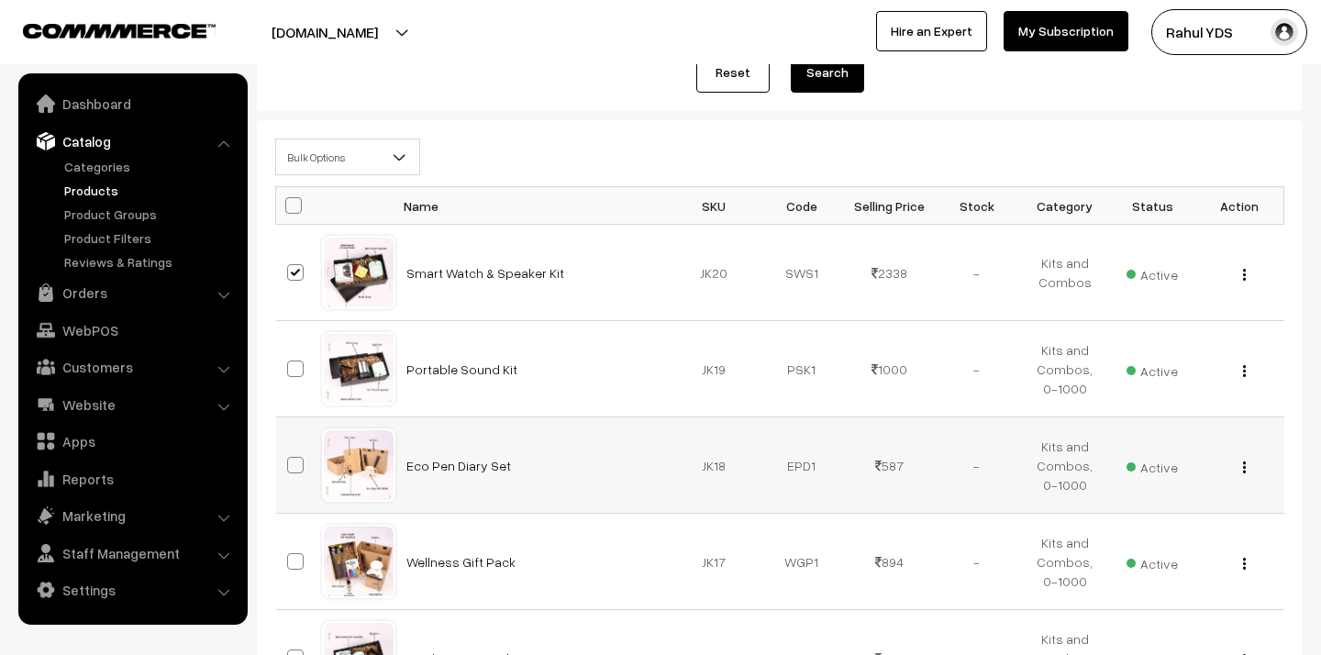
click at [302, 468] on span at bounding box center [295, 465] width 17 height 17
click at [290, 460] on input "checkbox" at bounding box center [284, 454] width 12 height 12
click at [302, 468] on span at bounding box center [295, 465] width 17 height 17
click at [290, 460] on input "checkbox" at bounding box center [284, 454] width 12 height 12
click at [302, 468] on span at bounding box center [295, 465] width 17 height 17
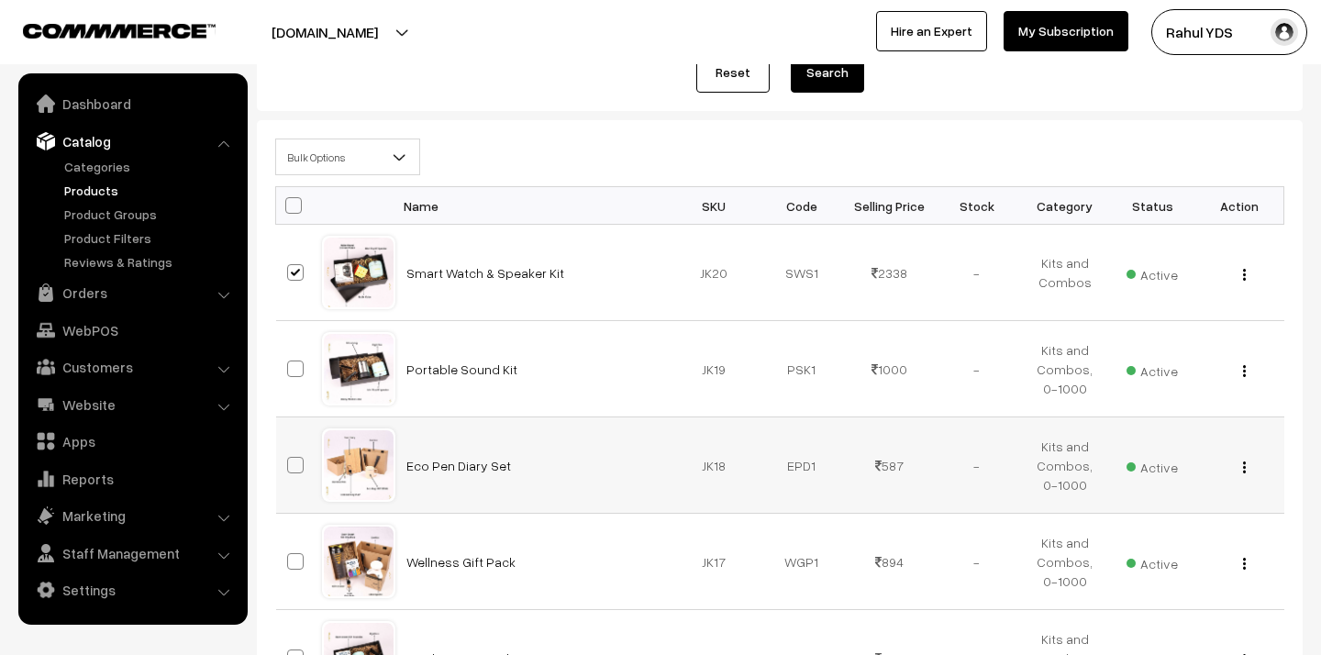
click at [290, 460] on input "checkbox" at bounding box center [284, 454] width 12 height 12
click at [302, 468] on span at bounding box center [295, 465] width 17 height 17
click at [290, 460] on input "checkbox" at bounding box center [284, 454] width 12 height 12
checkbox input "false"
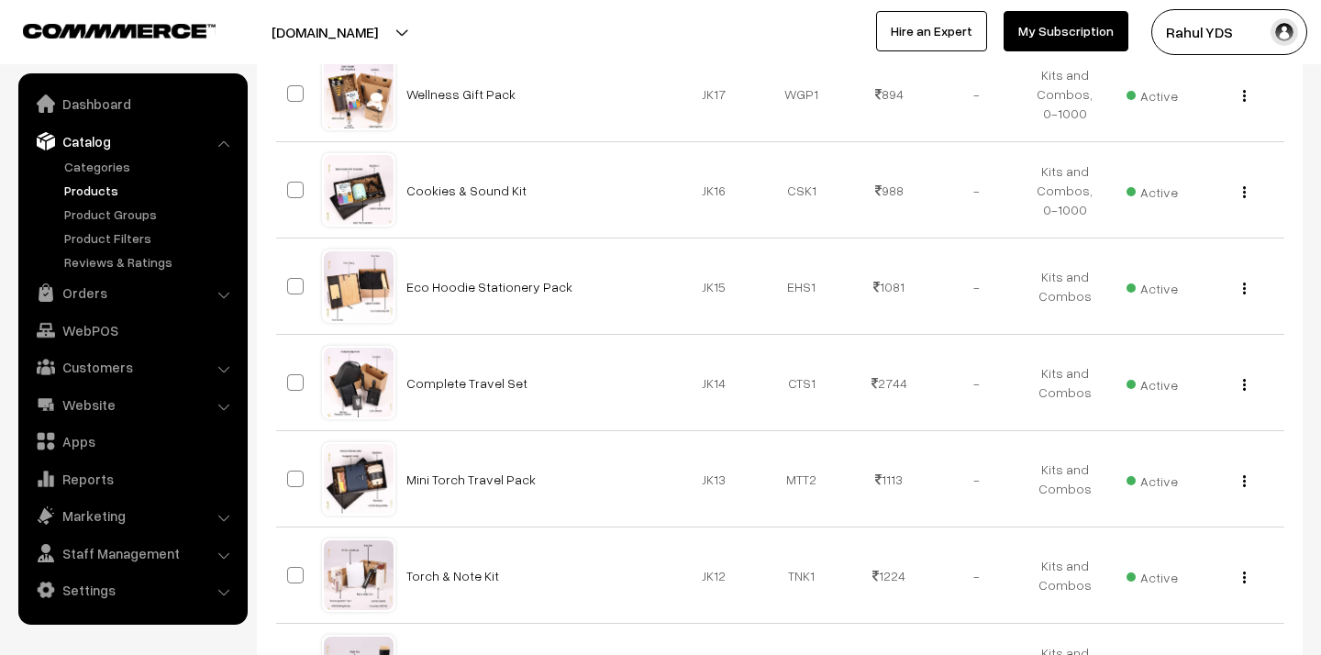
scroll to position [854, 0]
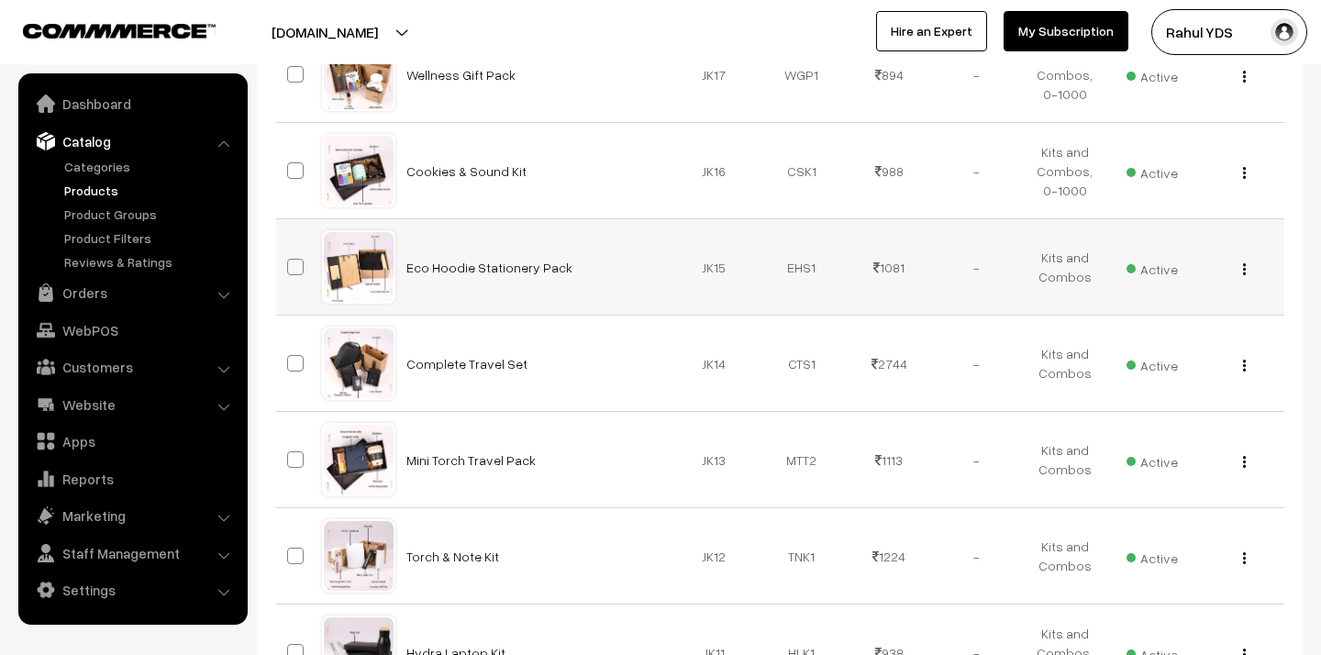
click at [292, 259] on span at bounding box center [295, 267] width 17 height 17
click at [290, 259] on input "checkbox" at bounding box center [284, 256] width 12 height 12
checkbox input "true"
click at [295, 360] on span at bounding box center [295, 363] width 17 height 17
click at [290, 358] on input "checkbox" at bounding box center [284, 352] width 12 height 12
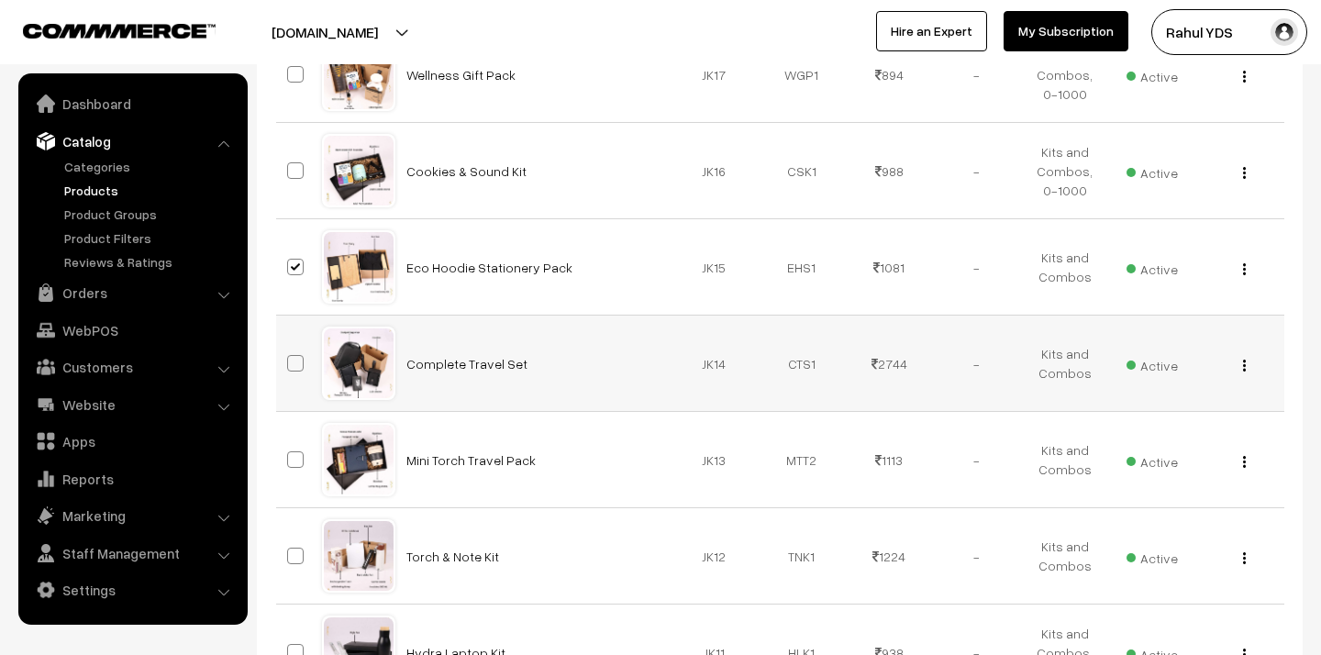
checkbox input "true"
click at [293, 457] on span at bounding box center [295, 459] width 17 height 17
click at [290, 454] on input "checkbox" at bounding box center [284, 448] width 12 height 12
checkbox input "true"
click at [297, 557] on span at bounding box center [295, 556] width 17 height 17
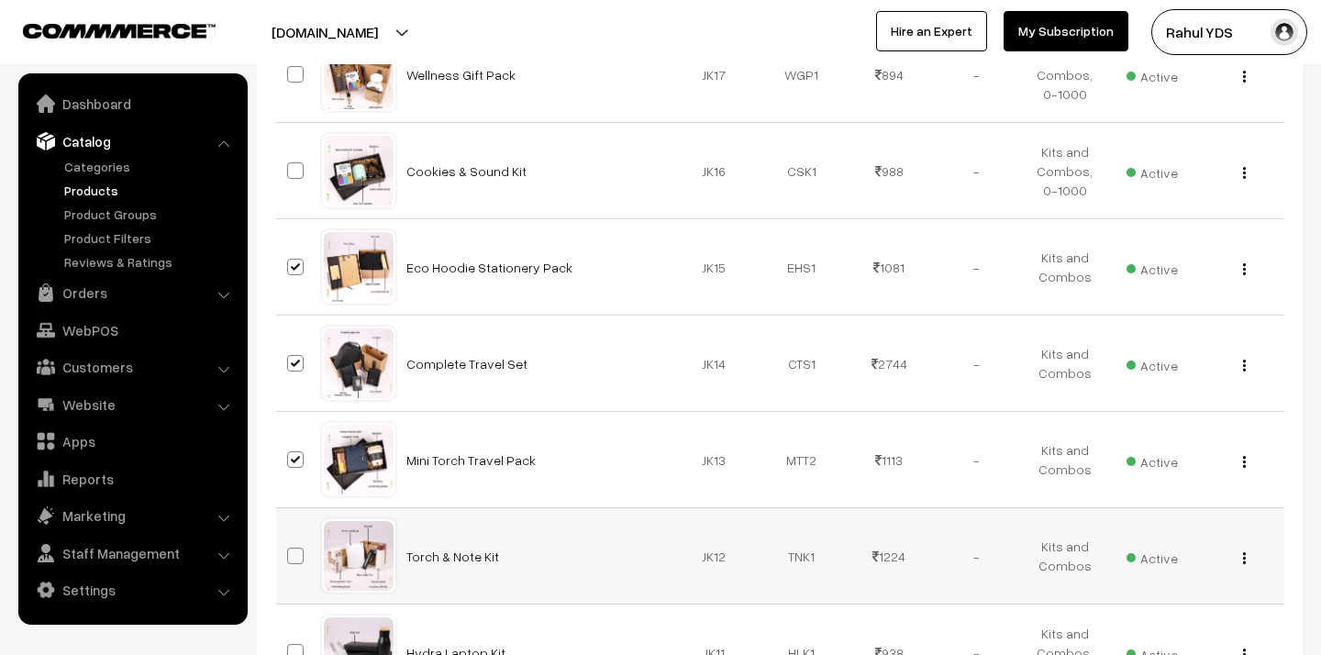
click at [290, 551] on input "checkbox" at bounding box center [284, 545] width 12 height 12
checkbox input "true"
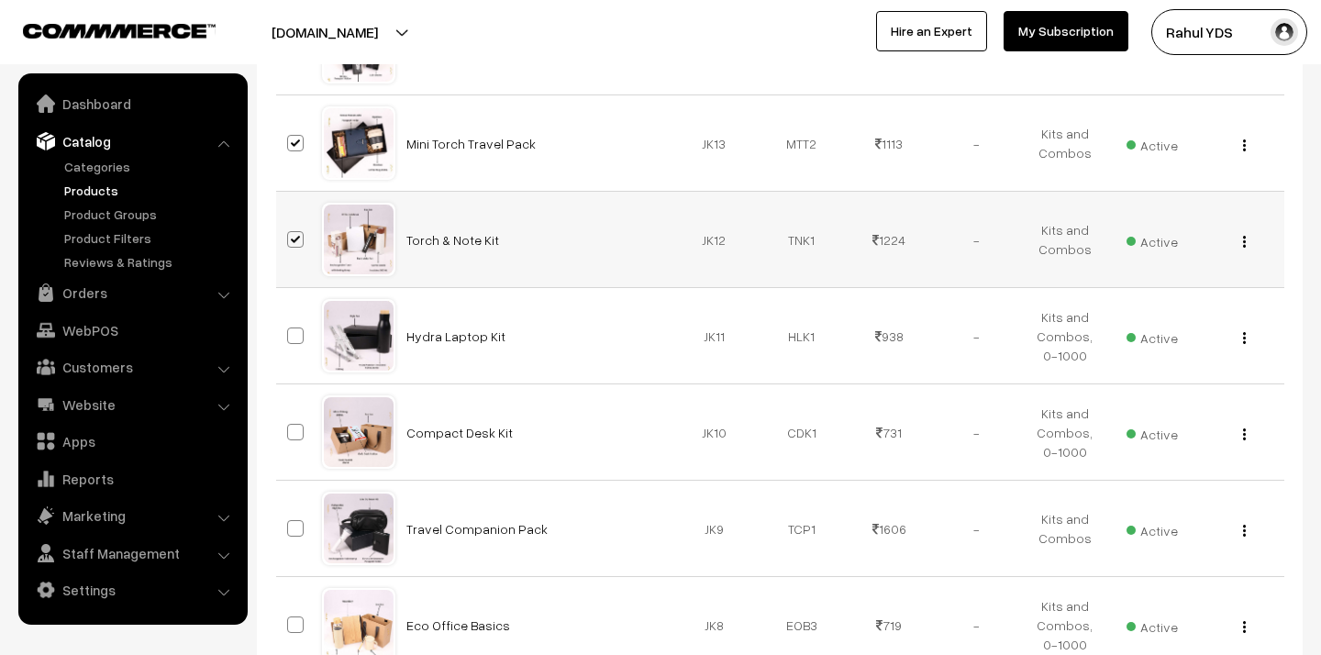
scroll to position [1185, 0]
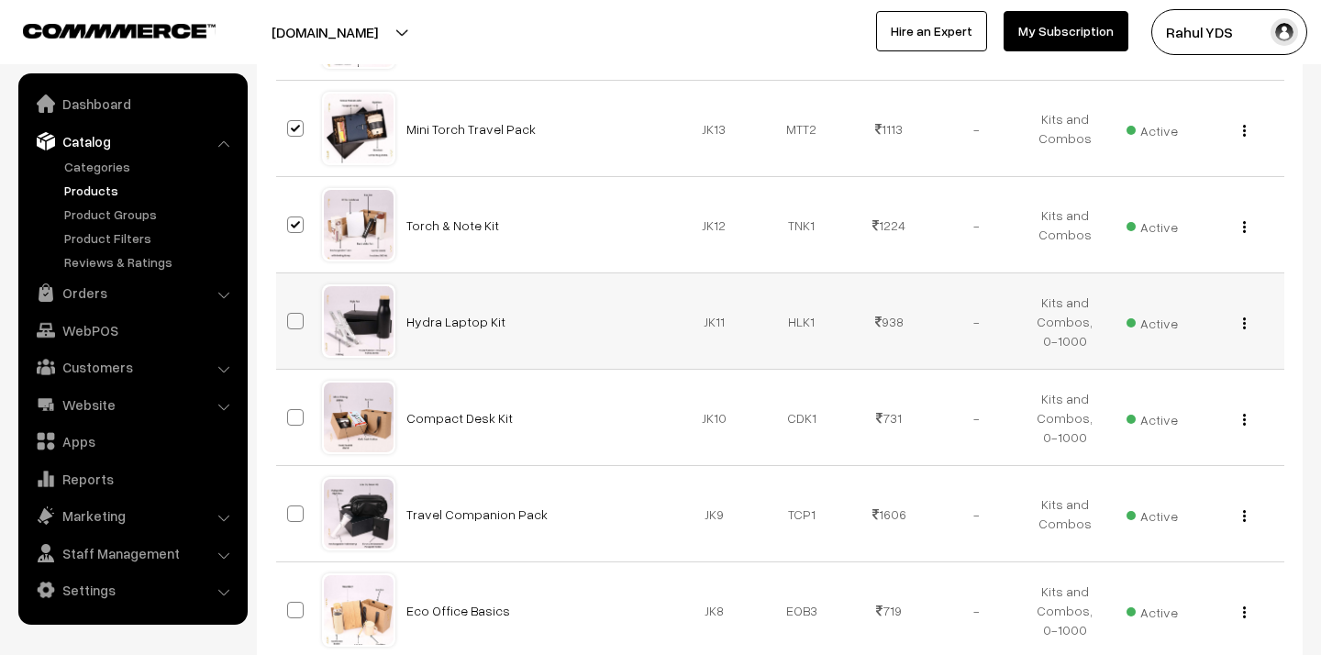
click at [295, 324] on span at bounding box center [295, 321] width 17 height 17
click at [290, 316] on input "checkbox" at bounding box center [284, 310] width 12 height 12
click at [295, 316] on span at bounding box center [295, 321] width 17 height 17
click at [290, 316] on input "checkbox" at bounding box center [284, 310] width 12 height 12
checkbox input "false"
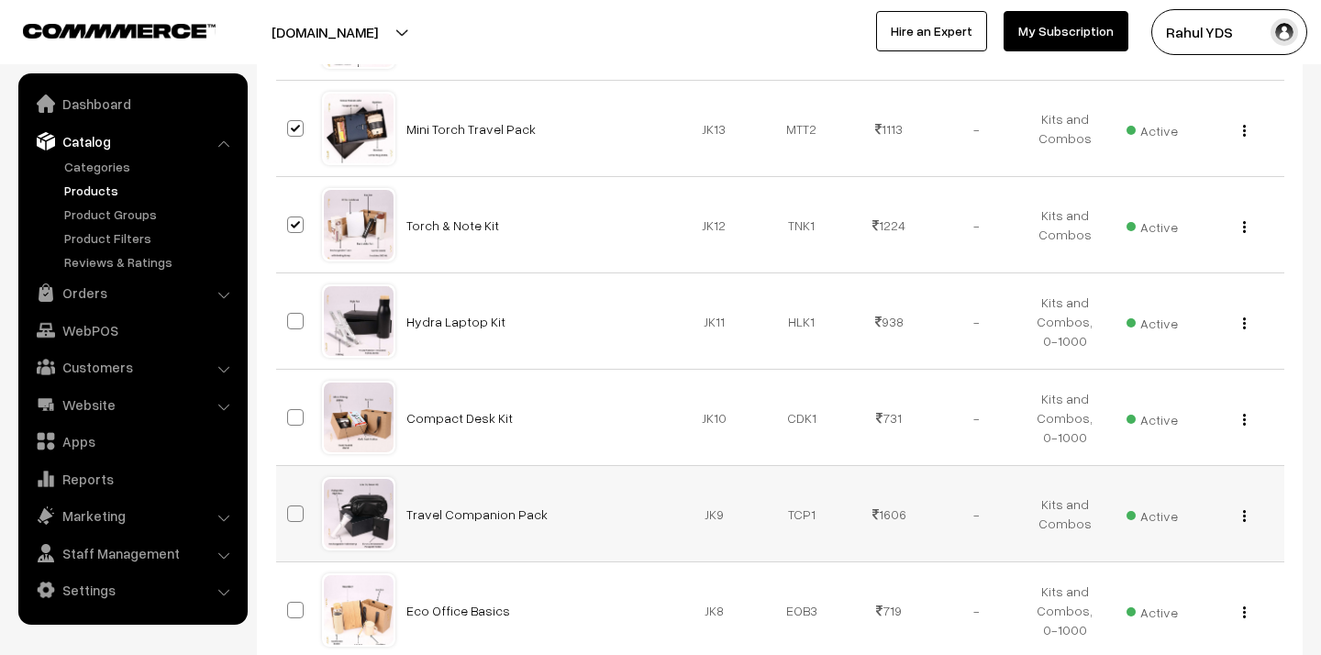
click at [290, 516] on span at bounding box center [295, 514] width 17 height 17
click at [290, 508] on input "checkbox" at bounding box center [284, 502] width 12 height 12
checkbox input "true"
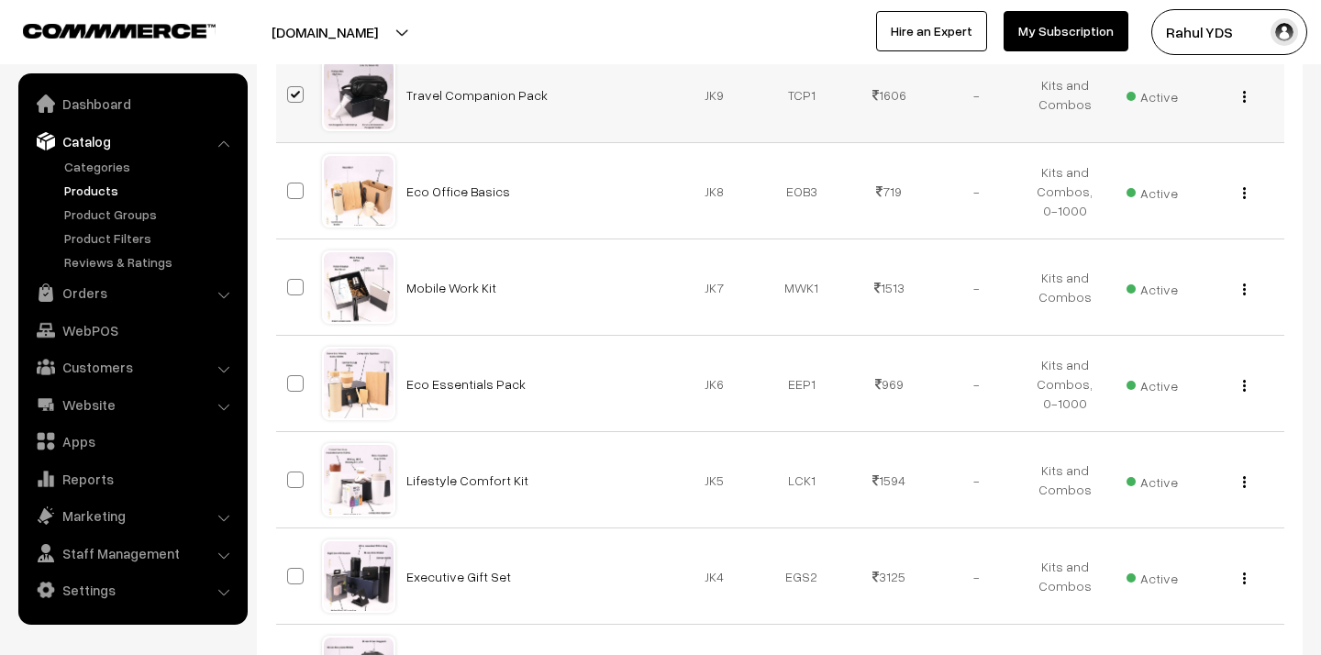
scroll to position [1607, 0]
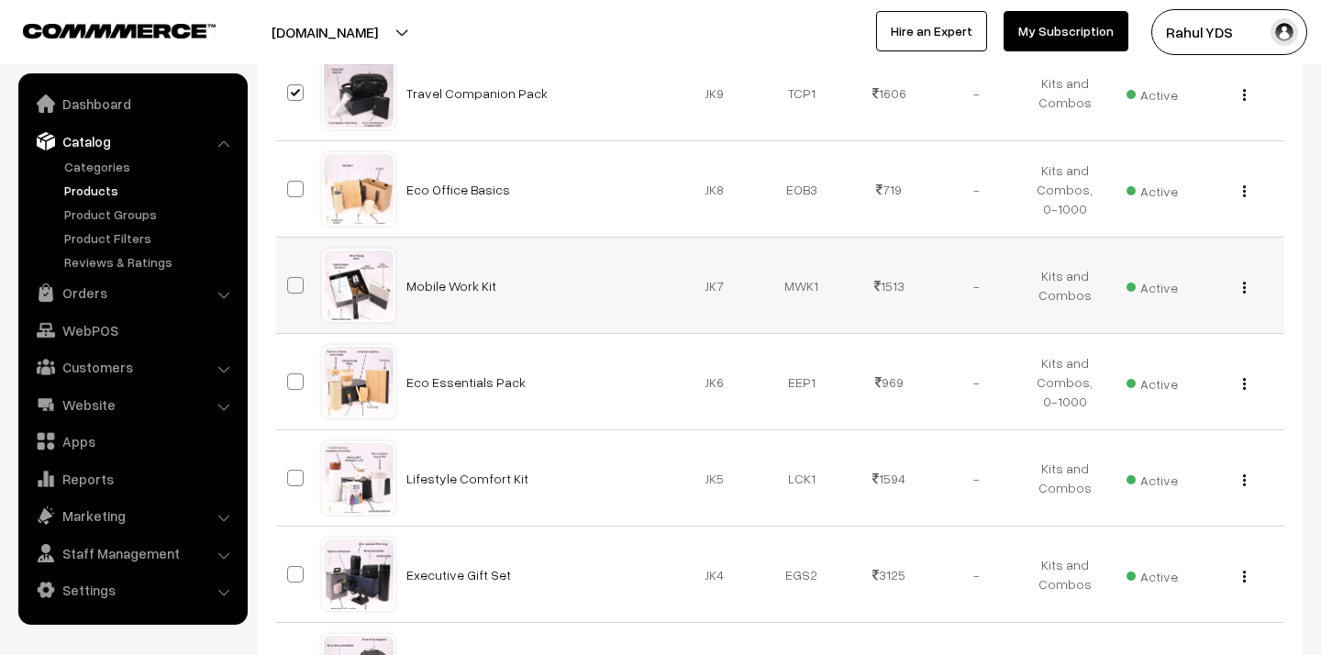
click at [295, 282] on span at bounding box center [295, 285] width 17 height 17
click at [290, 280] on input "checkbox" at bounding box center [284, 274] width 12 height 12
checkbox input "true"
click at [294, 480] on span at bounding box center [295, 478] width 17 height 17
click at [290, 473] on input "checkbox" at bounding box center [284, 467] width 12 height 12
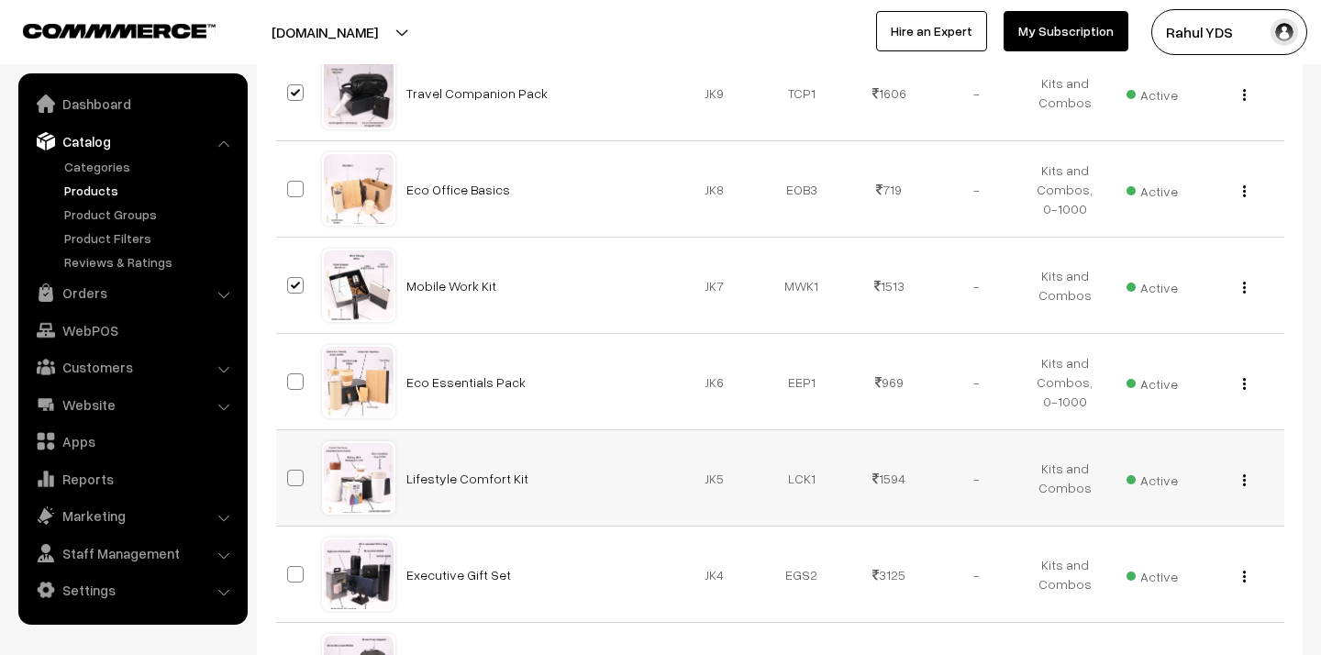
checkbox input "true"
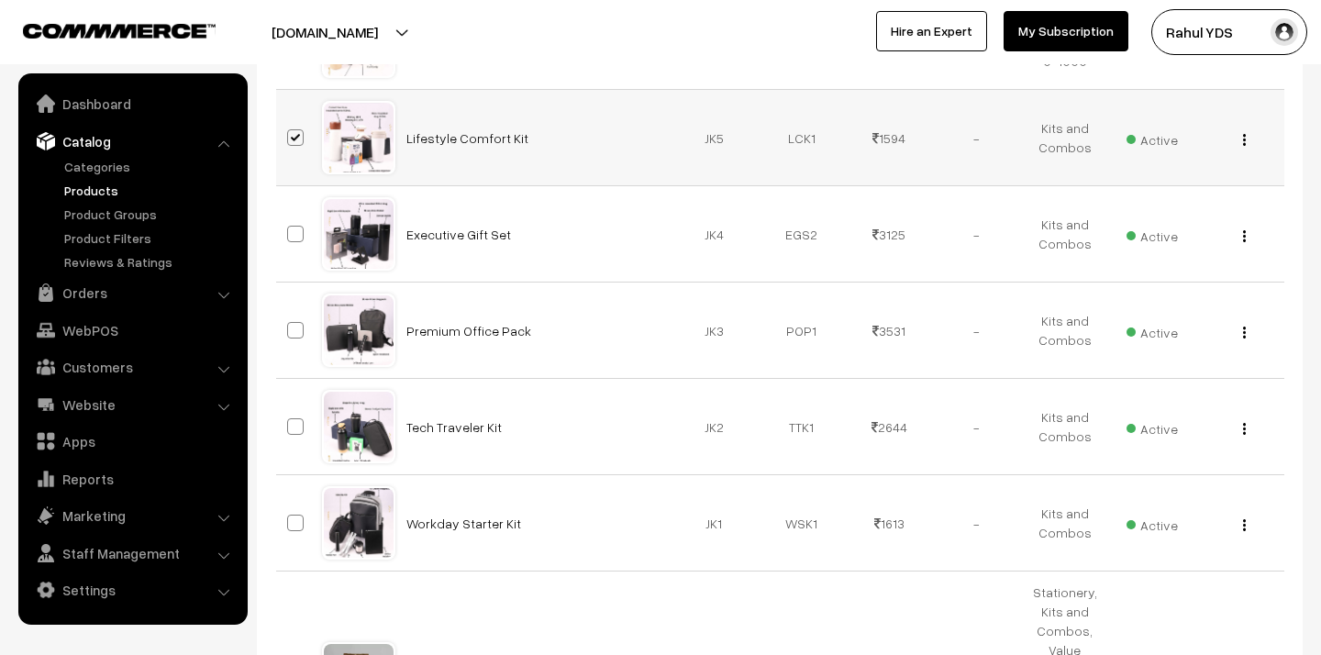
scroll to position [1969, 0]
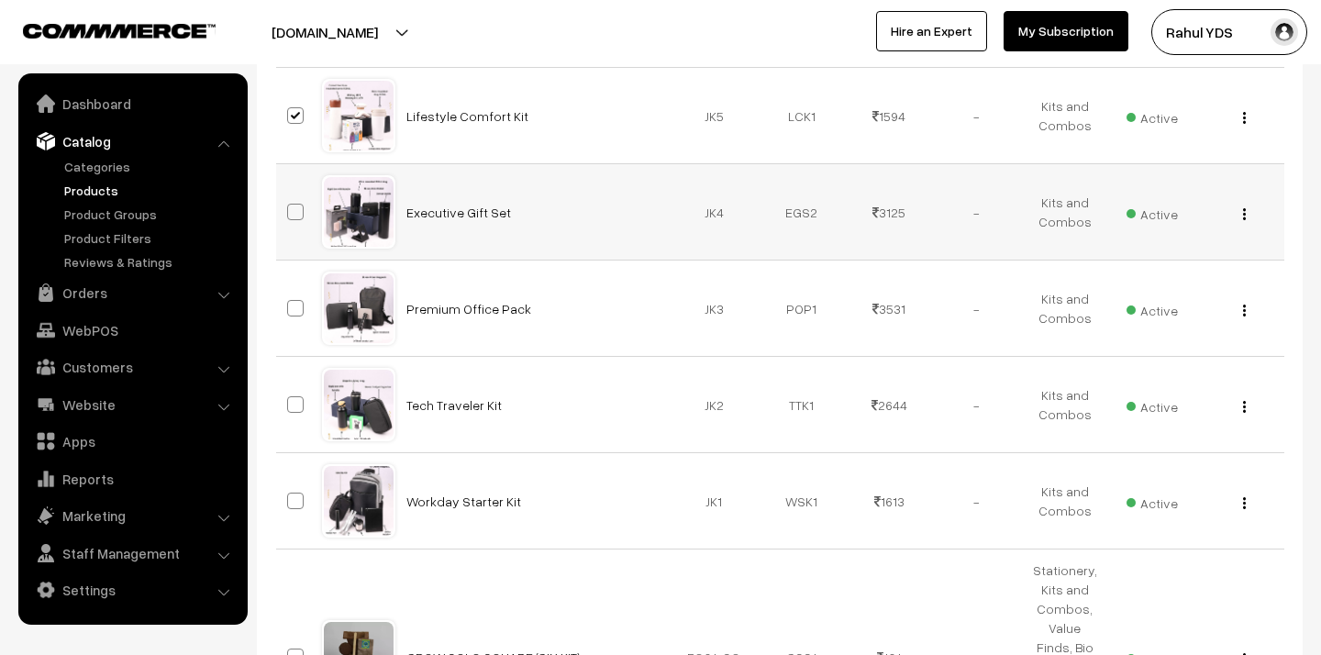
click at [295, 210] on span at bounding box center [295, 212] width 17 height 17
click at [290, 206] on input "checkbox" at bounding box center [284, 201] width 12 height 12
checkbox input "true"
click at [295, 308] on span at bounding box center [295, 308] width 17 height 17
click at [290, 303] on input "checkbox" at bounding box center [284, 297] width 12 height 12
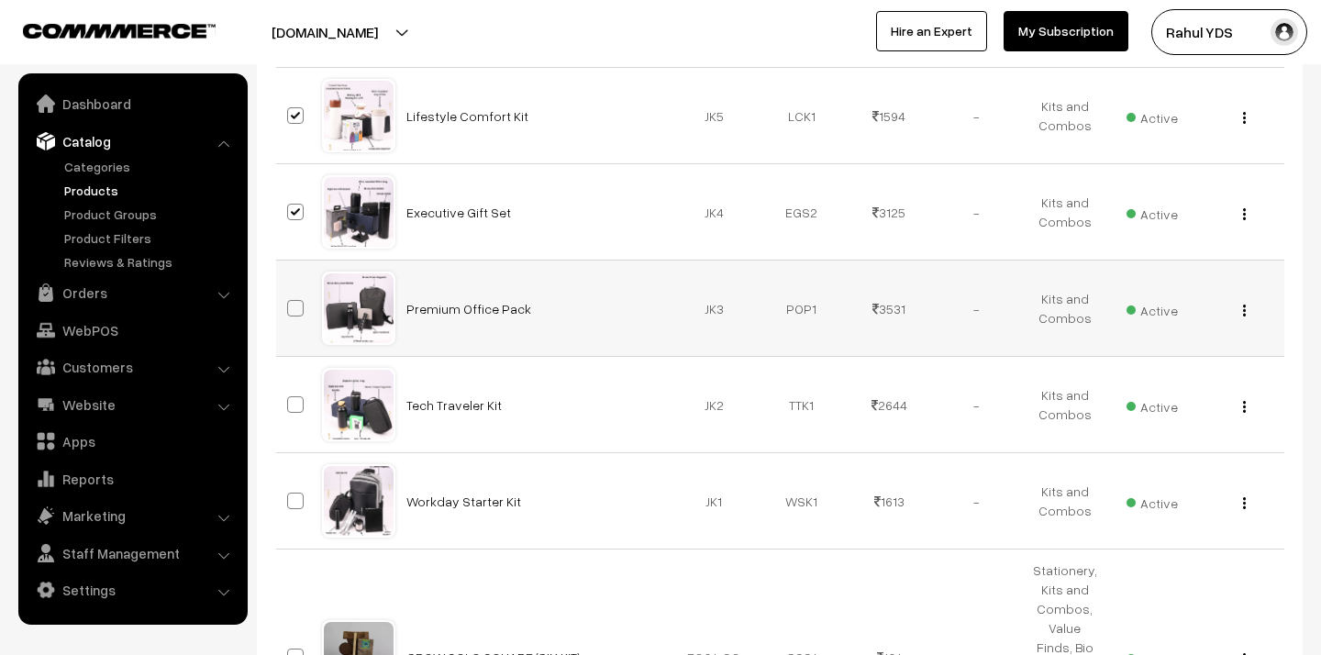
checkbox input "true"
click at [295, 412] on span at bounding box center [295, 404] width 17 height 17
click at [290, 399] on input "checkbox" at bounding box center [284, 393] width 12 height 12
checkbox input "true"
click at [294, 507] on span at bounding box center [295, 501] width 17 height 17
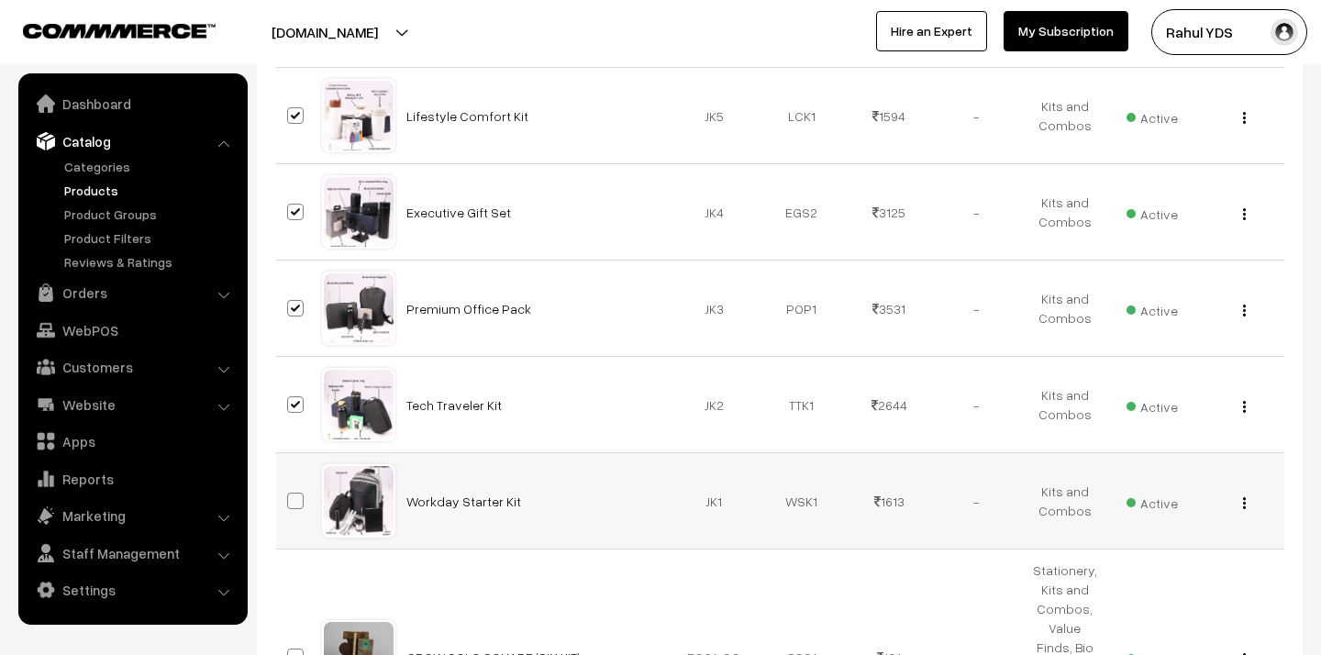
click at [290, 495] on input "checkbox" at bounding box center [284, 490] width 12 height 12
checkbox input "true"
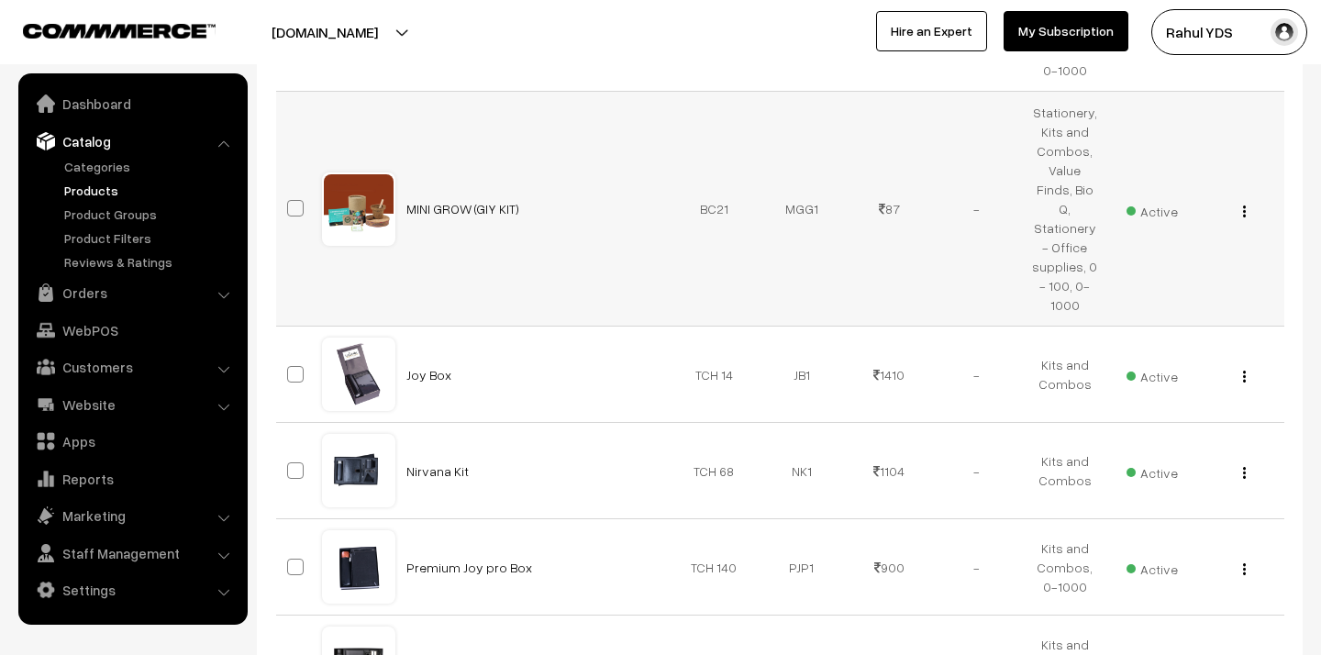
scroll to position [2681, 0]
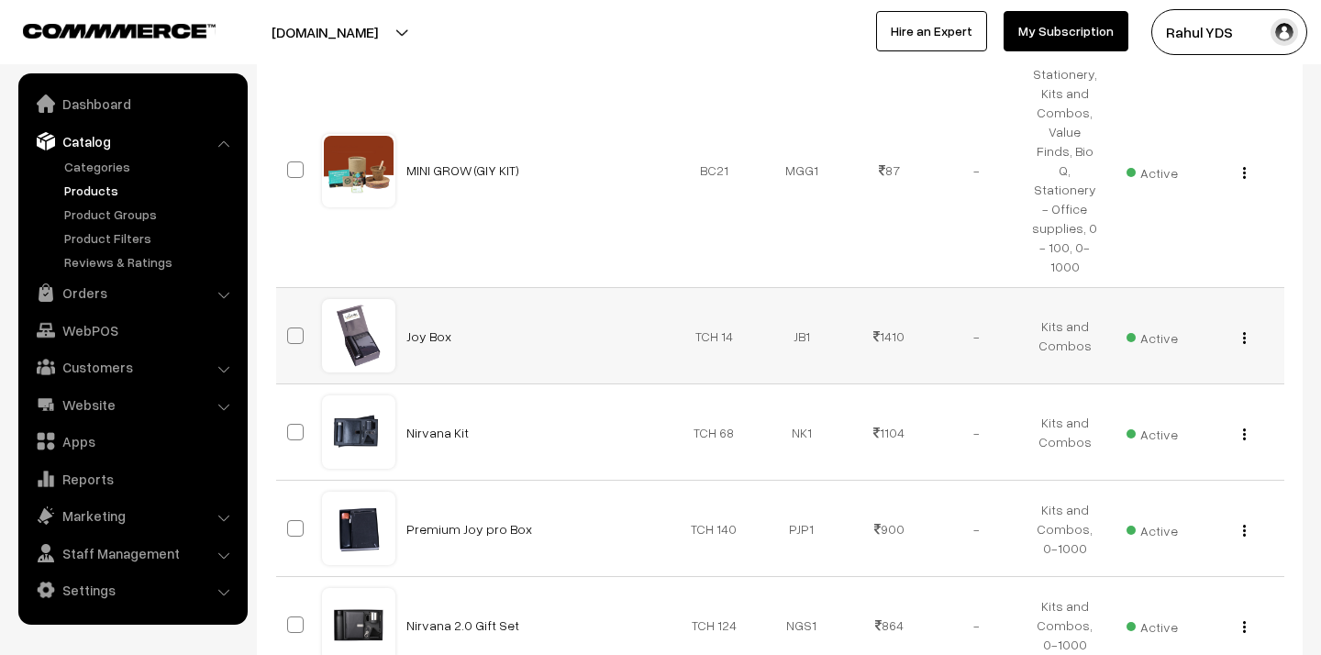
click at [285, 288] on td at bounding box center [299, 336] width 46 height 96
click at [292, 328] on span at bounding box center [295, 336] width 17 height 17
click at [290, 318] on input "checkbox" at bounding box center [284, 324] width 12 height 12
checkbox input "true"
click at [293, 424] on span at bounding box center [295, 432] width 17 height 17
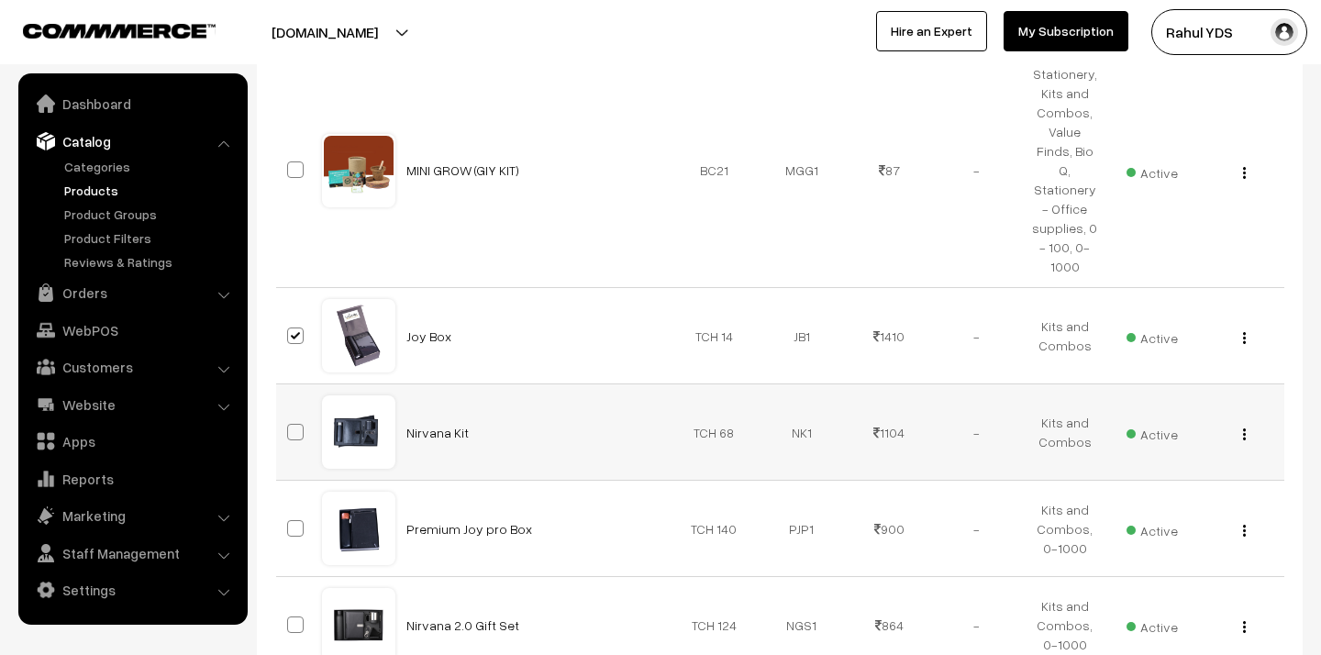
click at [290, 415] on input "checkbox" at bounding box center [284, 421] width 12 height 12
checkbox input "true"
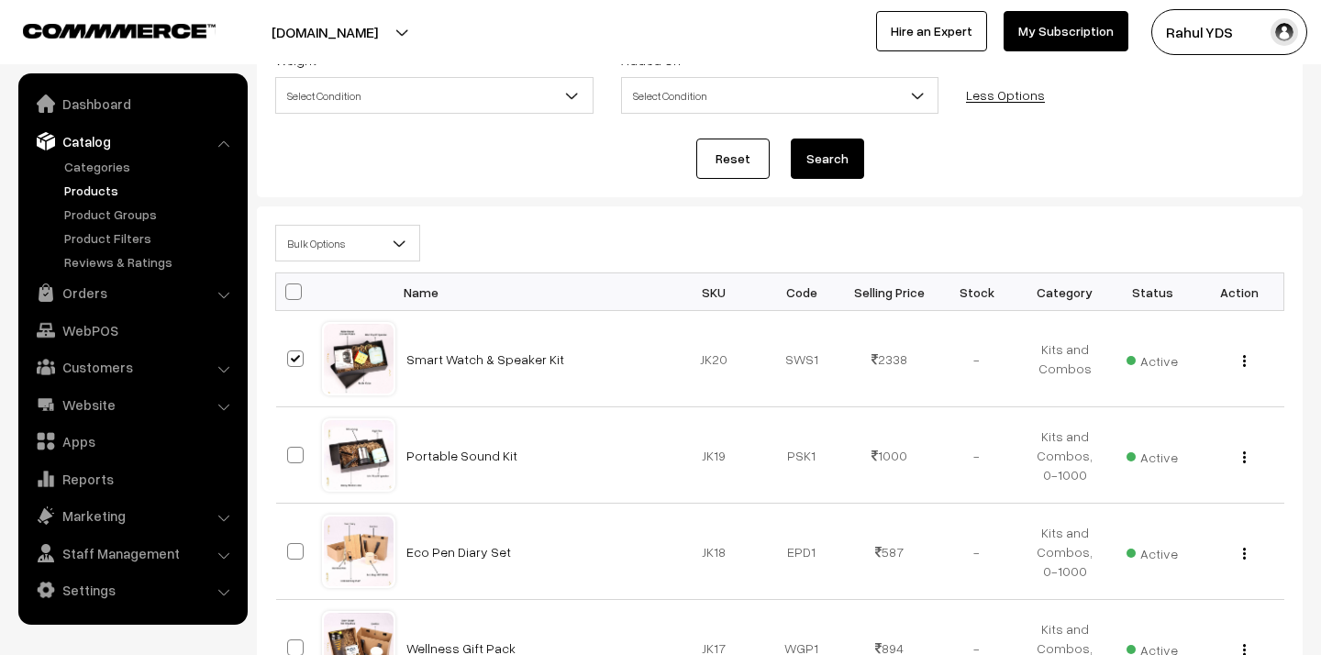
scroll to position [53, 0]
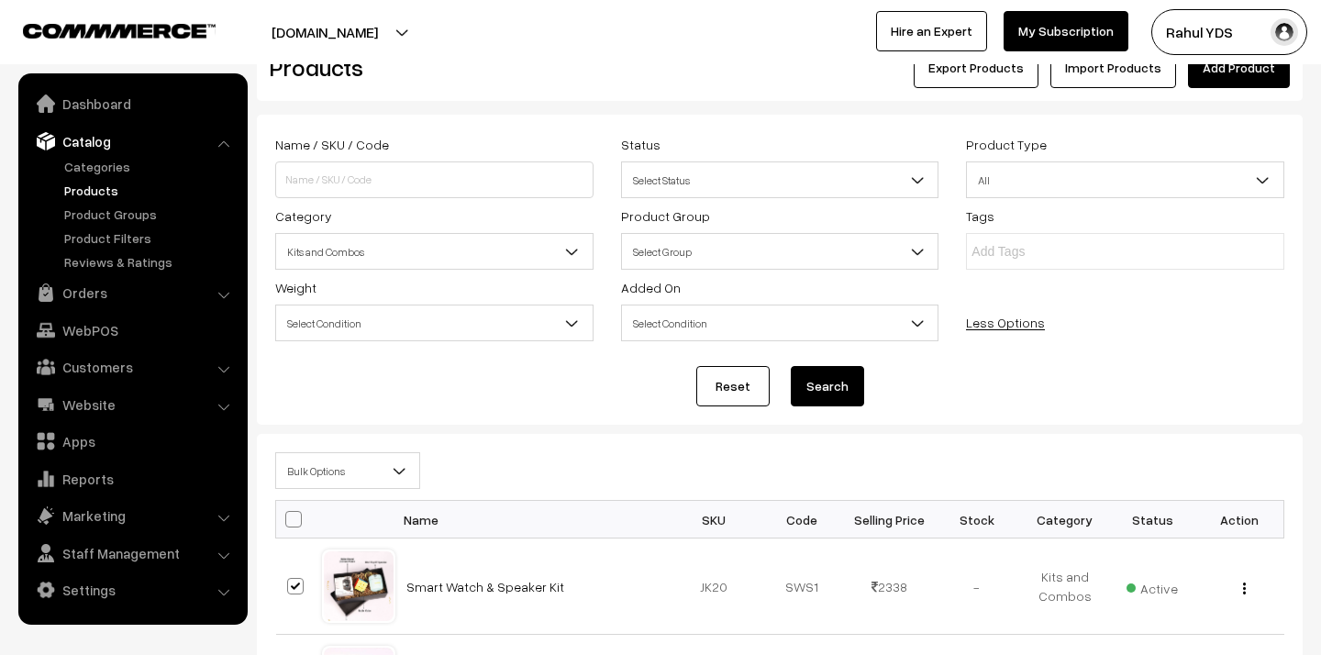
click at [349, 469] on span "Bulk Options" at bounding box center [347, 471] width 143 height 32
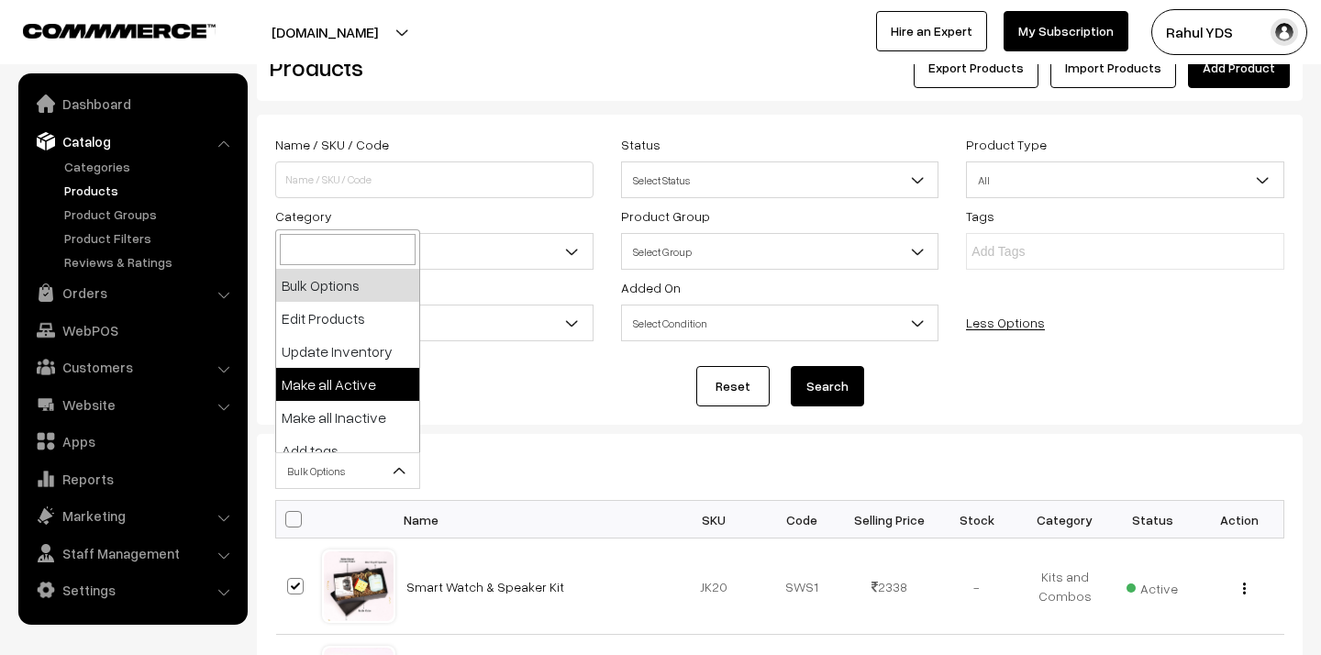
scroll to position [114, 0]
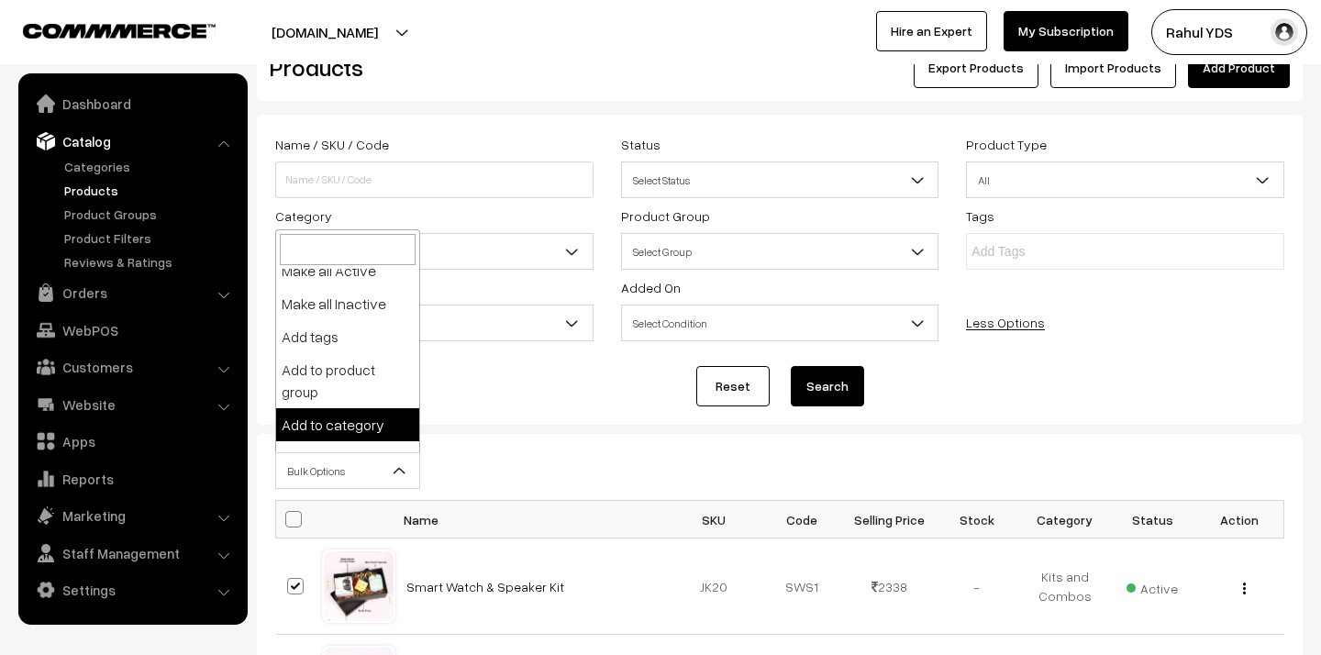
select select "category"
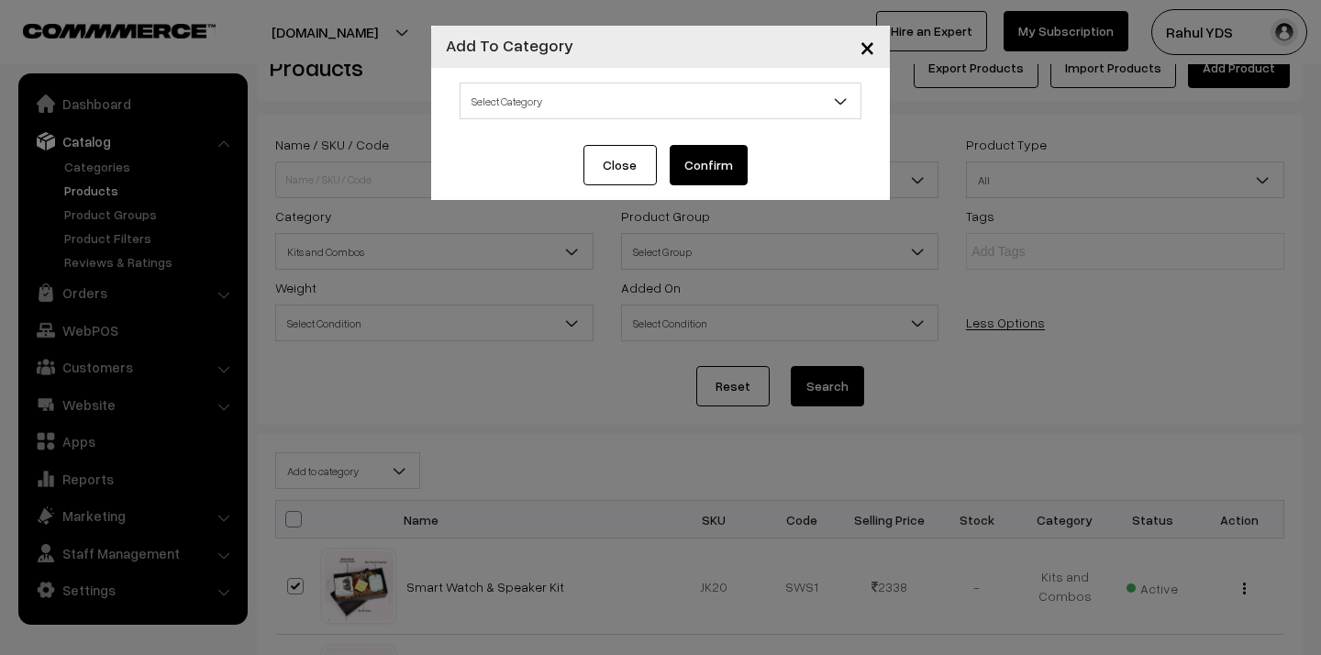
click at [626, 106] on span "Select Category" at bounding box center [661, 101] width 400 height 32
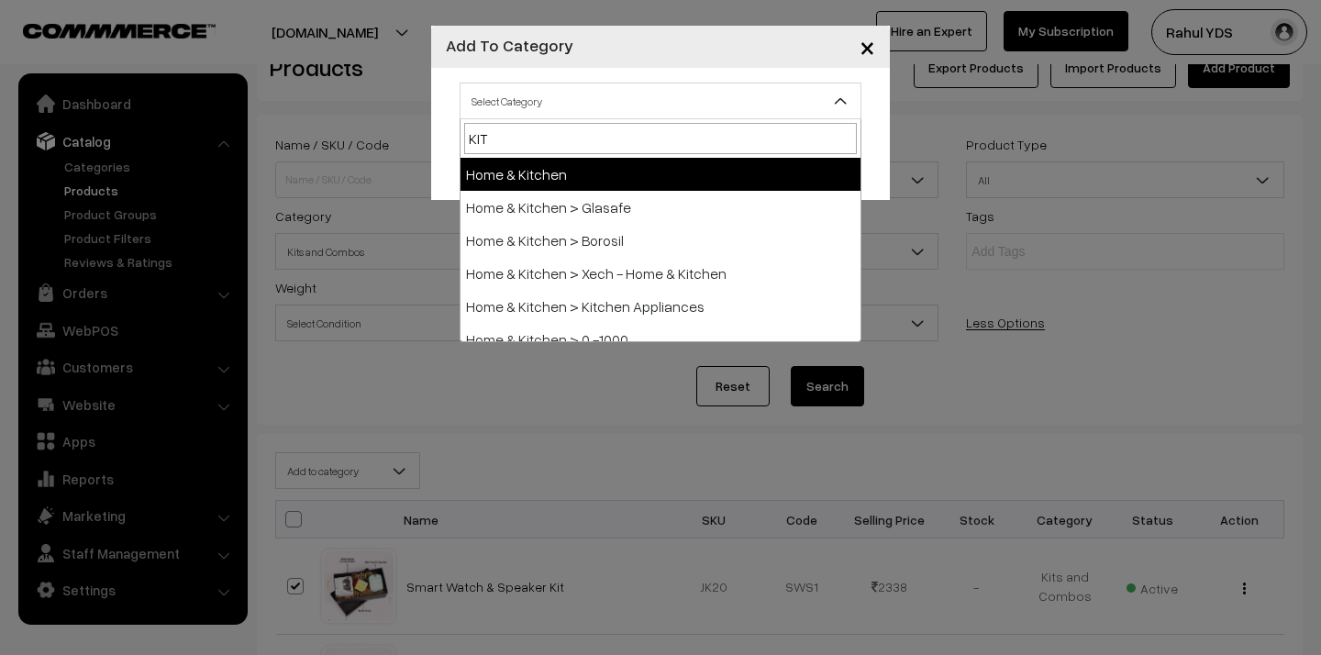
type input "KITS"
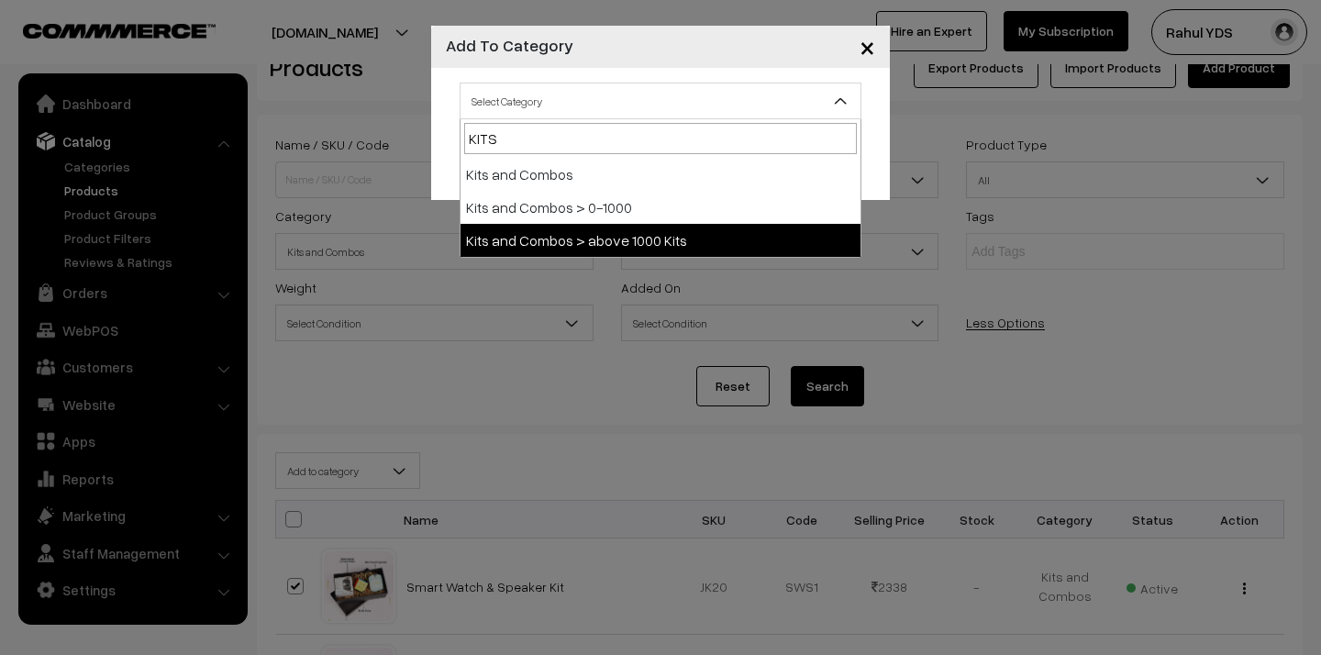
select select "153"
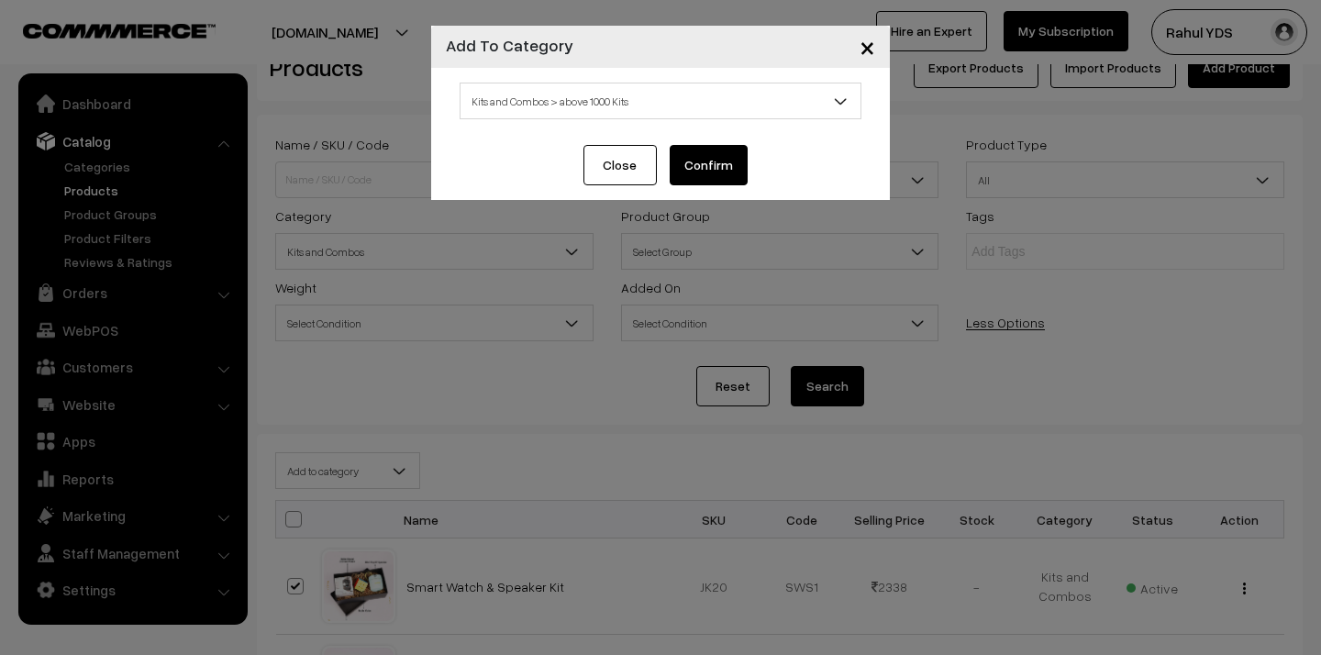
click at [703, 165] on button "Confirm" at bounding box center [709, 165] width 78 height 40
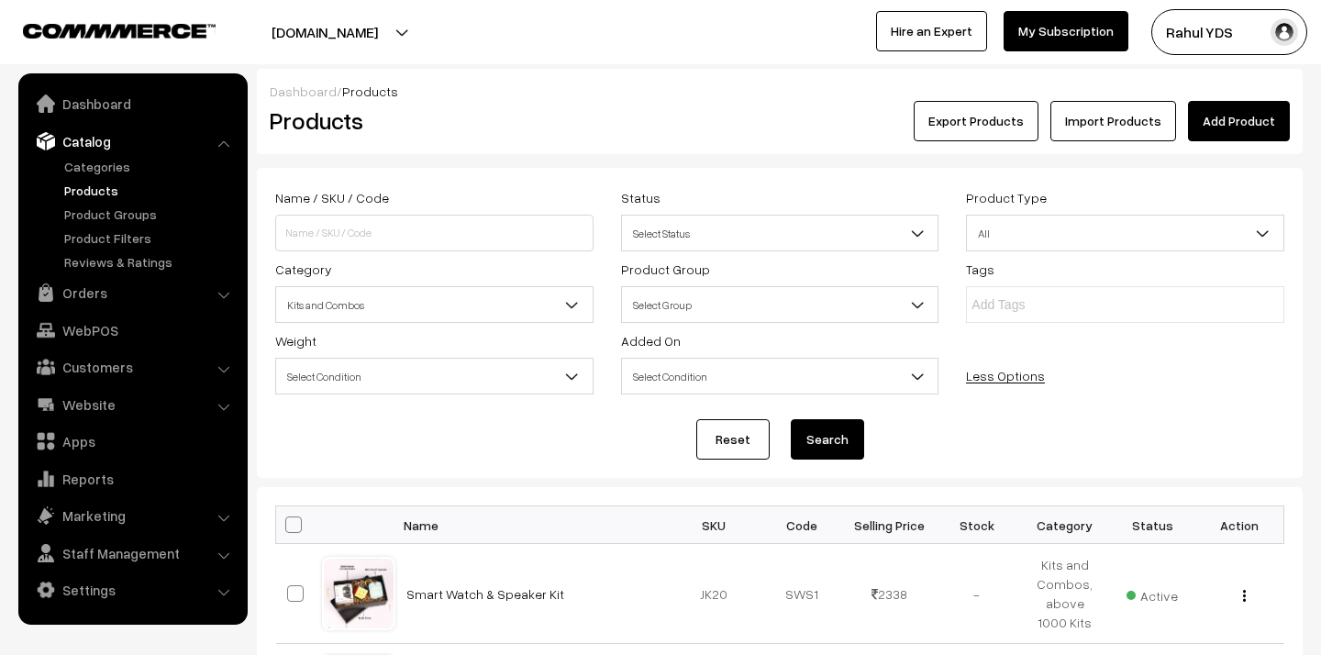
click at [295, 522] on span at bounding box center [293, 525] width 17 height 17
click at [288, 522] on input "checkbox" at bounding box center [282, 524] width 12 height 12
checkbox input "true"
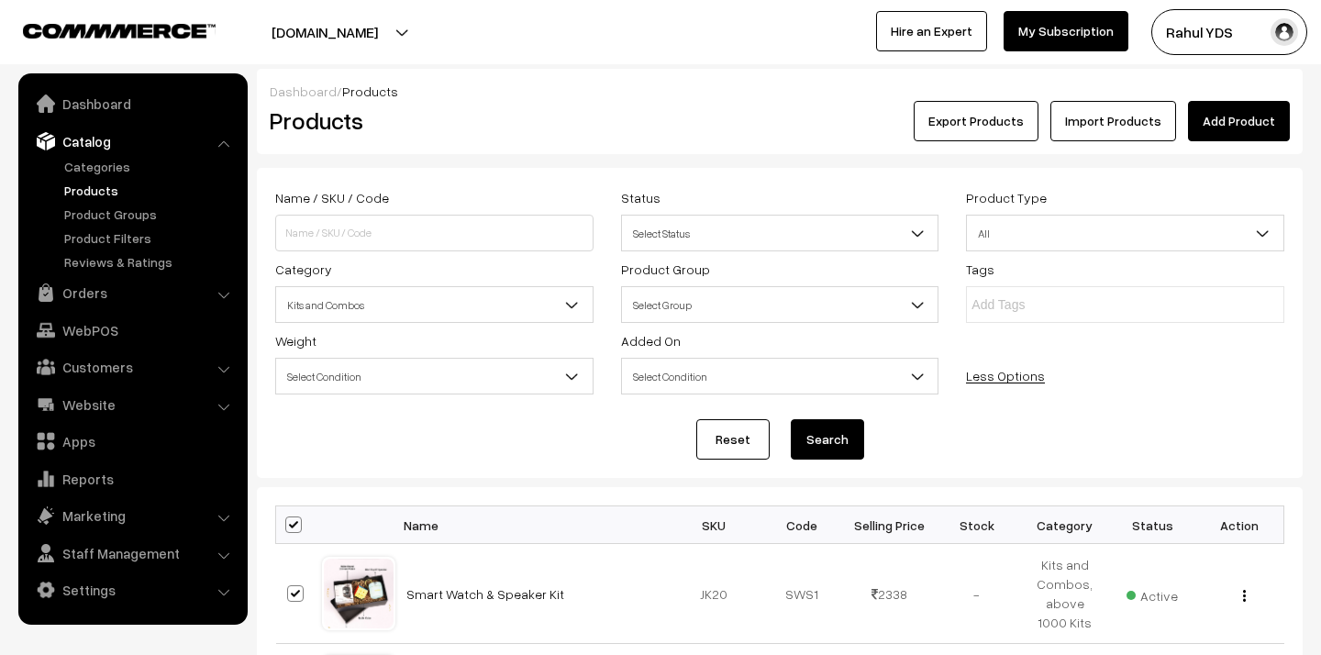
checkbox input "true"
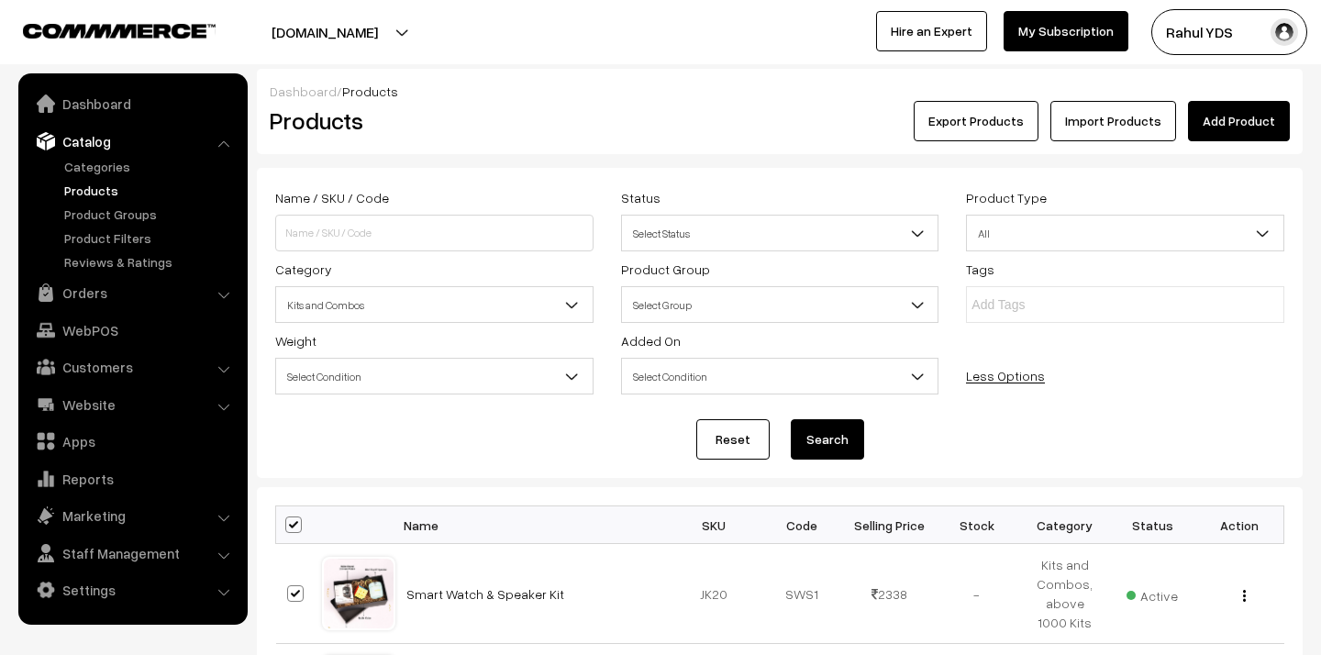
checkbox input "true"
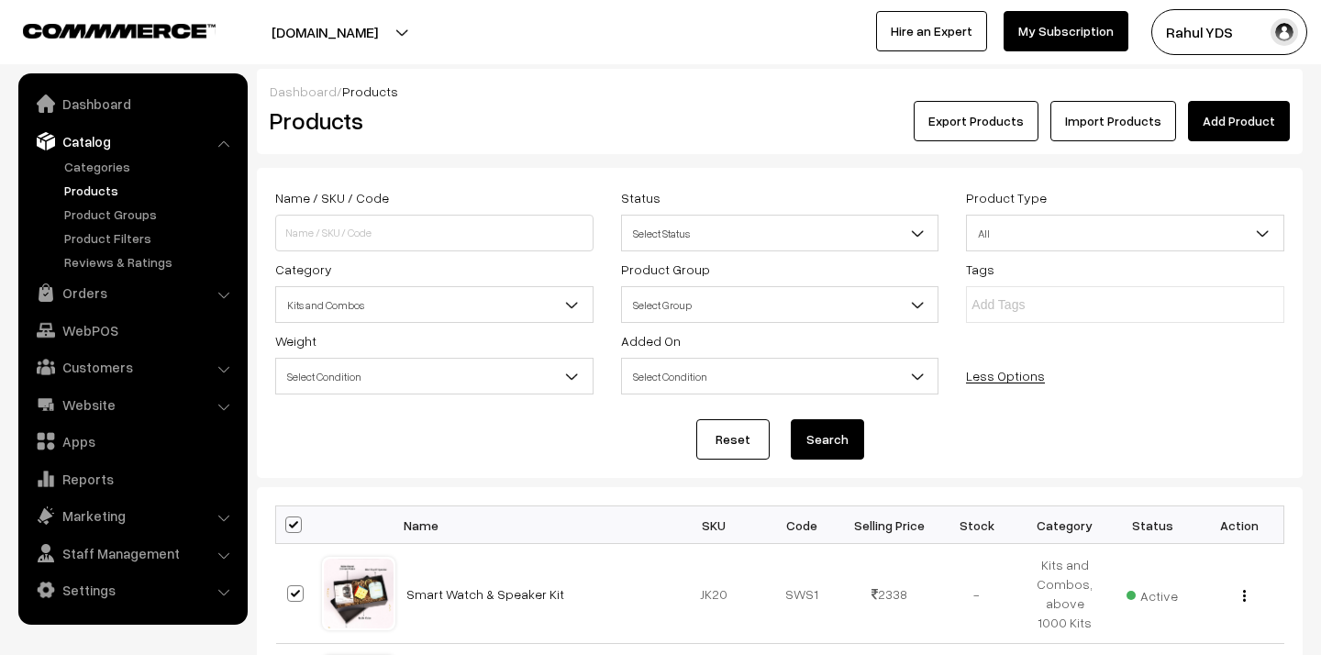
checkbox input "true"
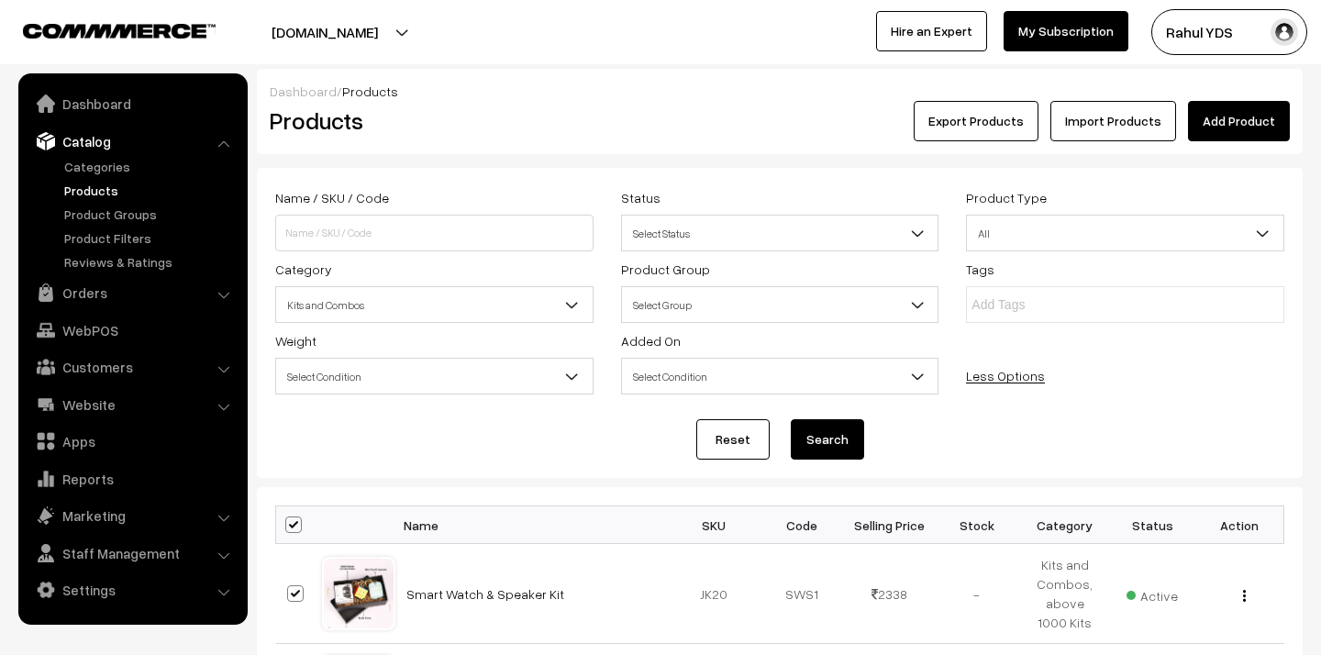
checkbox input "true"
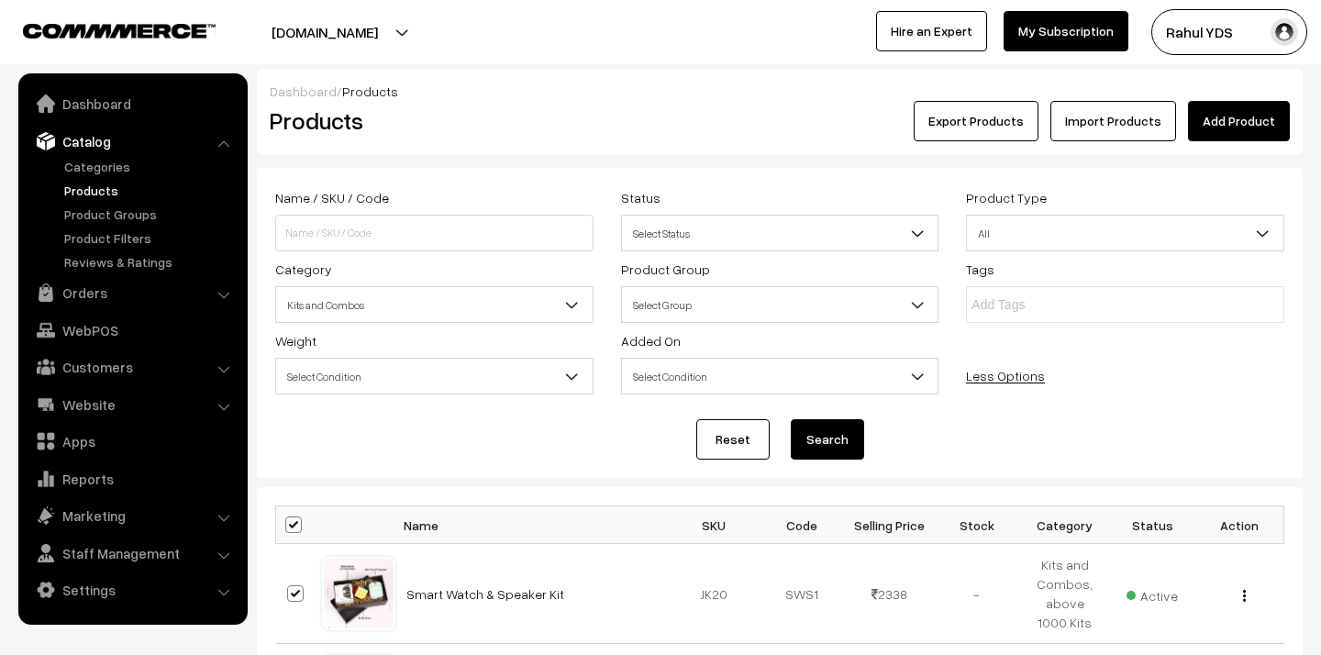
checkbox input "true"
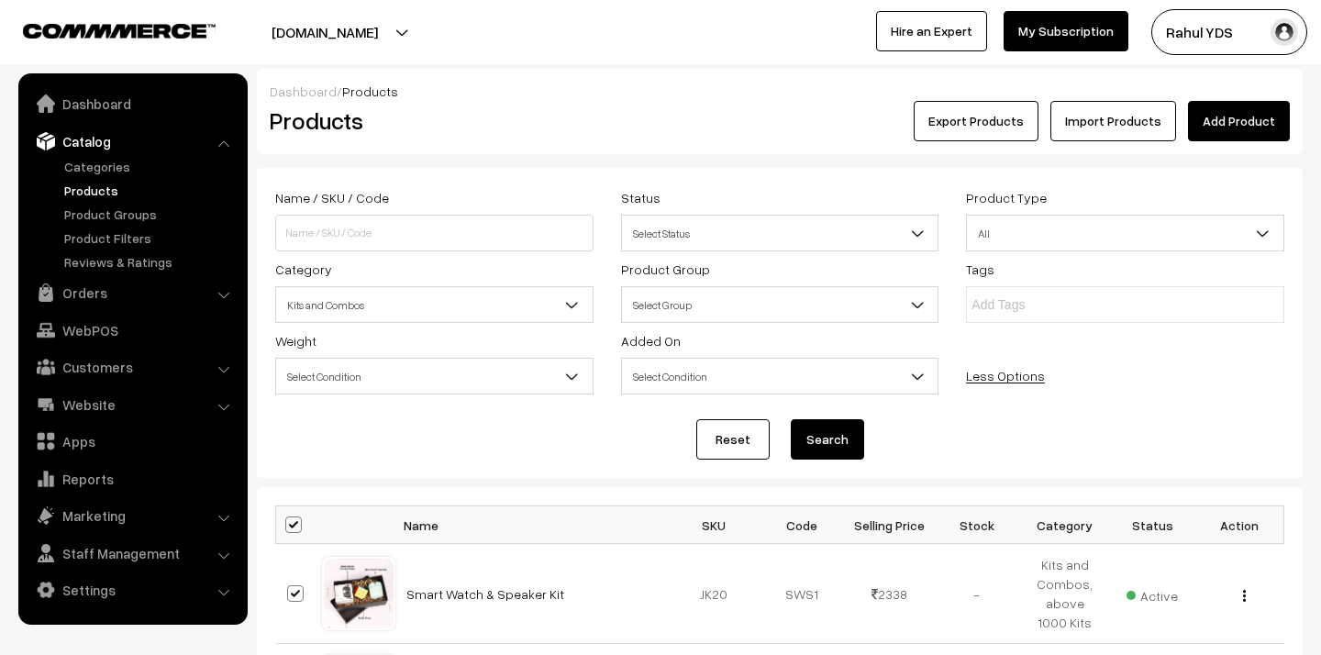
checkbox input "true"
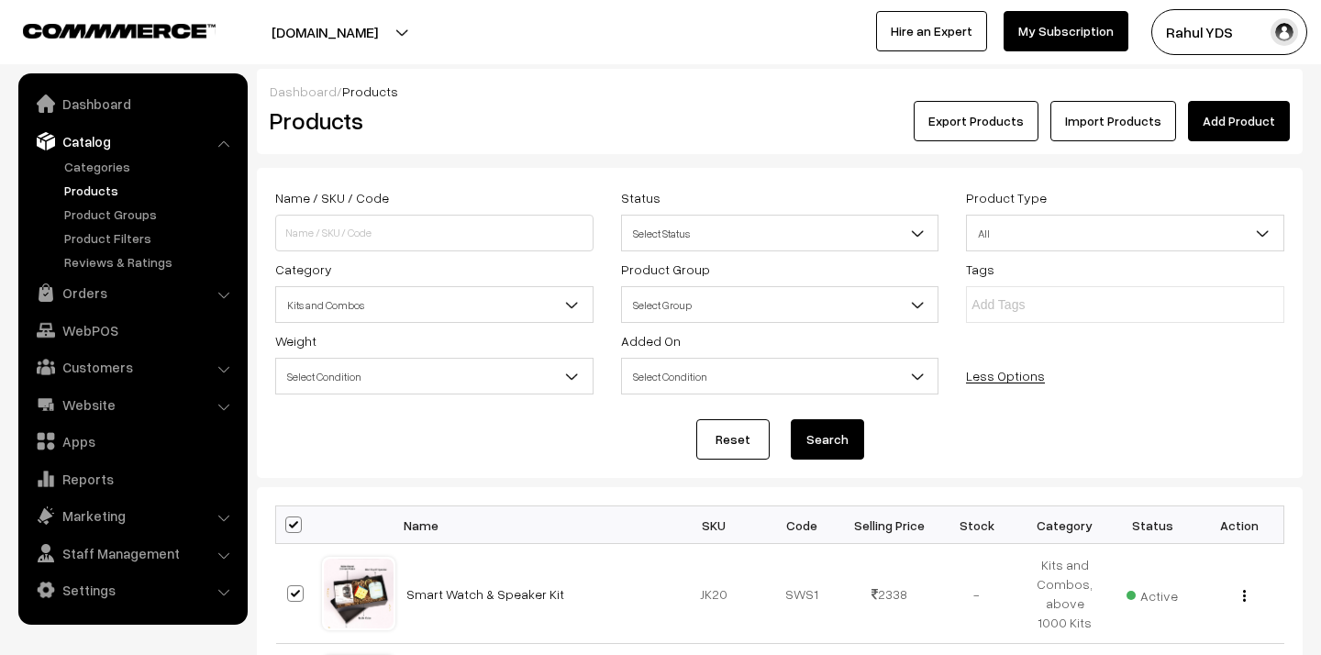
checkbox input "true"
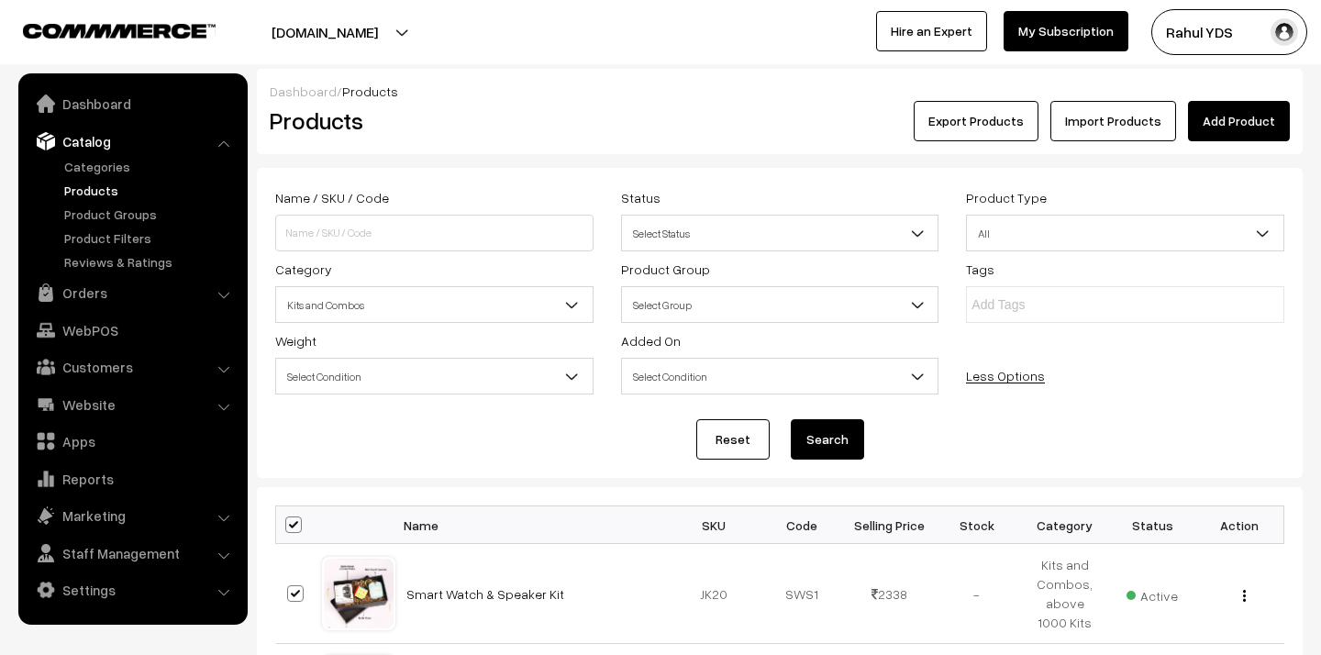
checkbox input "true"
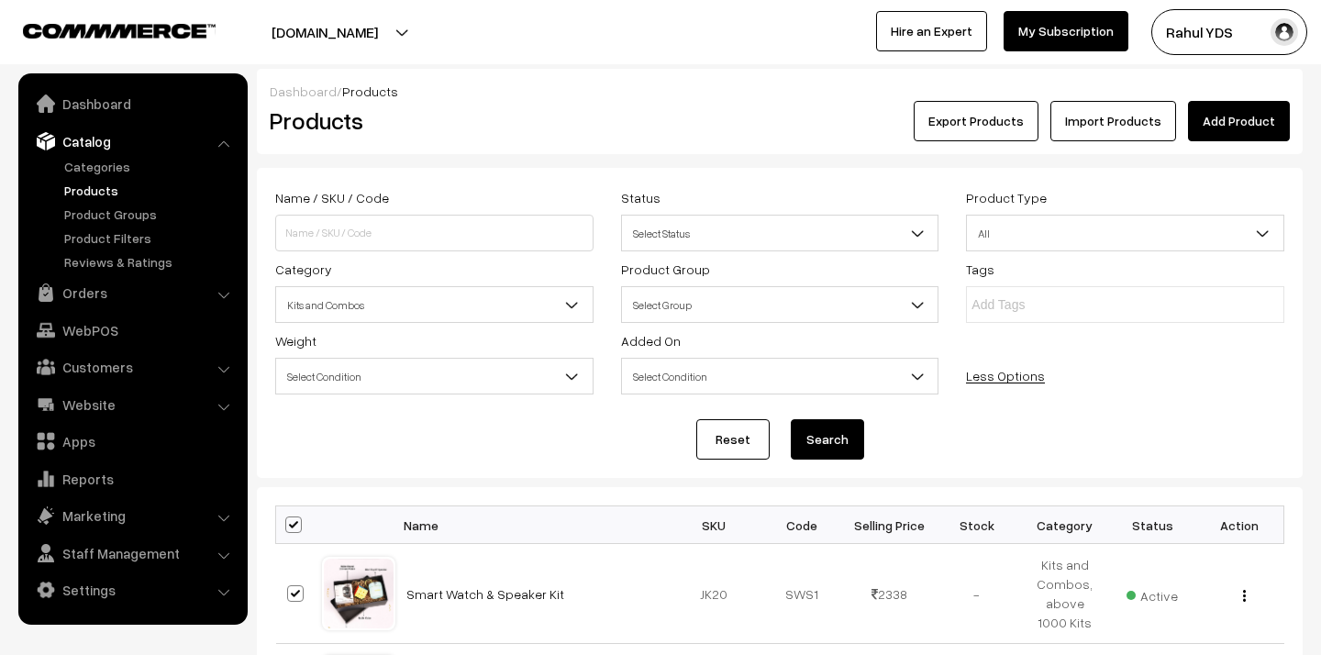
checkbox input "true"
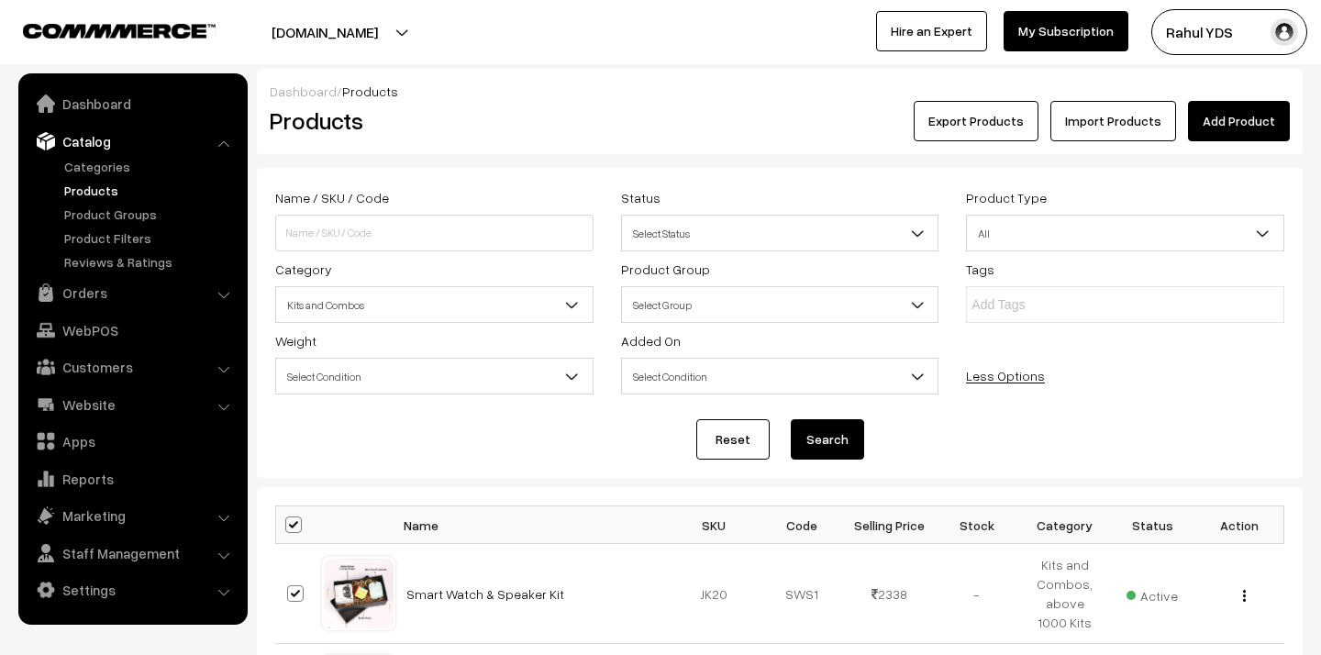
checkbox input "true"
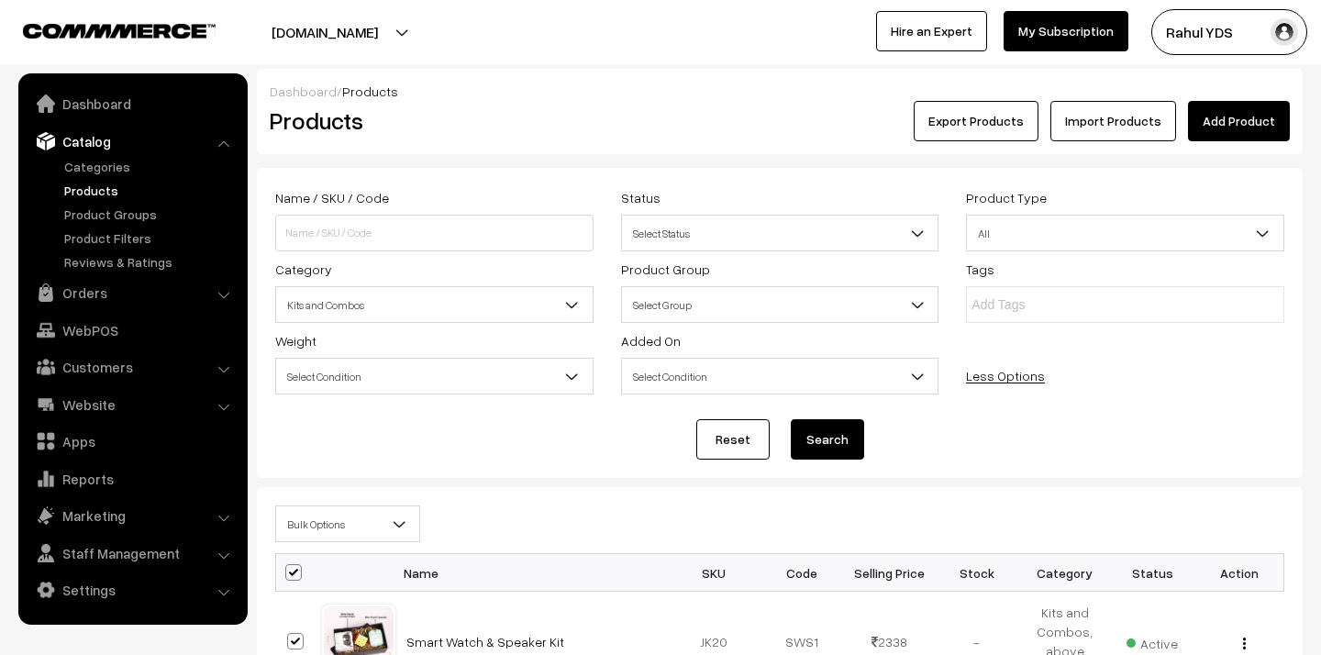
click at [346, 520] on span "Bulk Options" at bounding box center [347, 524] width 143 height 32
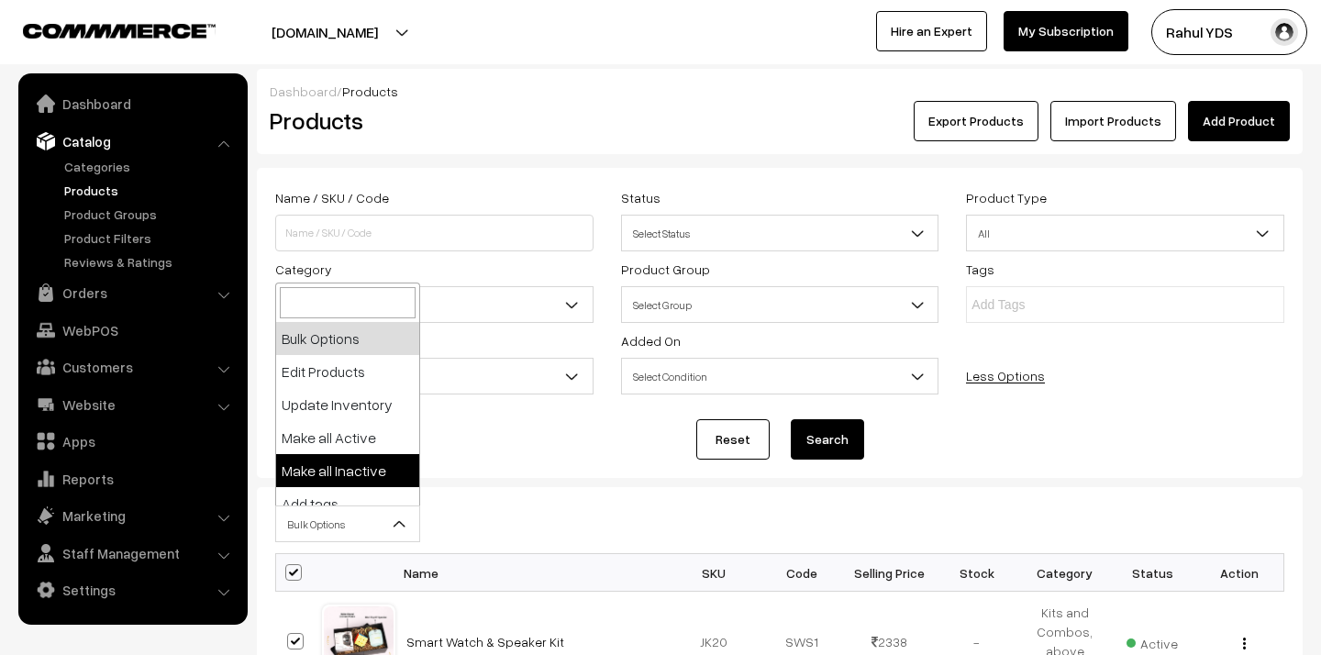
scroll to position [114, 0]
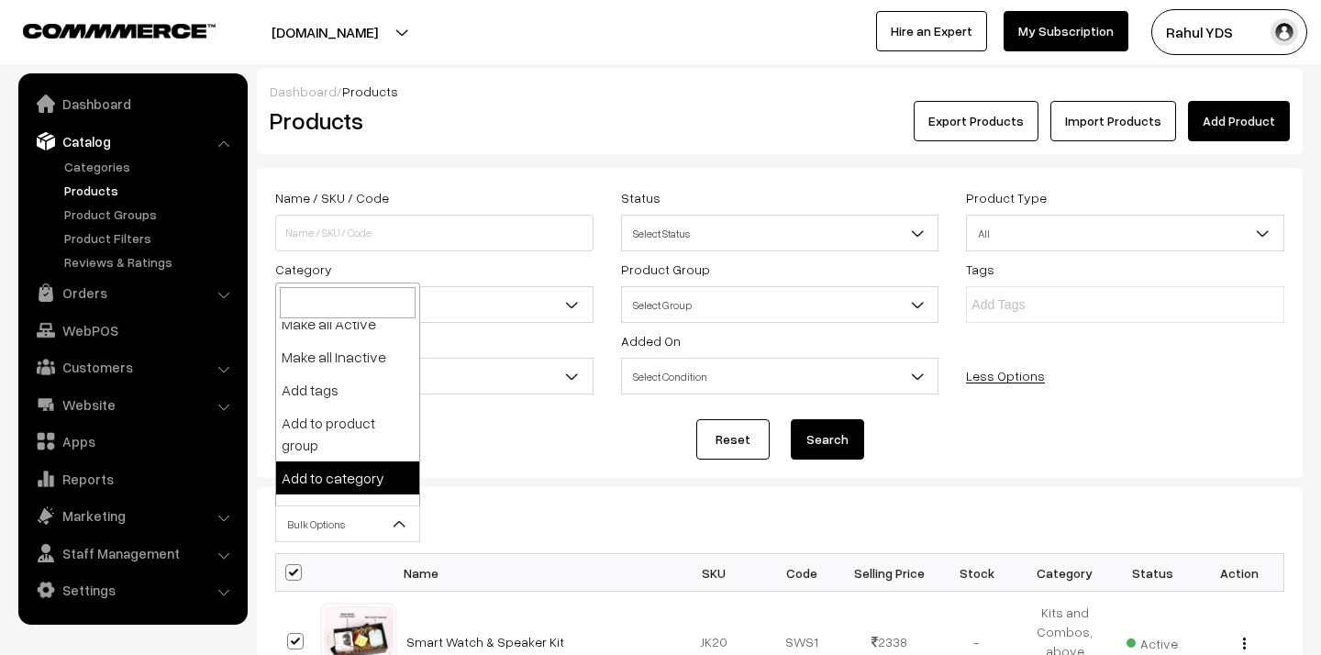
select select "category"
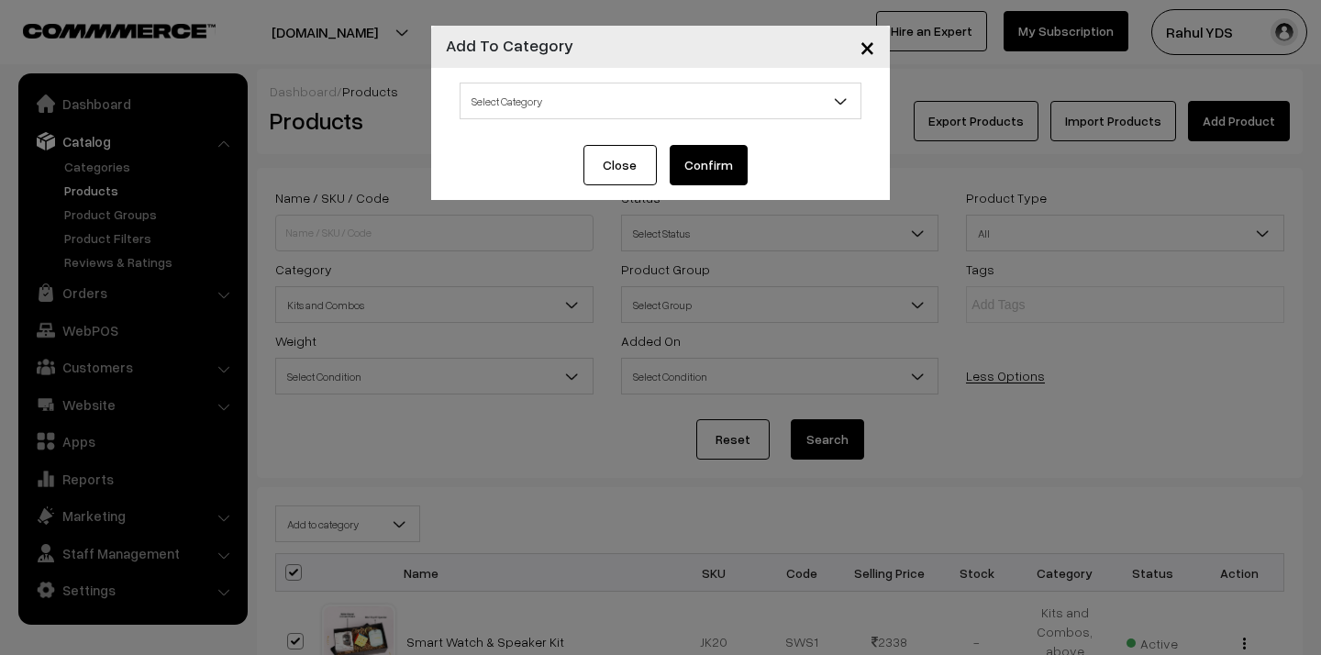
click at [647, 102] on span "Select Category" at bounding box center [661, 101] width 400 height 32
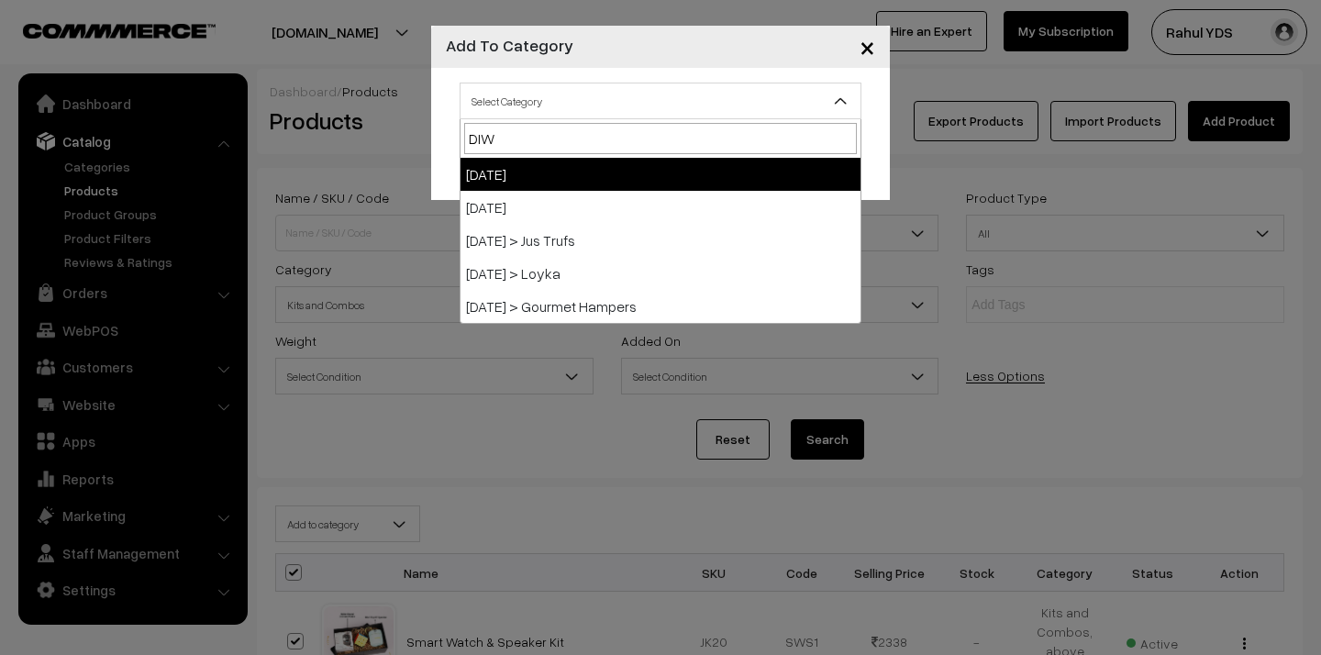
type input "DIWA"
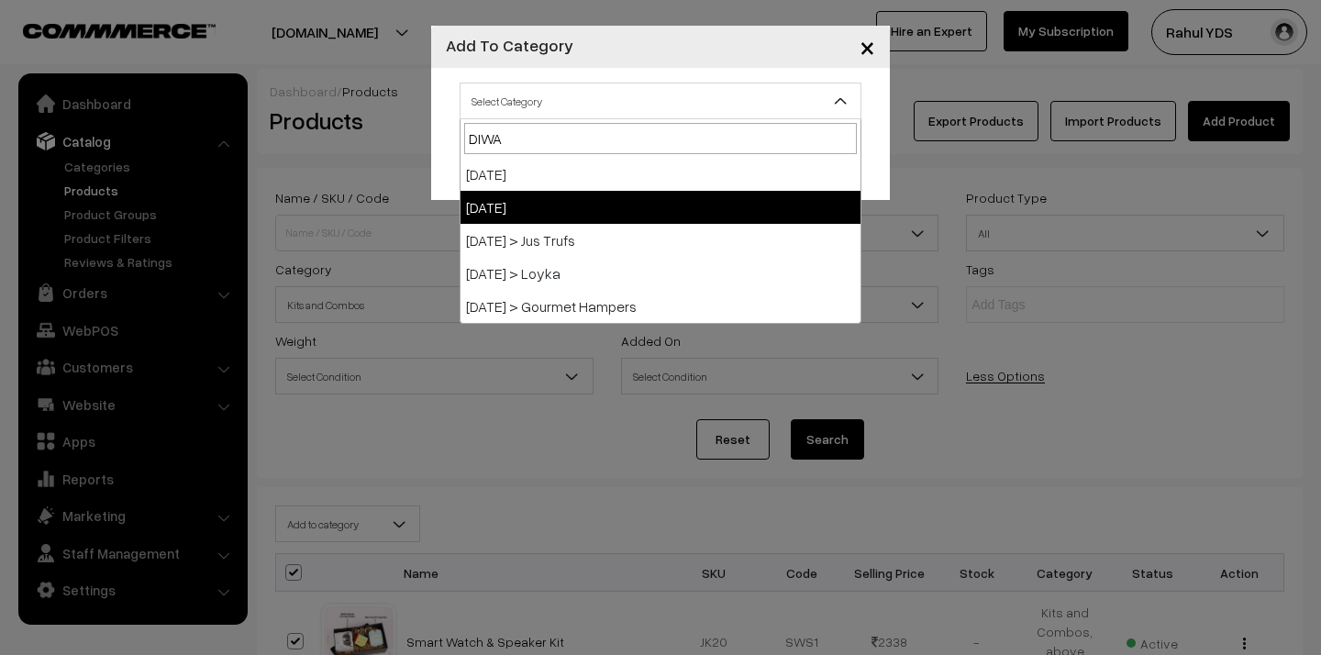
select select "98"
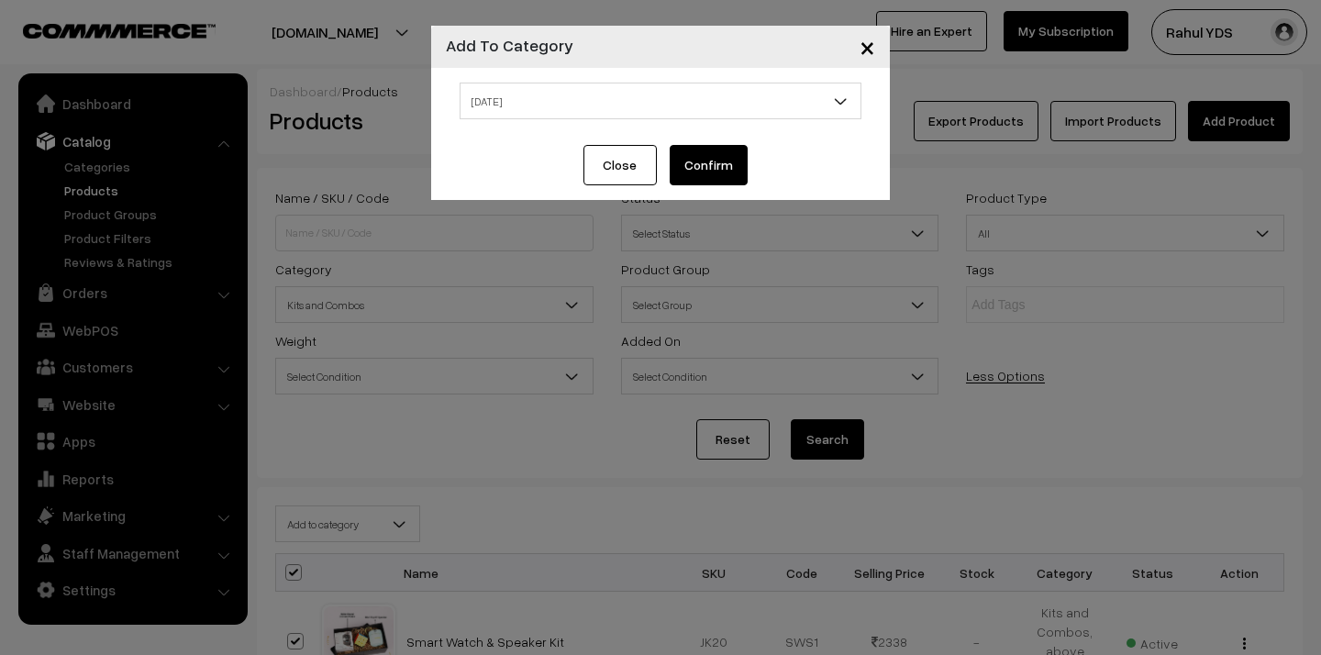
click at [700, 171] on button "Confirm" at bounding box center [709, 165] width 78 height 40
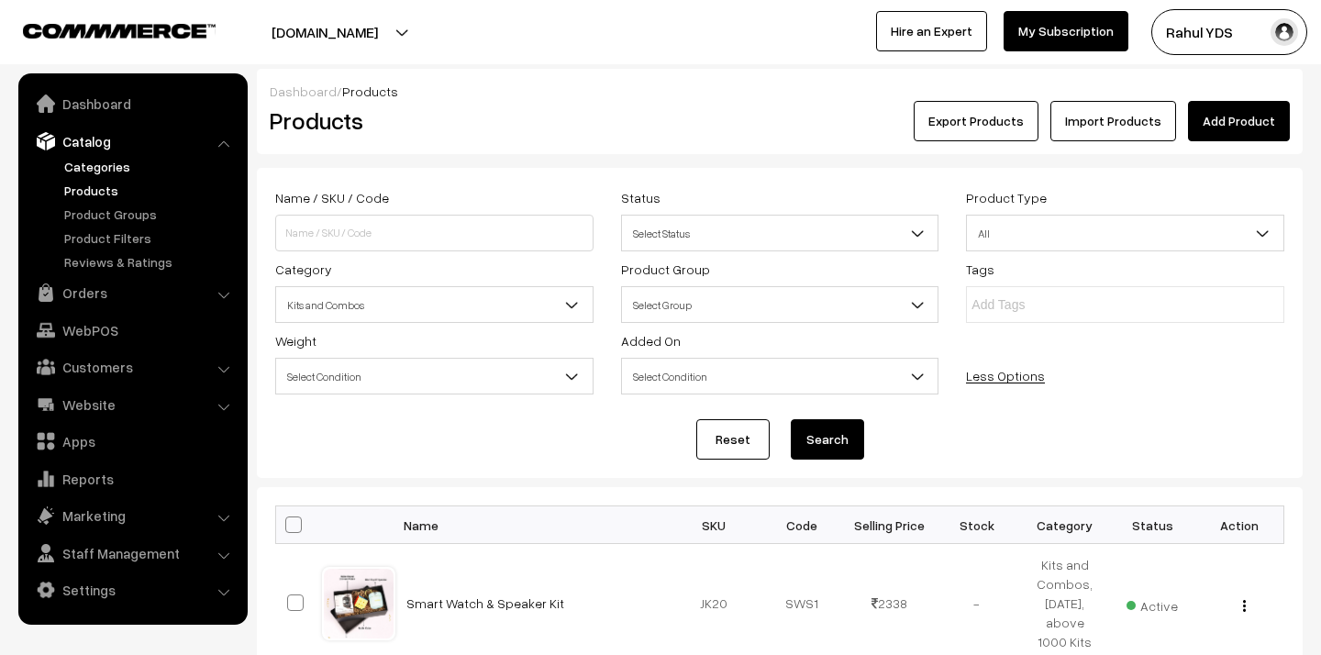
click at [96, 168] on link "Categories" at bounding box center [151, 166] width 182 height 19
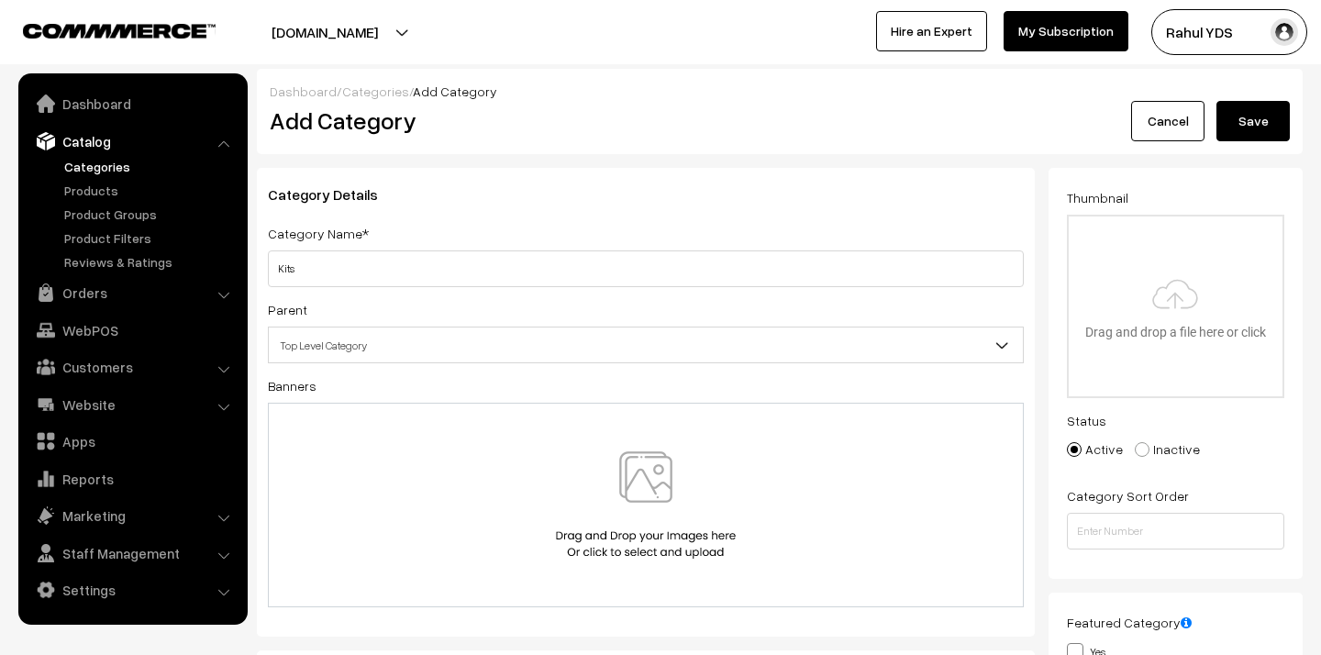
type input "Kits"
click at [530, 354] on span "Top Level Category" at bounding box center [646, 345] width 754 height 32
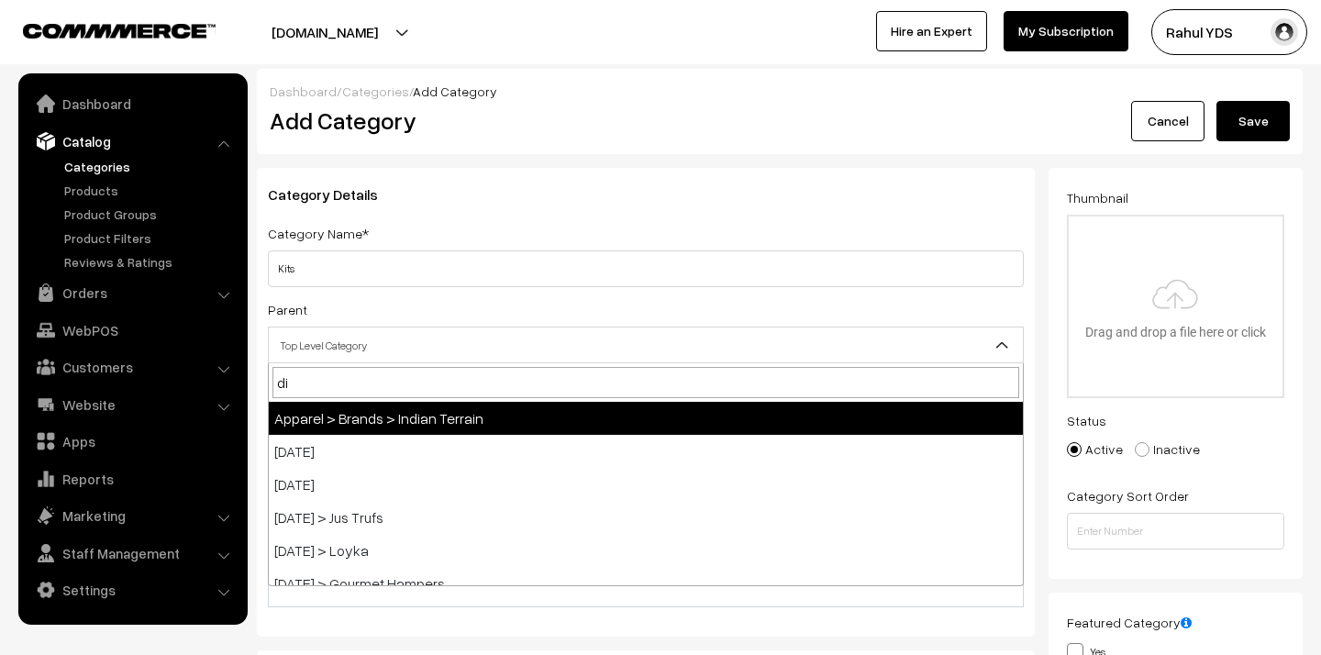
type input "diw"
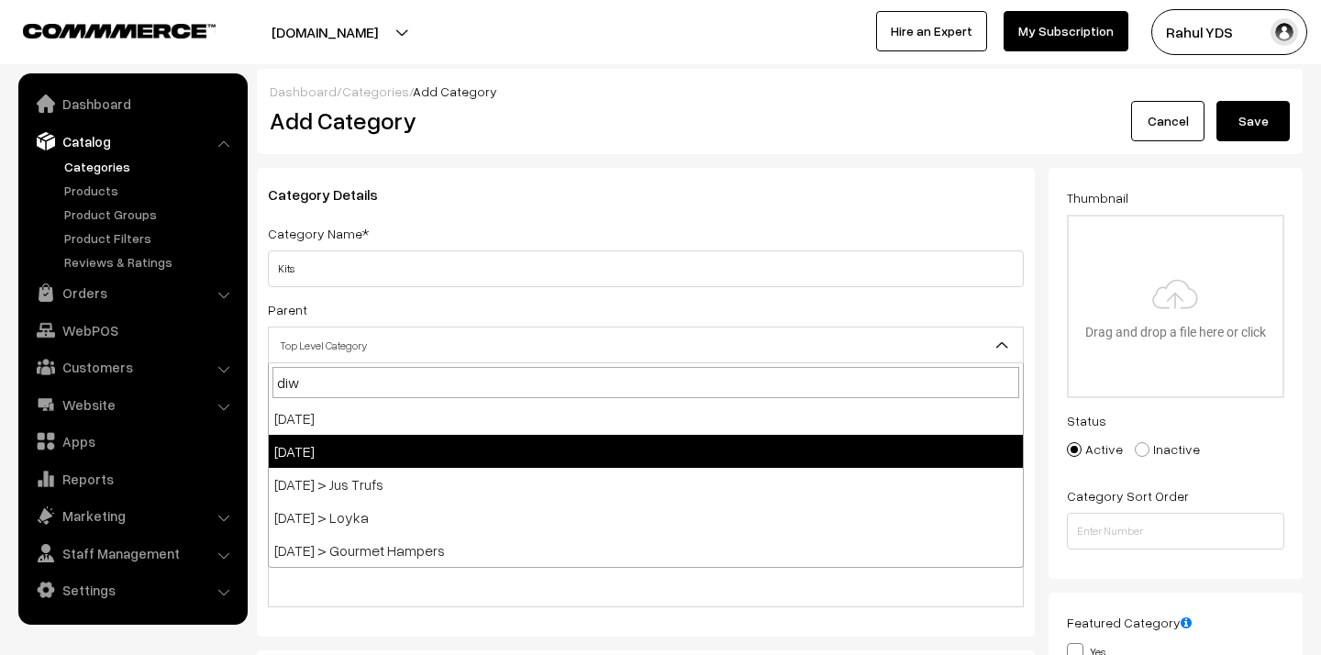
select select "98"
